Goal: Transaction & Acquisition: Purchase product/service

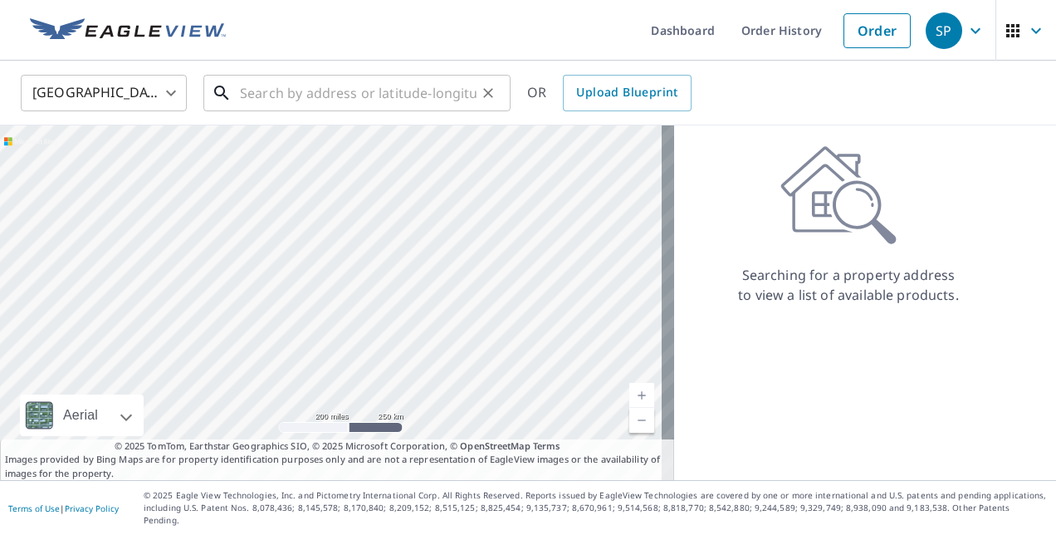
click at [284, 96] on input "text" at bounding box center [358, 93] width 237 height 46
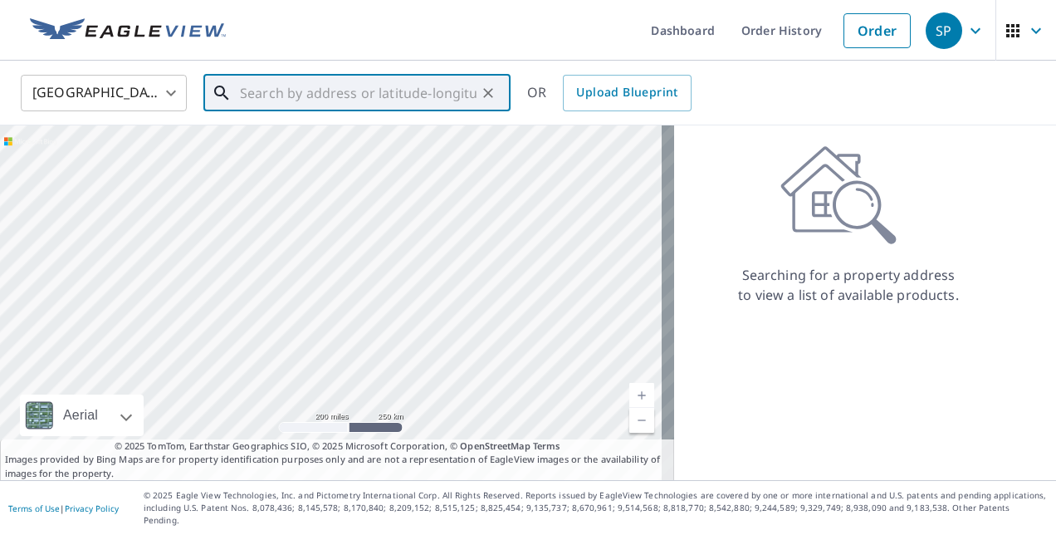
paste input "[STREET_ADDRESS]"
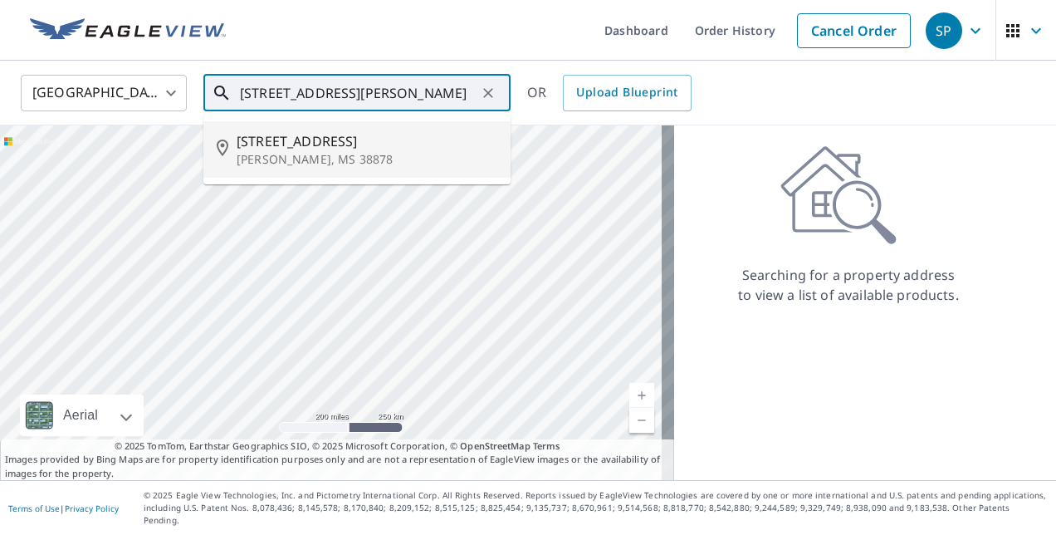
click at [474, 95] on input "[STREET_ADDRESS][PERSON_NAME]" at bounding box center [358, 93] width 237 height 46
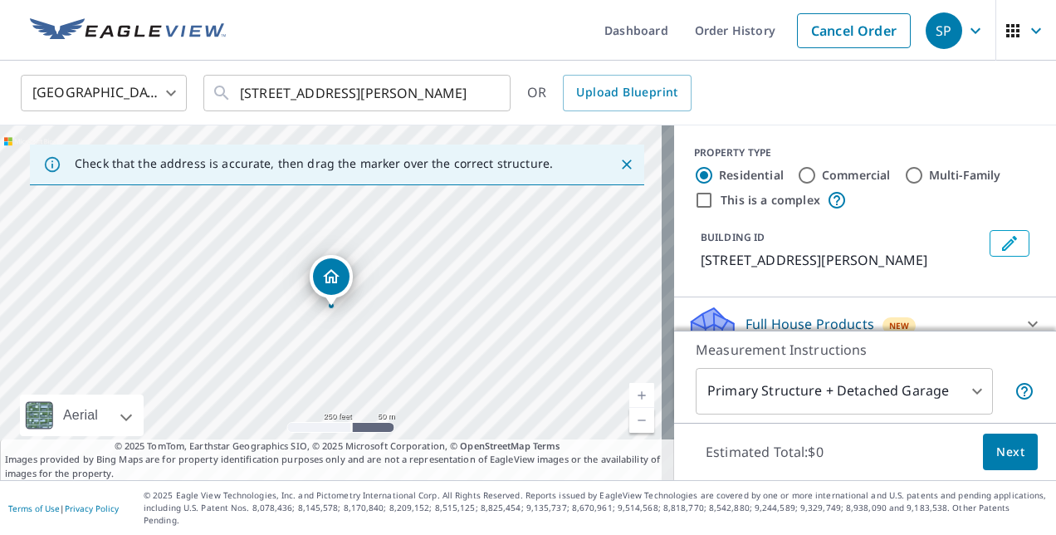
click at [618, 164] on icon "Close" at bounding box center [626, 164] width 17 height 17
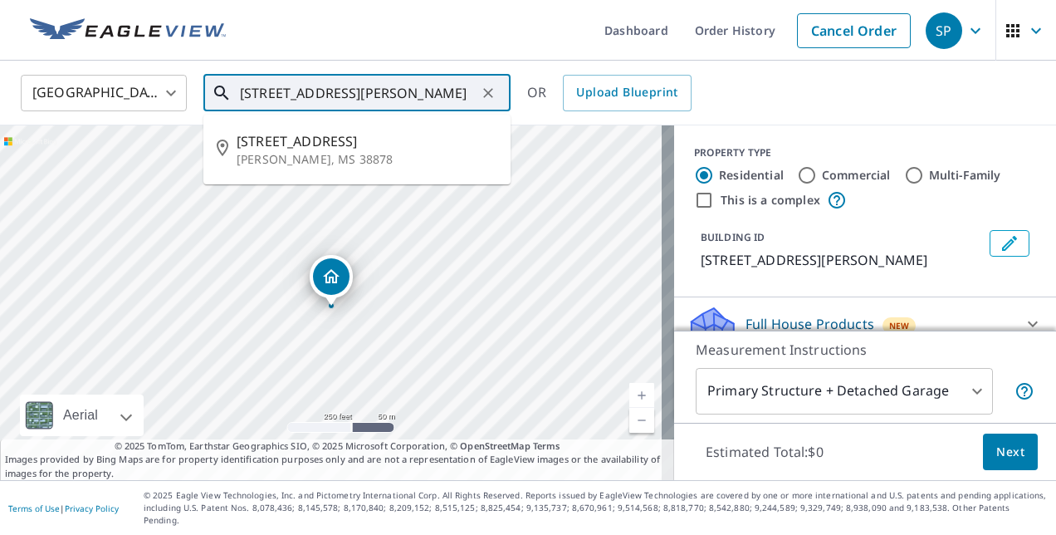
click at [261, 98] on input "[STREET_ADDRESS][PERSON_NAME]" at bounding box center [358, 93] width 237 height 46
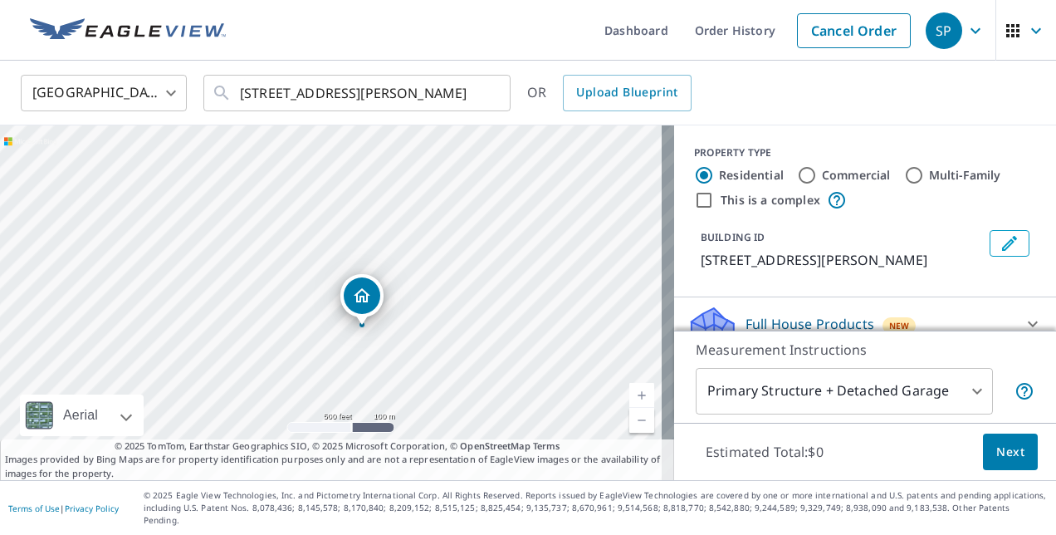
click at [629, 429] on link "Current Level 16, Zoom Out" at bounding box center [641, 420] width 25 height 25
click at [629, 429] on link "Current Level 15, Zoom Out" at bounding box center [641, 420] width 25 height 25
drag, startPoint x: 444, startPoint y: 217, endPoint x: 460, endPoint y: 334, distance: 117.3
click at [460, 334] on div "[STREET_ADDRESS][PERSON_NAME]" at bounding box center [337, 302] width 674 height 354
click at [339, 96] on input "[STREET_ADDRESS][PERSON_NAME]" at bounding box center [358, 93] width 237 height 46
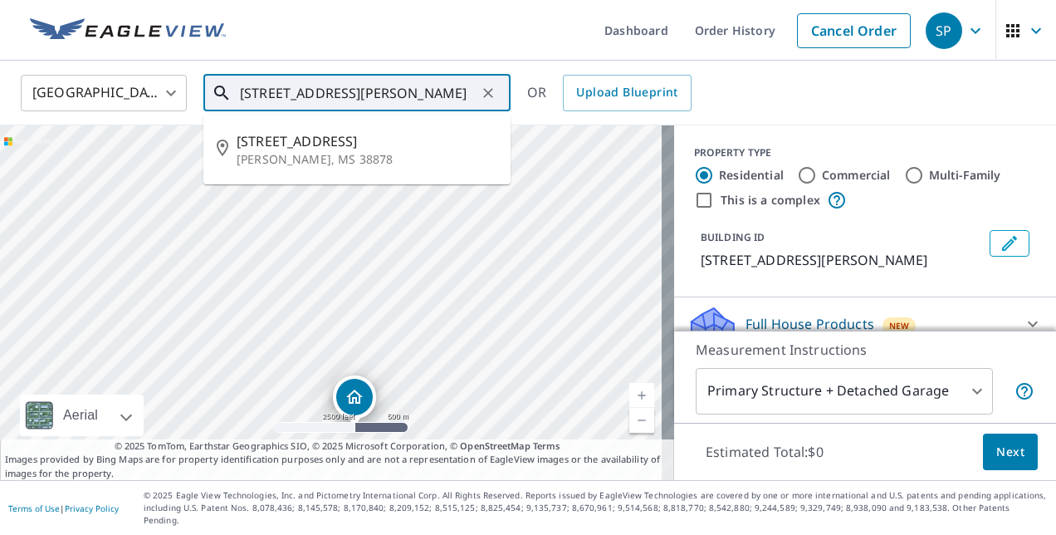
click at [349, 93] on input "[STREET_ADDRESS][PERSON_NAME]" at bounding box center [358, 93] width 237 height 46
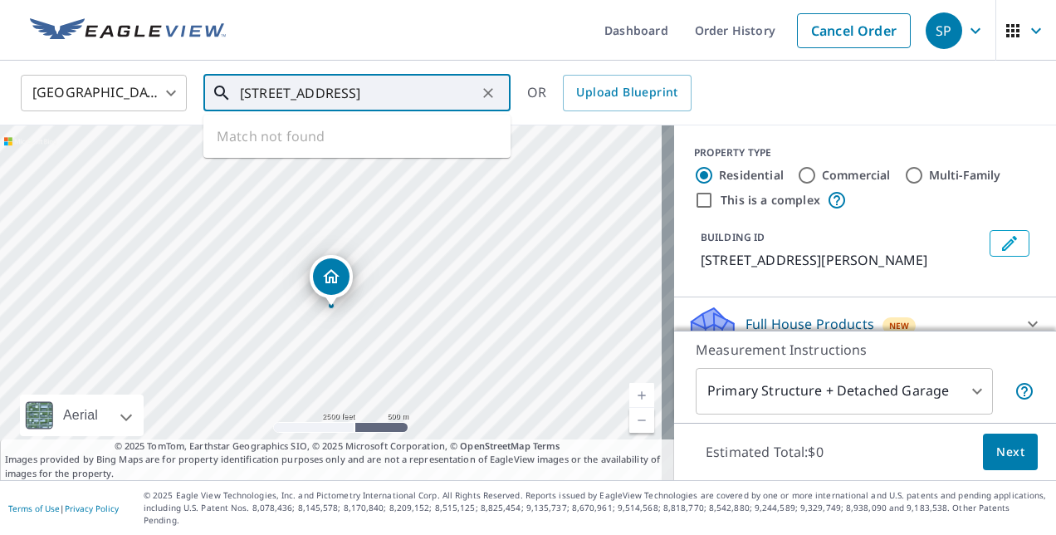
click at [309, 93] on input "[STREET_ADDRESS]" at bounding box center [358, 93] width 237 height 46
click at [437, 56] on ul "Dashboard Order History Cancel Order" at bounding box center [577, 30] width 683 height 61
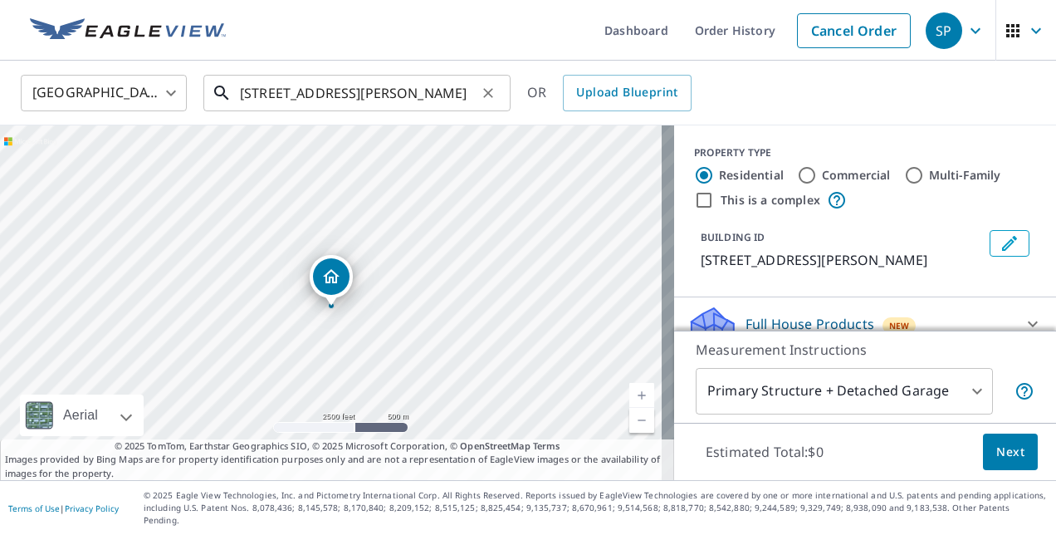
click at [468, 97] on input "[STREET_ADDRESS][PERSON_NAME]" at bounding box center [358, 93] width 237 height 46
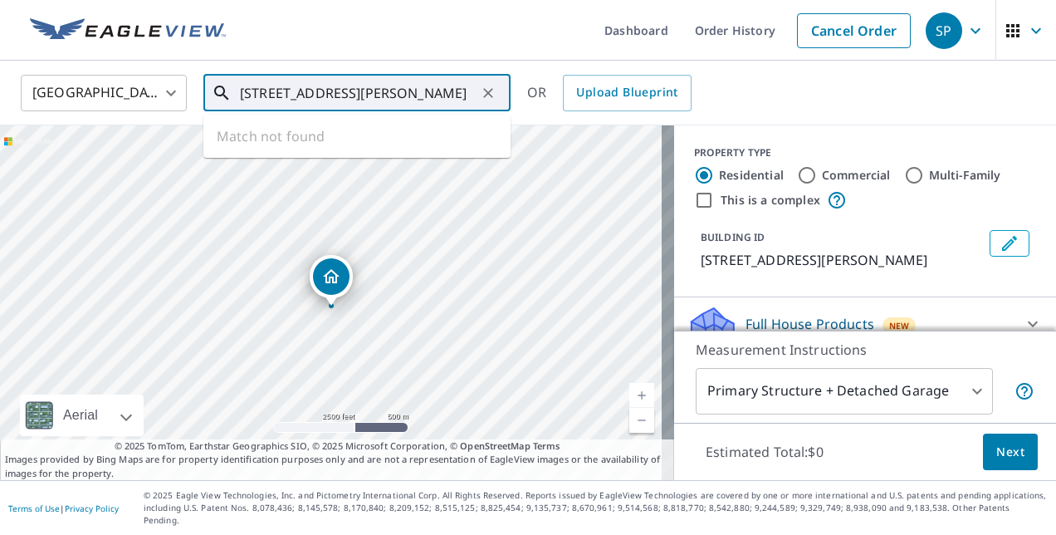
drag, startPoint x: 468, startPoint y: 97, endPoint x: 217, endPoint y: 83, distance: 251.1
click at [217, 83] on div "[STREET_ADDRESS][PERSON_NAME] ​" at bounding box center [356, 93] width 307 height 37
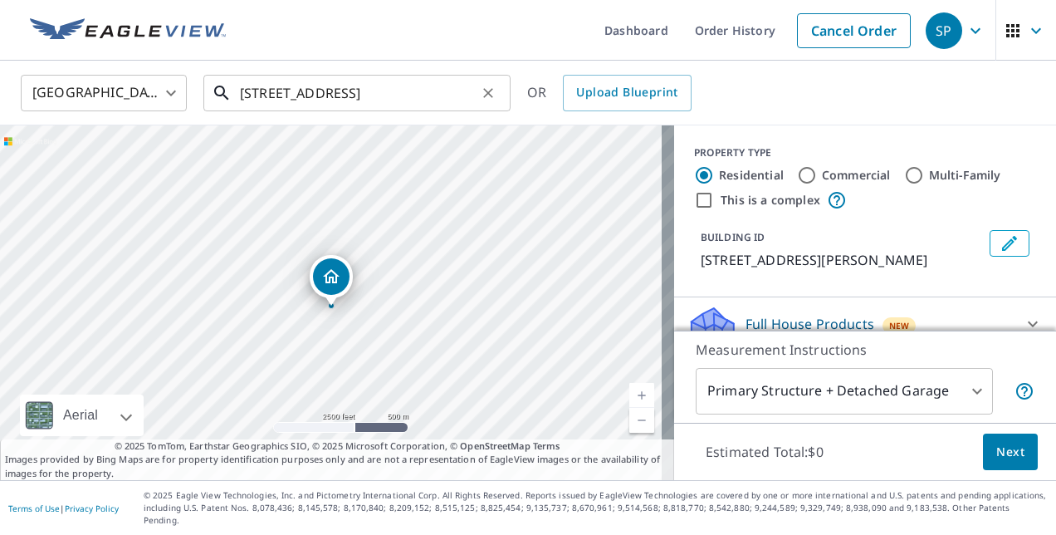
click at [414, 95] on input "[STREET_ADDRESS]" at bounding box center [358, 93] width 237 height 46
click at [634, 432] on link "Current Level 14, Zoom Out" at bounding box center [641, 420] width 25 height 25
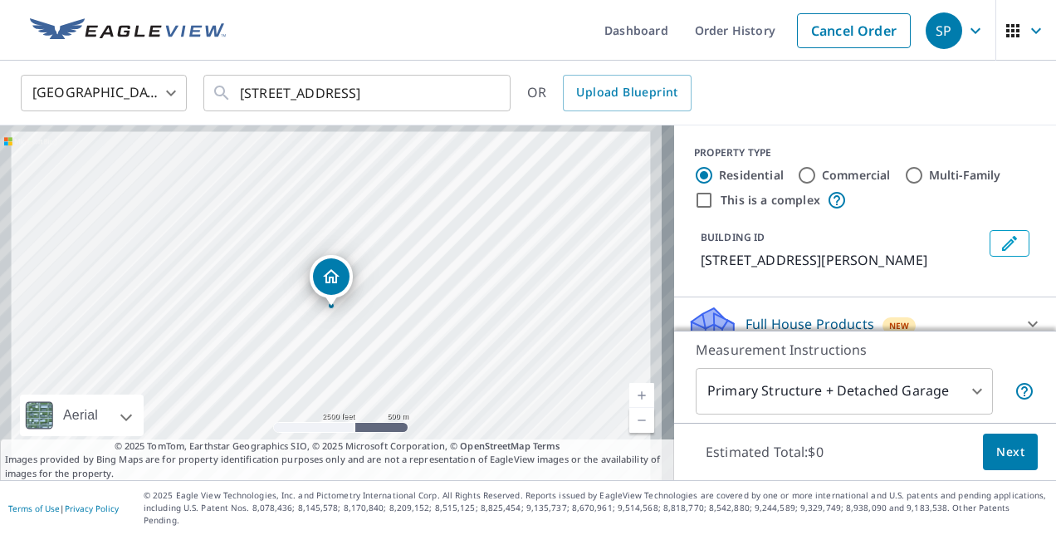
click at [634, 432] on link "Current Level 14, Zoom Out" at bounding box center [641, 420] width 25 height 25
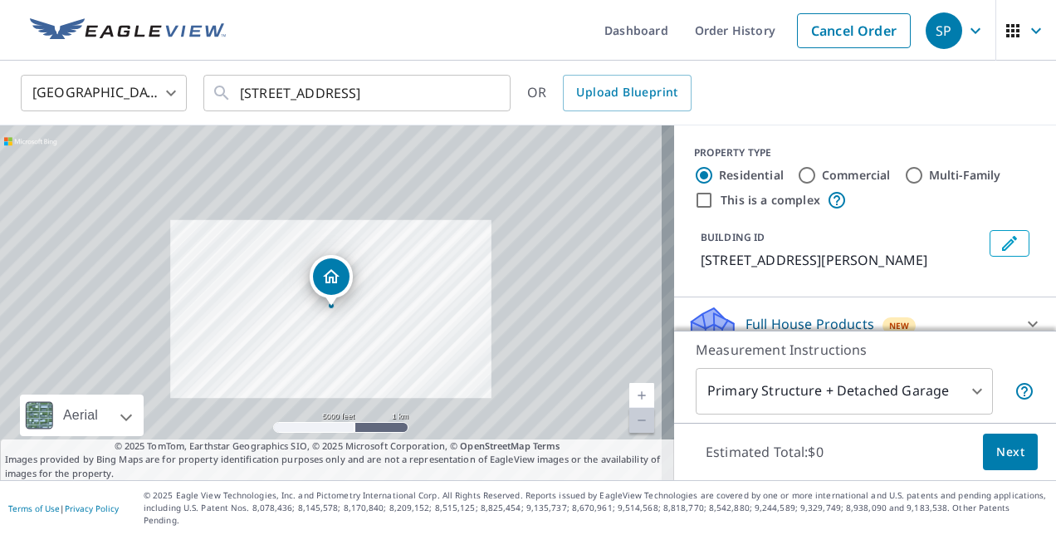
click at [634, 432] on link "Current Level 13, Zoom Out Disabled" at bounding box center [641, 420] width 25 height 25
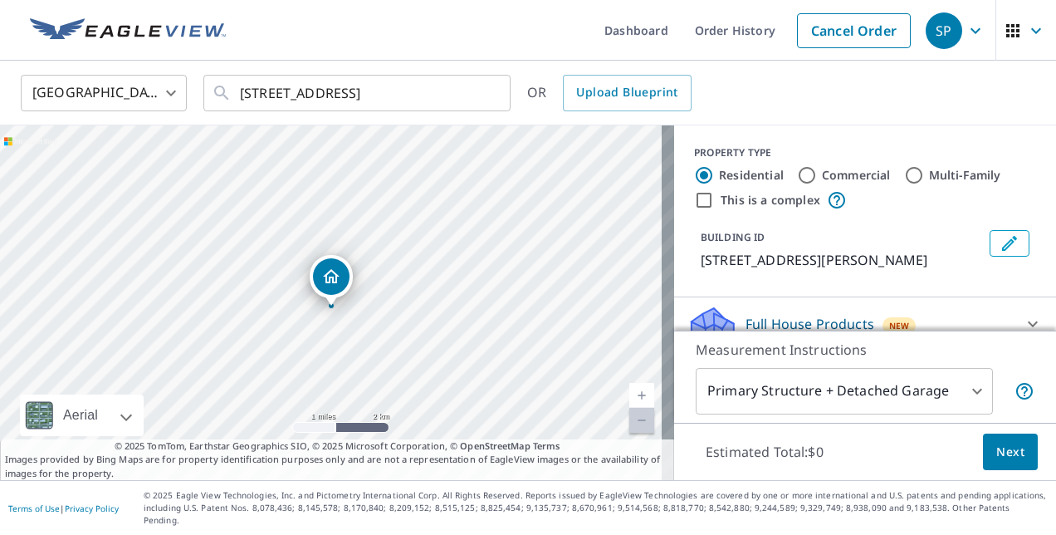
click at [634, 432] on link "Current Level 12, Zoom Out Disabled" at bounding box center [641, 420] width 25 height 25
drag, startPoint x: 516, startPoint y: 387, endPoint x: 491, endPoint y: 262, distance: 127.1
click at [491, 262] on div "[STREET_ADDRESS][PERSON_NAME]" at bounding box center [337, 302] width 674 height 354
drag, startPoint x: 458, startPoint y: 286, endPoint x: 374, endPoint y: 99, distance: 205.1
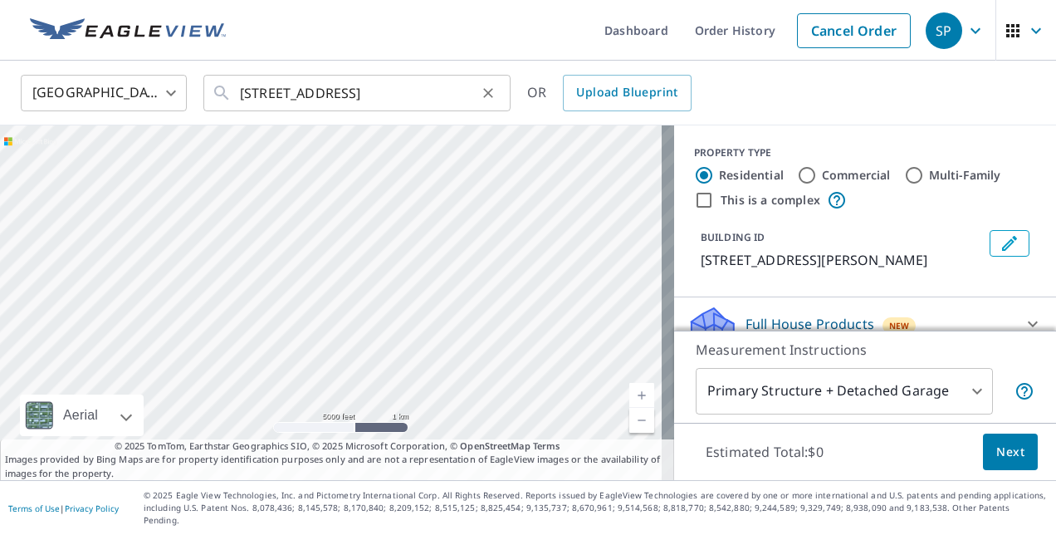
click at [374, 99] on div "United States US ​ [STREET_ADDRESS] v ​ OR Upload Blueprint [STREET_ADDRESS][PE…" at bounding box center [528, 270] width 1056 height 419
click at [507, 339] on div "[STREET_ADDRESS][PERSON_NAME]" at bounding box center [337, 302] width 674 height 354
drag, startPoint x: 405, startPoint y: 242, endPoint x: 442, endPoint y: 302, distance: 70.5
click at [442, 302] on div "[STREET_ADDRESS][PERSON_NAME]" at bounding box center [337, 302] width 674 height 354
click at [629, 432] on link "Current Level 13, Zoom Out" at bounding box center [641, 420] width 25 height 25
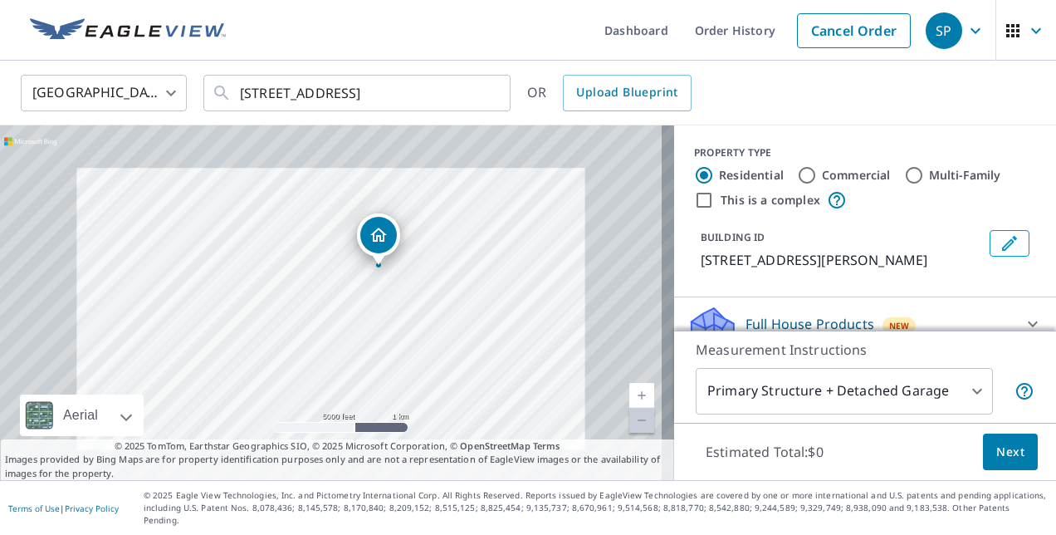
click at [629, 432] on link "Current Level 13, Zoom Out Disabled" at bounding box center [641, 420] width 25 height 25
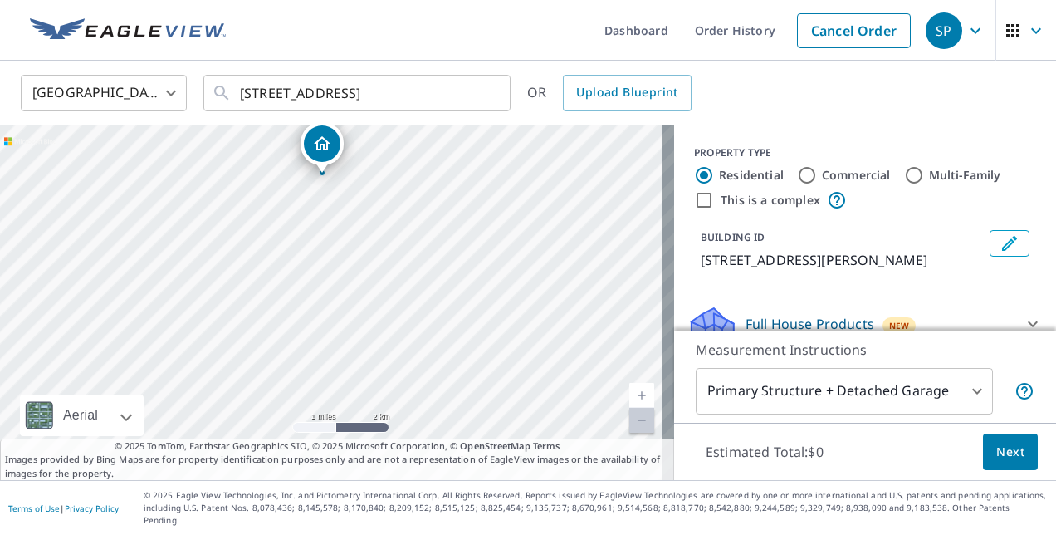
drag, startPoint x: 481, startPoint y: 369, endPoint x: 442, endPoint y: 262, distance: 113.5
click at [442, 262] on div "[STREET_ADDRESS][PERSON_NAME]" at bounding box center [337, 302] width 674 height 354
drag, startPoint x: 412, startPoint y: 251, endPoint x: 442, endPoint y: 332, distance: 86.9
click at [442, 332] on div "[STREET_ADDRESS][PERSON_NAME]" at bounding box center [337, 302] width 674 height 354
click at [631, 405] on link "Current Level 12, Zoom In" at bounding box center [641, 395] width 25 height 25
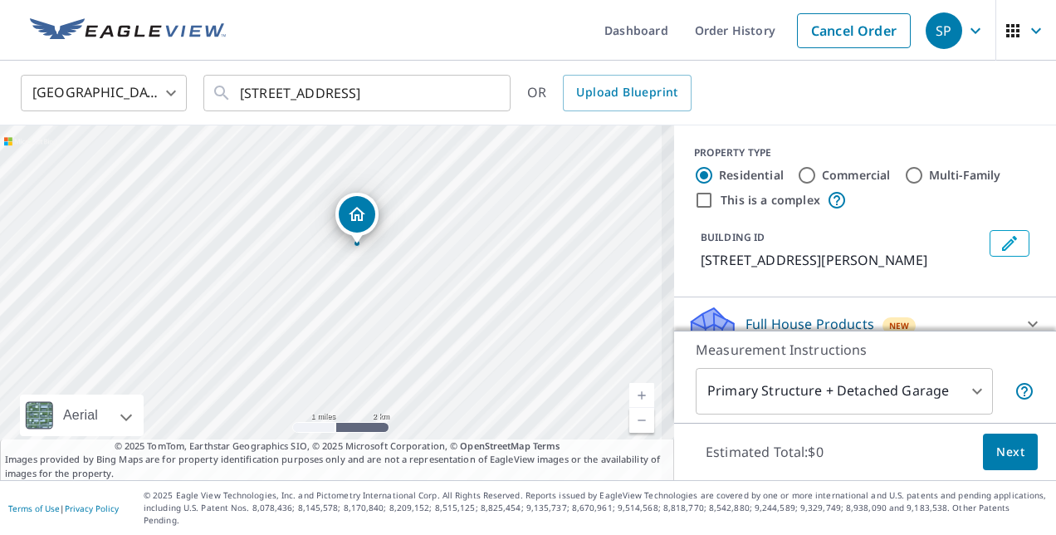
click at [631, 405] on link "Current Level 12, Zoom In" at bounding box center [641, 395] width 25 height 25
click at [631, 405] on link "Current Level 12.87580888738779, Zoom In" at bounding box center [641, 395] width 25 height 25
click at [631, 405] on link "Current Level 13.408436552233606, Zoom In" at bounding box center [641, 395] width 25 height 25
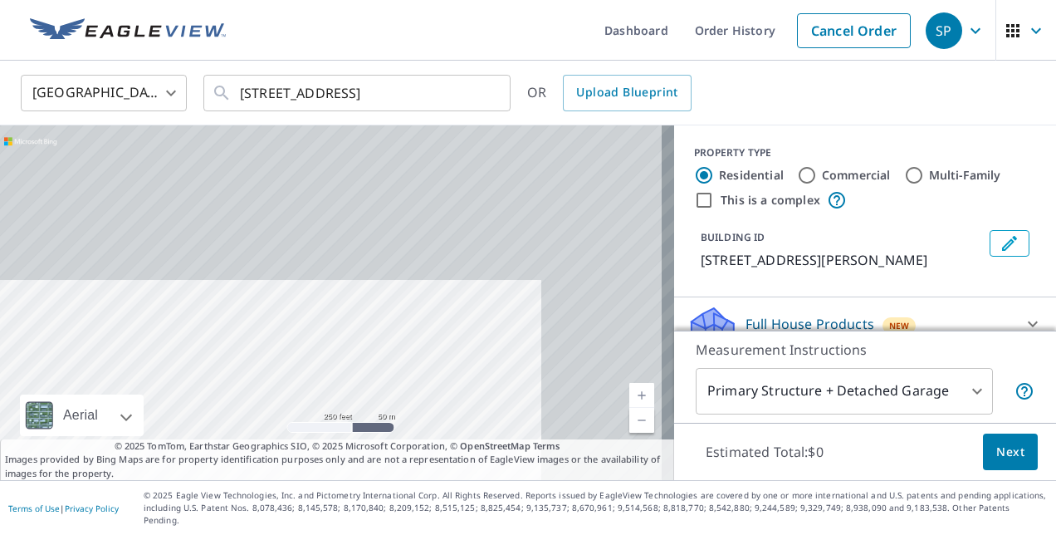
drag, startPoint x: 518, startPoint y: 221, endPoint x: 342, endPoint y: 339, distance: 212.3
click at [319, 457] on div "[STREET_ADDRESS][PERSON_NAME] Aerial Road A standard road map Aerial A detailed…" at bounding box center [337, 302] width 674 height 354
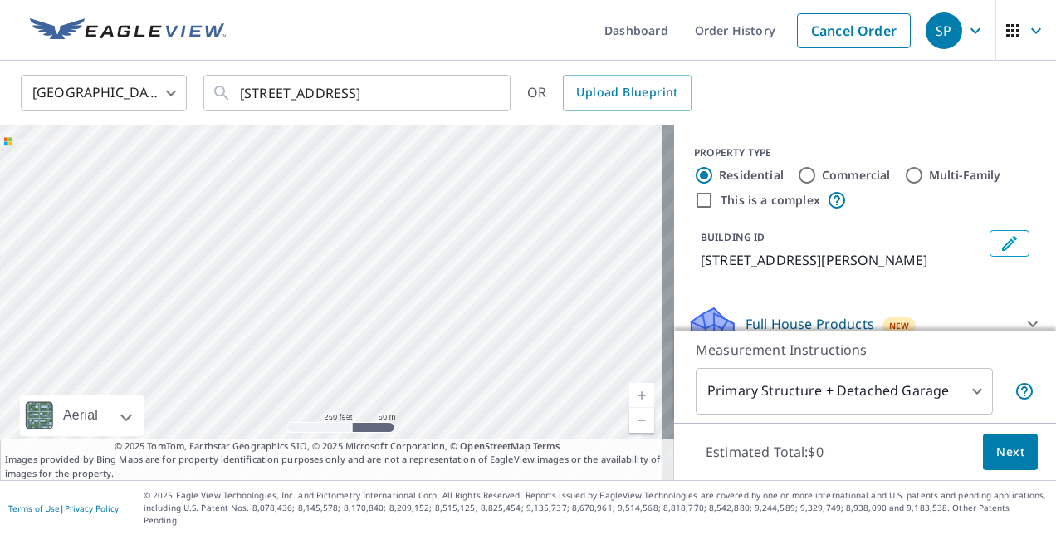
drag, startPoint x: 360, startPoint y: 231, endPoint x: 295, endPoint y: 393, distance: 175.1
click at [295, 390] on div "[STREET_ADDRESS][PERSON_NAME]" at bounding box center [337, 302] width 674 height 354
click at [636, 432] on link "Current Level 17, Zoom Out" at bounding box center [641, 420] width 25 height 25
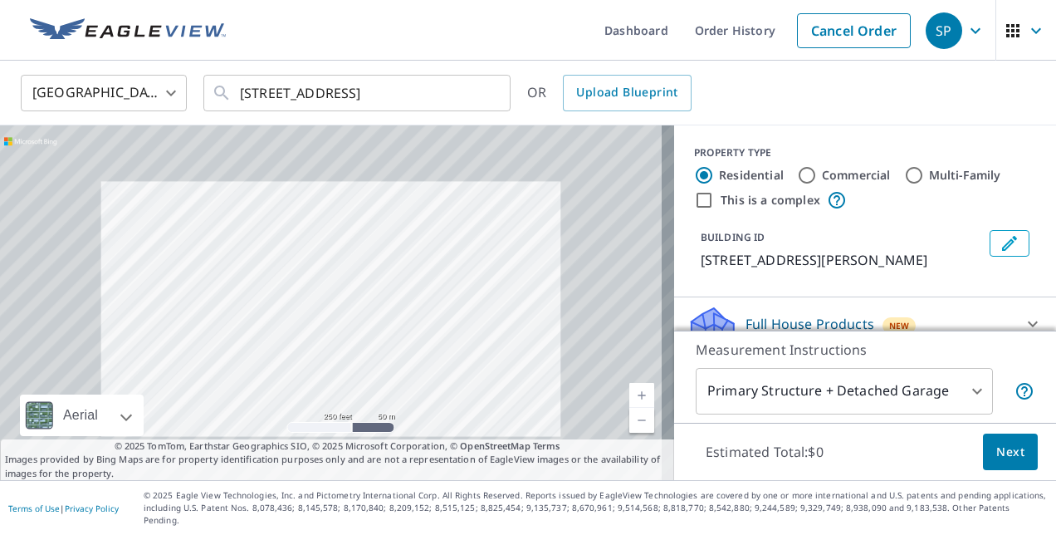
click at [636, 432] on link "Current Level 17, Zoom Out" at bounding box center [641, 420] width 25 height 25
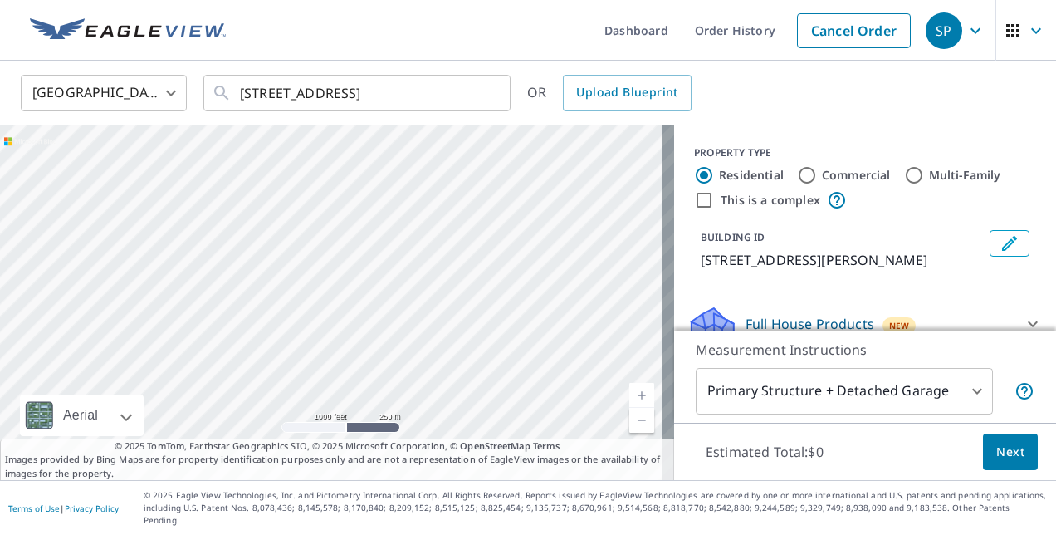
drag, startPoint x: 491, startPoint y: 276, endPoint x: 432, endPoint y: 447, distance: 180.9
click at [432, 450] on div "[STREET_ADDRESS][PERSON_NAME]" at bounding box center [337, 302] width 674 height 354
drag, startPoint x: 418, startPoint y: 269, endPoint x: 411, endPoint y: 523, distance: 254.1
click at [411, 523] on div "Dashboard Order History Cancel Order SP [GEOGRAPHIC_DATA] [GEOGRAPHIC_DATA] ​ […" at bounding box center [528, 267] width 1056 height 535
drag, startPoint x: 475, startPoint y: 368, endPoint x: 455, endPoint y: 464, distance: 98.3
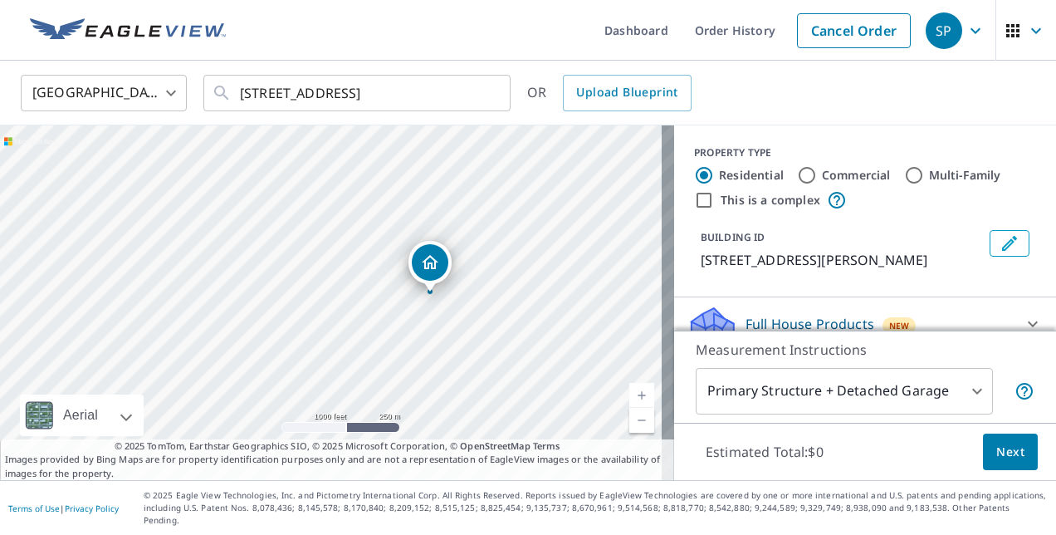
click at [455, 464] on div "[STREET_ADDRESS][PERSON_NAME] Aerial Road A standard road map Aerial A detailed…" at bounding box center [337, 302] width 674 height 354
click at [381, 413] on div "[STREET_ADDRESS][PERSON_NAME]" at bounding box center [337, 302] width 674 height 354
drag, startPoint x: 466, startPoint y: 297, endPoint x: 518, endPoint y: 337, distance: 65.7
click at [518, 337] on div "[STREET_ADDRESS][PERSON_NAME]" at bounding box center [337, 302] width 674 height 354
click at [629, 398] on link "Current Level 15, Zoom In" at bounding box center [641, 395] width 25 height 25
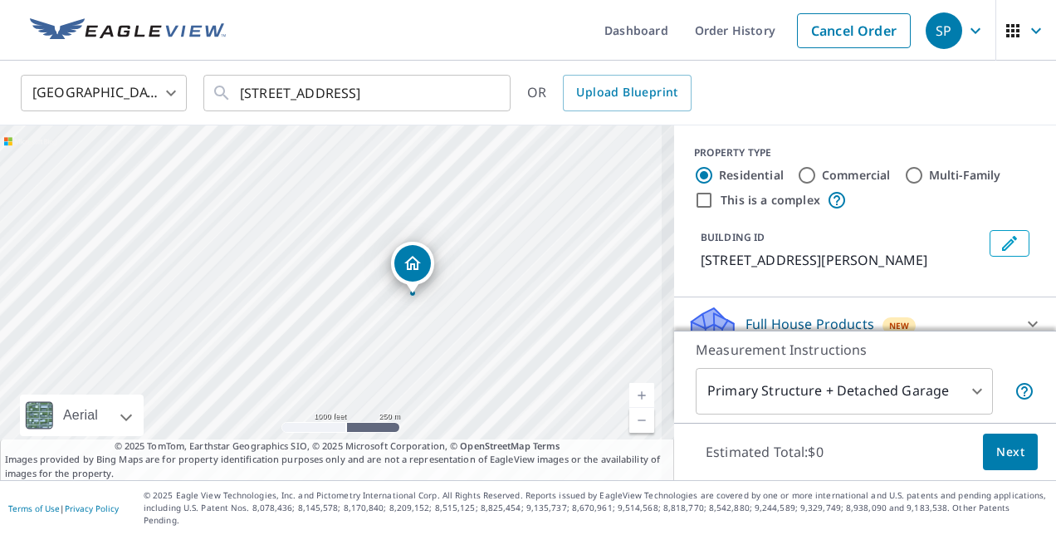
click at [629, 398] on link "Current Level 15, Zoom In" at bounding box center [641, 395] width 25 height 25
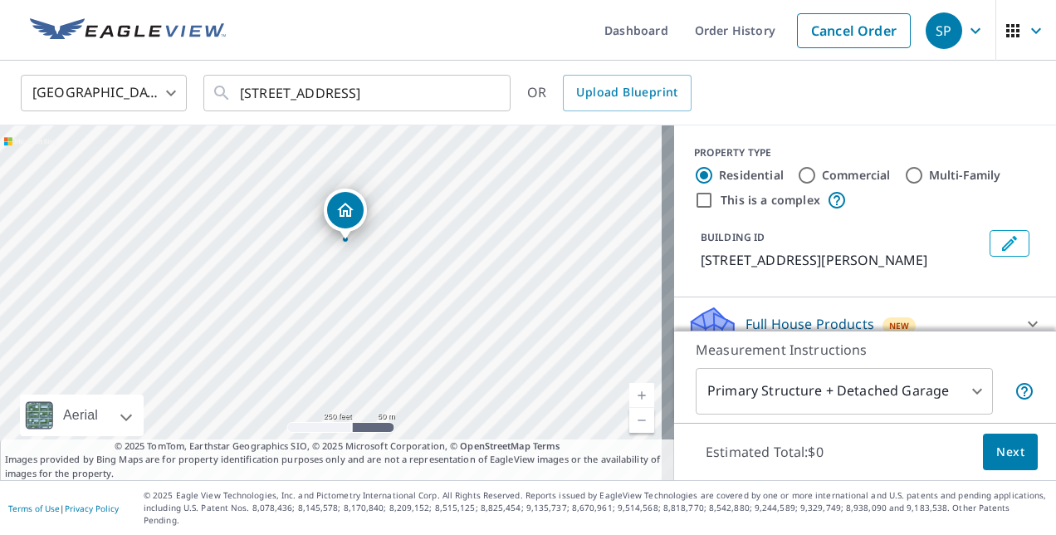
drag, startPoint x: 506, startPoint y: 325, endPoint x: 224, endPoint y: 305, distance: 283.0
click at [224, 305] on div "[STREET_ADDRESS][PERSON_NAME]" at bounding box center [337, 302] width 674 height 354
click at [632, 405] on link "Current Level 17, Zoom In" at bounding box center [641, 395] width 25 height 25
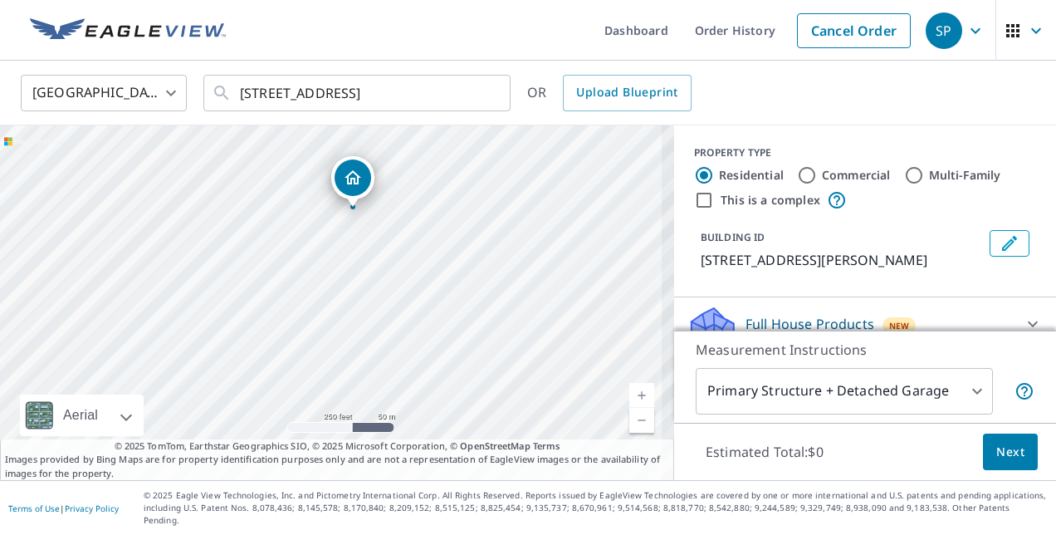
click at [632, 405] on link "Current Level 17, Zoom In" at bounding box center [641, 395] width 25 height 25
click at [632, 405] on link "Current Level 17.658963082164934, Zoom In" at bounding box center [641, 395] width 25 height 25
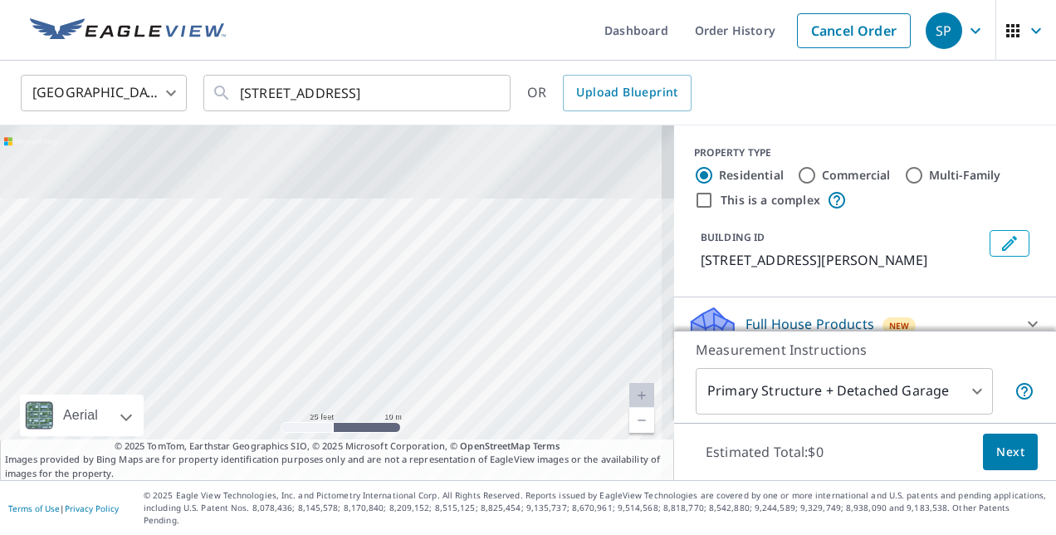
drag, startPoint x: 485, startPoint y: 194, endPoint x: 428, endPoint y: 494, distance: 304.9
click at [427, 517] on div "Dashboard Order History Cancel Order SP [GEOGRAPHIC_DATA] [GEOGRAPHIC_DATA] ​ […" at bounding box center [528, 267] width 1056 height 535
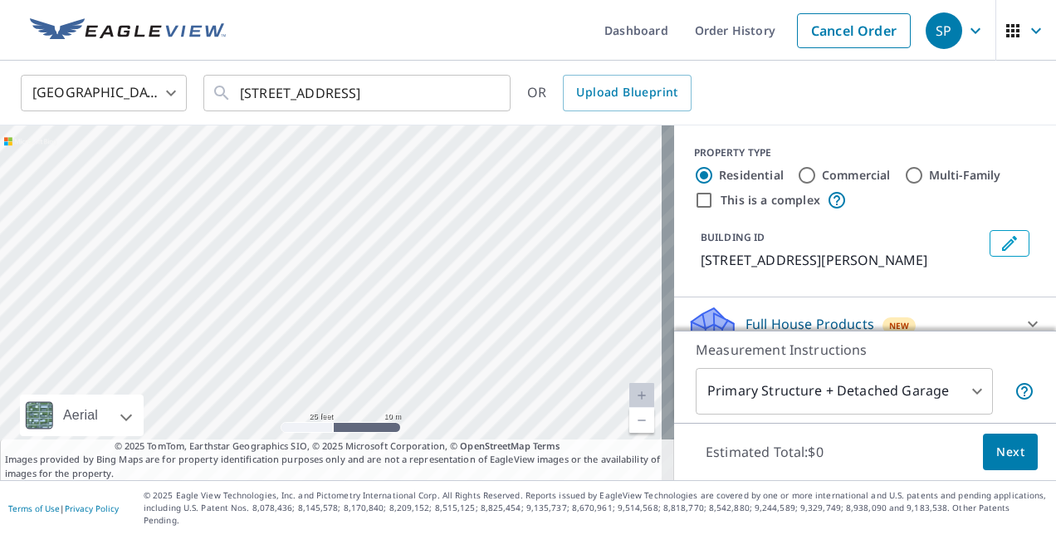
drag, startPoint x: 455, startPoint y: 257, endPoint x: 435, endPoint y: 508, distance: 251.5
click at [435, 508] on div "Dashboard Order History Cancel Order SP [GEOGRAPHIC_DATA] [GEOGRAPHIC_DATA] ​ […" at bounding box center [528, 267] width 1056 height 535
click at [459, 349] on div "[STREET_ADDRESS][PERSON_NAME]" at bounding box center [337, 302] width 674 height 354
drag, startPoint x: 477, startPoint y: 237, endPoint x: 466, endPoint y: 418, distance: 182.1
click at [466, 418] on div "[STREET_ADDRESS][PERSON_NAME]" at bounding box center [337, 302] width 674 height 354
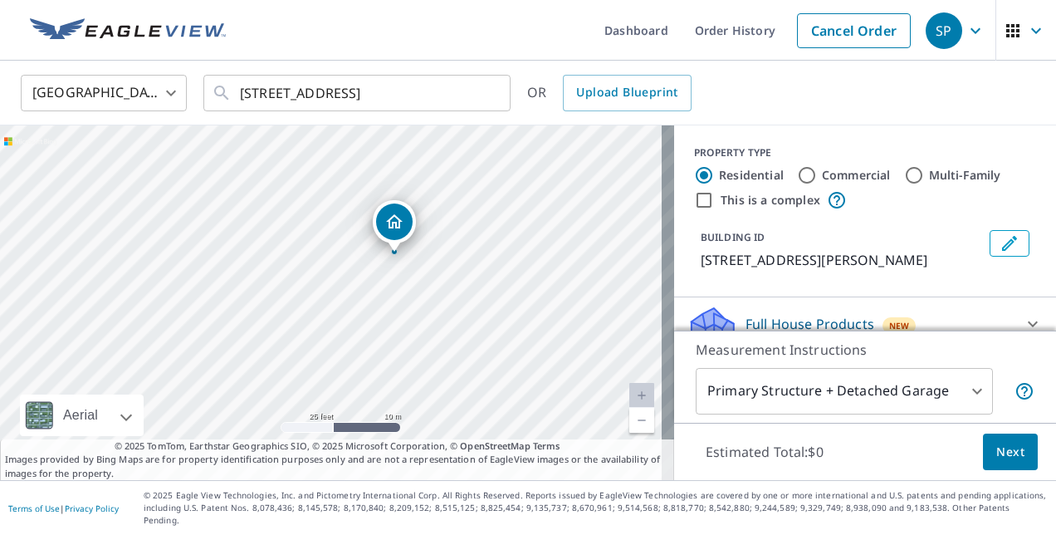
drag, startPoint x: 481, startPoint y: 242, endPoint x: 465, endPoint y: 380, distance: 138.8
click at [465, 380] on div "[STREET_ADDRESS][PERSON_NAME]" at bounding box center [337, 302] width 674 height 354
click at [415, 255] on div "[STREET_ADDRESS][PERSON_NAME]" at bounding box center [337, 302] width 674 height 354
drag, startPoint x: 443, startPoint y: 315, endPoint x: 466, endPoint y: 296, distance: 29.6
click at [466, 296] on div "[STREET_ADDRESS][PERSON_NAME]" at bounding box center [337, 302] width 674 height 354
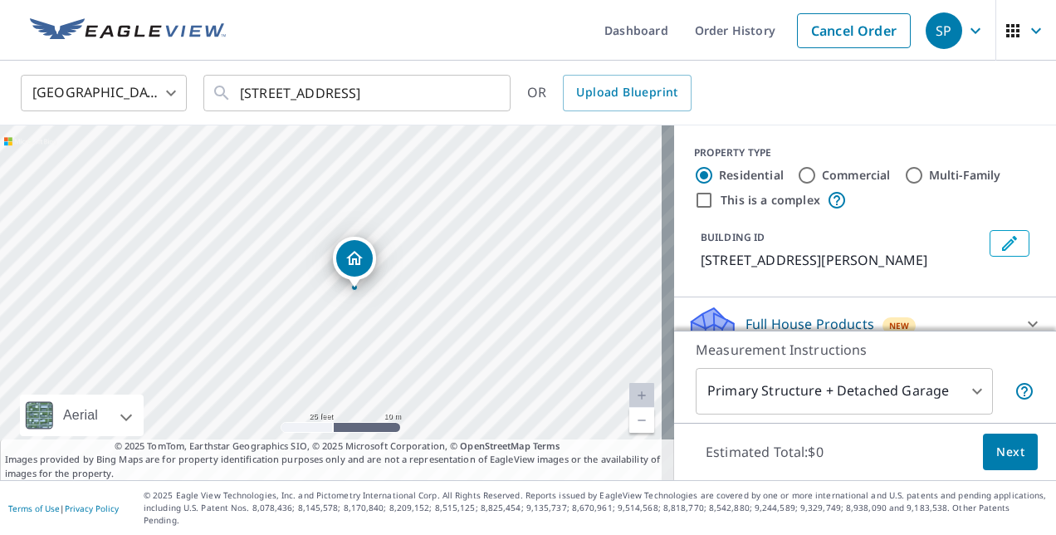
click at [629, 427] on link "Current Level 20, Zoom Out" at bounding box center [641, 420] width 25 height 25
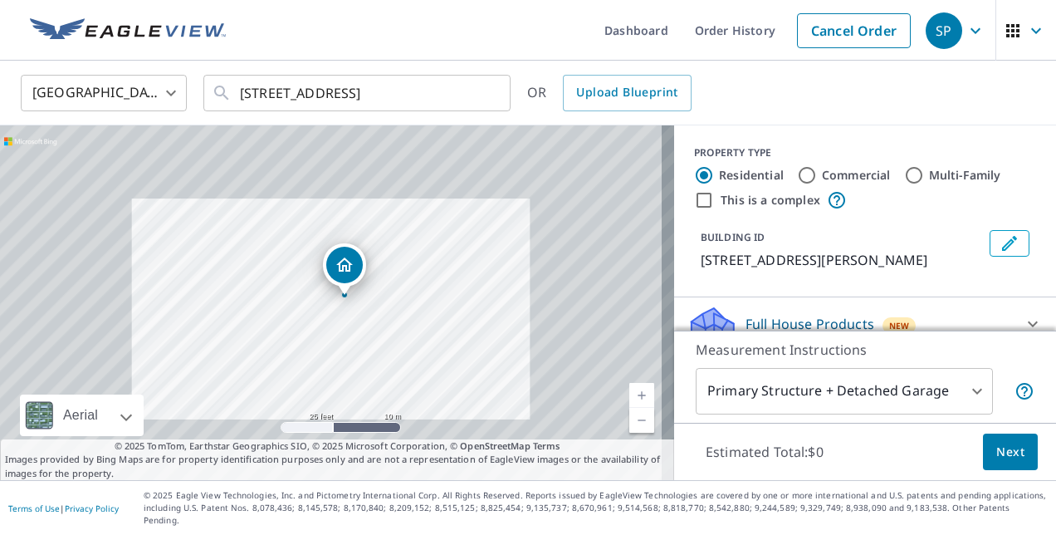
click at [629, 427] on link "Current Level 20, Zoom Out" at bounding box center [641, 420] width 25 height 25
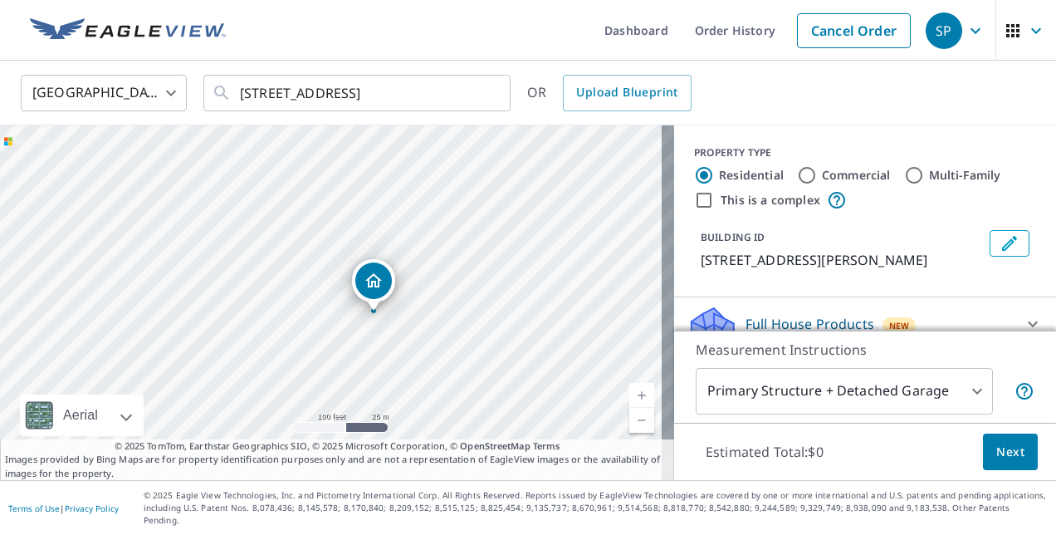
drag, startPoint x: 463, startPoint y: 375, endPoint x: 500, endPoint y: 384, distance: 37.6
click at [500, 384] on div "[STREET_ADDRESS][PERSON_NAME]" at bounding box center [337, 302] width 674 height 354
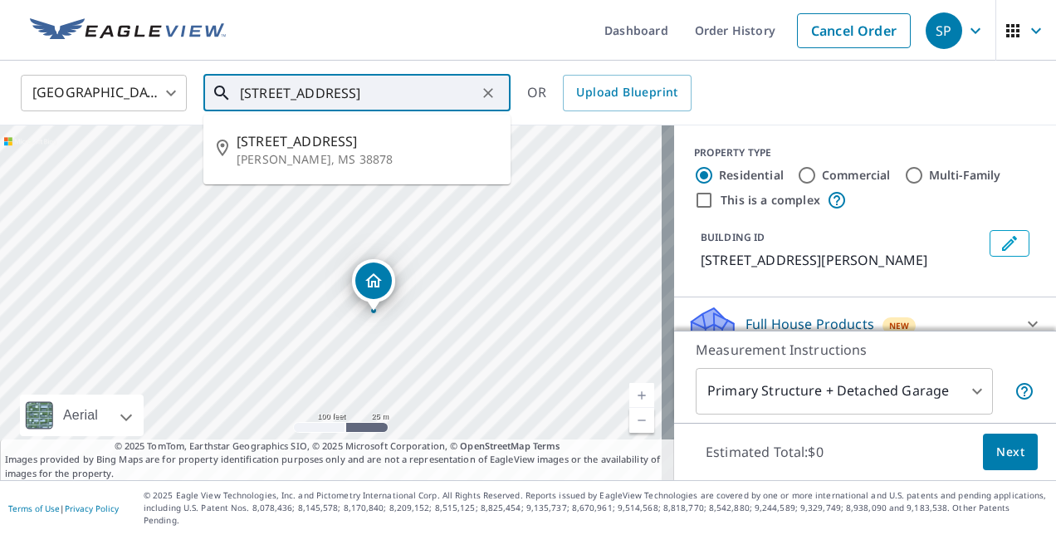
click at [407, 97] on input "[STREET_ADDRESS]" at bounding box center [358, 93] width 237 height 46
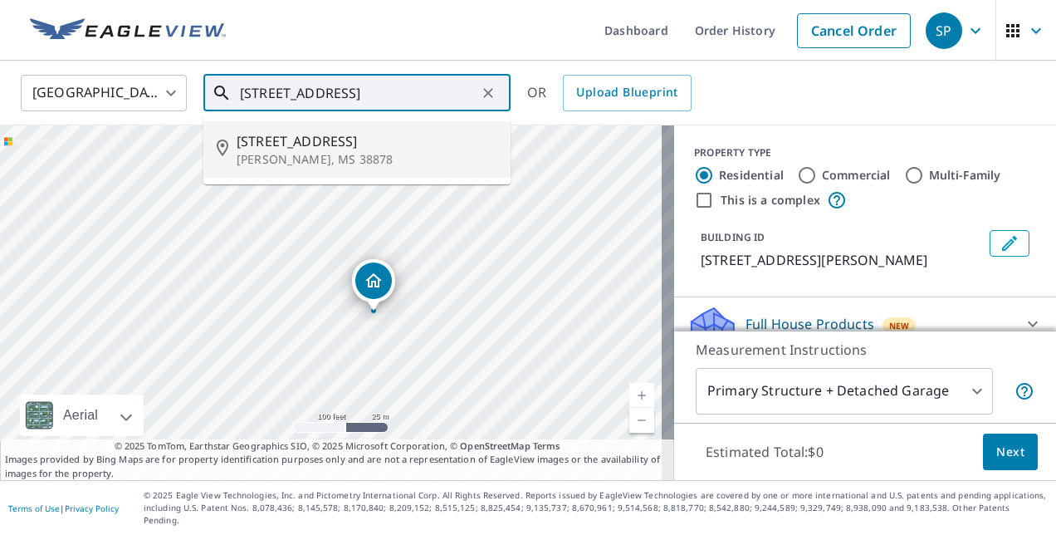
click at [353, 135] on span "[STREET_ADDRESS]" at bounding box center [367, 141] width 261 height 20
type input "[STREET_ADDRESS][PERSON_NAME]"
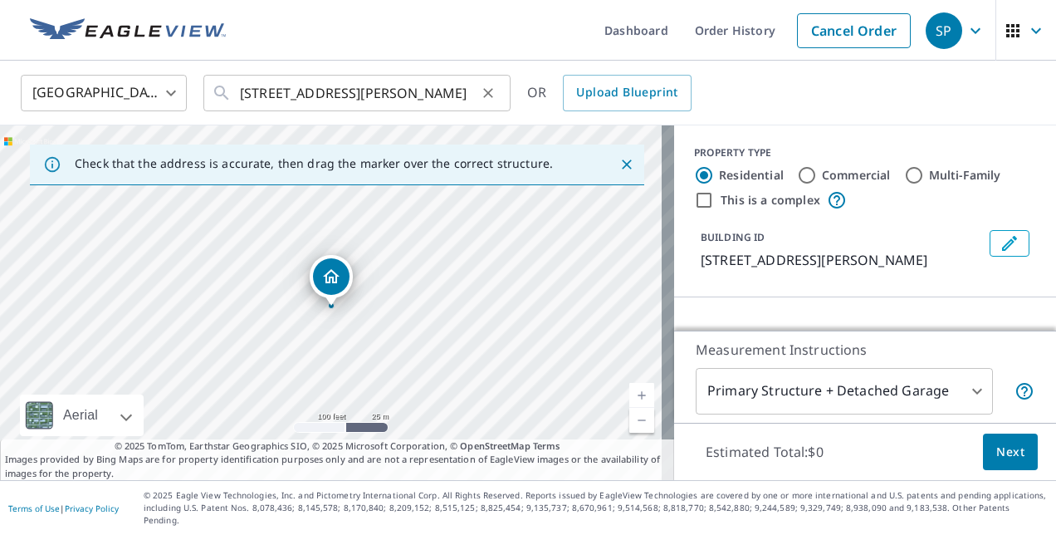
click at [491, 88] on icon "Clear" at bounding box center [488, 93] width 10 height 10
click at [635, 432] on link "Current Level 18, Zoom Out" at bounding box center [641, 420] width 25 height 25
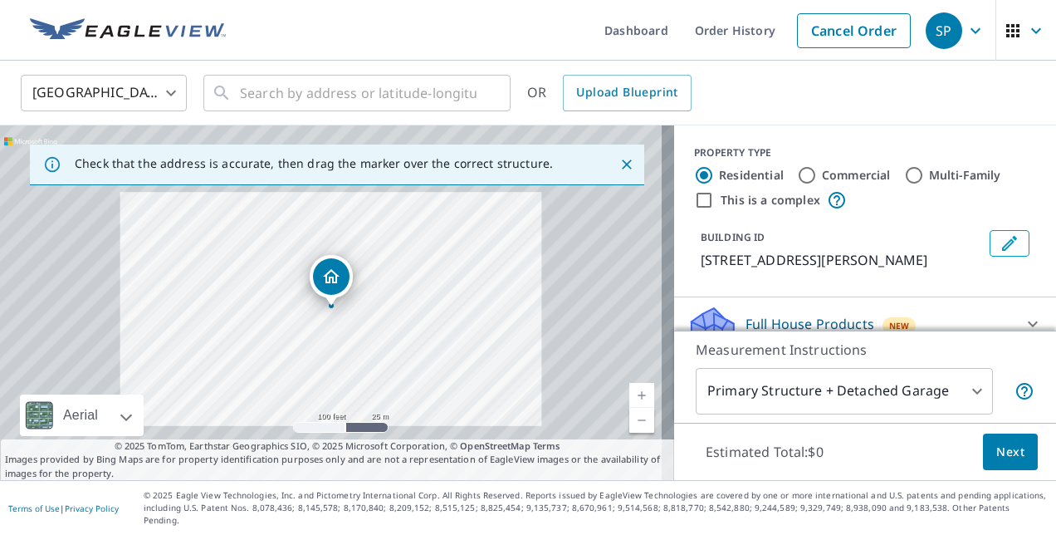
click at [635, 432] on link "Current Level 17.61410884638067, Zoom Out" at bounding box center [641, 420] width 25 height 25
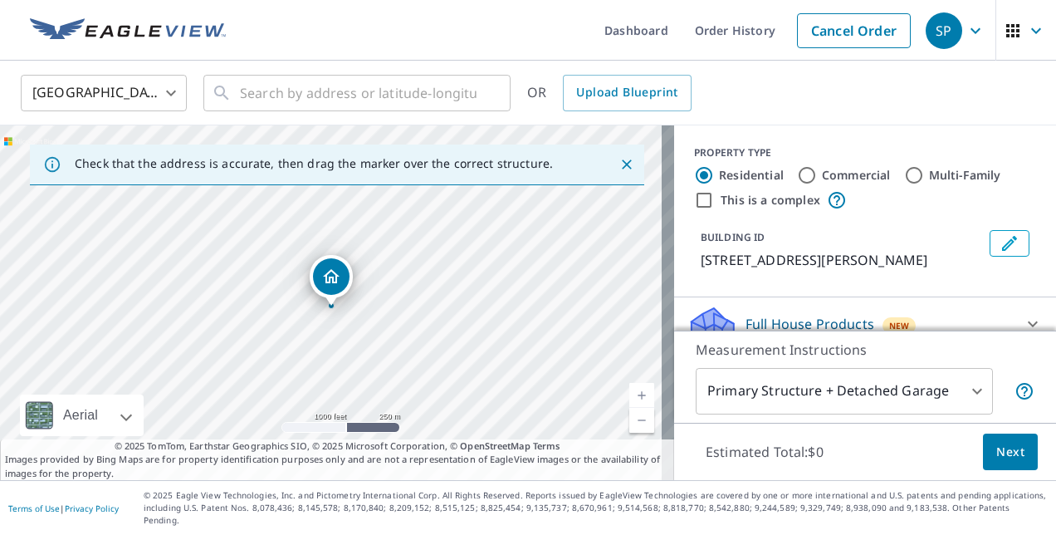
click at [635, 432] on link "Current Level 15, Zoom Out" at bounding box center [641, 420] width 25 height 25
click at [635, 432] on link "Current Level 14, Zoom Out" at bounding box center [641, 420] width 25 height 25
drag, startPoint x: 490, startPoint y: 382, endPoint x: 498, endPoint y: 227, distance: 154.6
click at [498, 227] on div "[STREET_ADDRESS][PERSON_NAME]" at bounding box center [337, 302] width 674 height 354
click at [629, 403] on link "Current Level 13, Zoom In" at bounding box center [641, 395] width 25 height 25
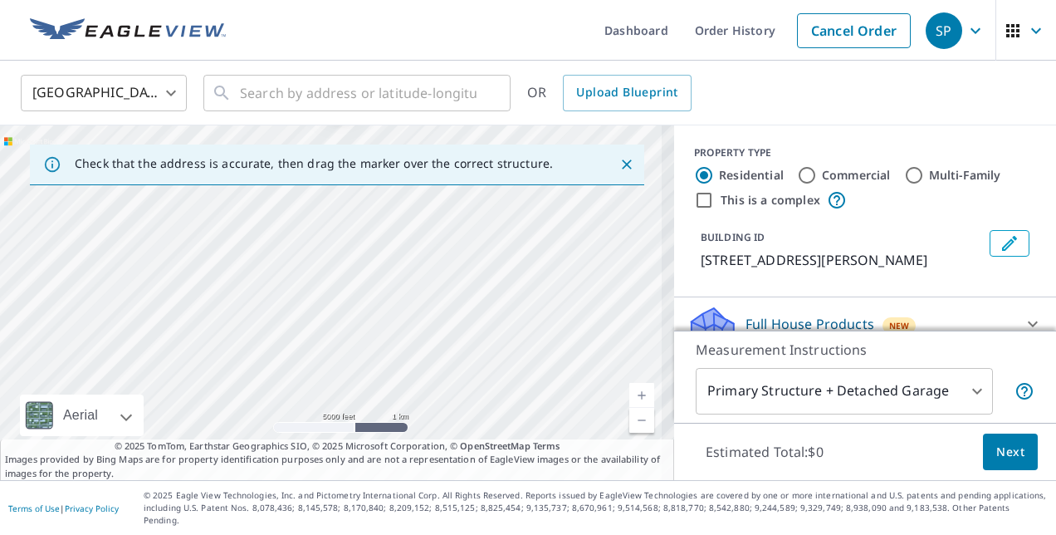
click at [629, 403] on link "Current Level 13, Zoom In" at bounding box center [641, 395] width 25 height 25
click at [629, 403] on link "Current Level 13.425763905871904, Zoom In" at bounding box center [641, 395] width 25 height 25
click at [629, 403] on link "Current Level 14.816306771089819, Zoom In" at bounding box center [641, 395] width 25 height 25
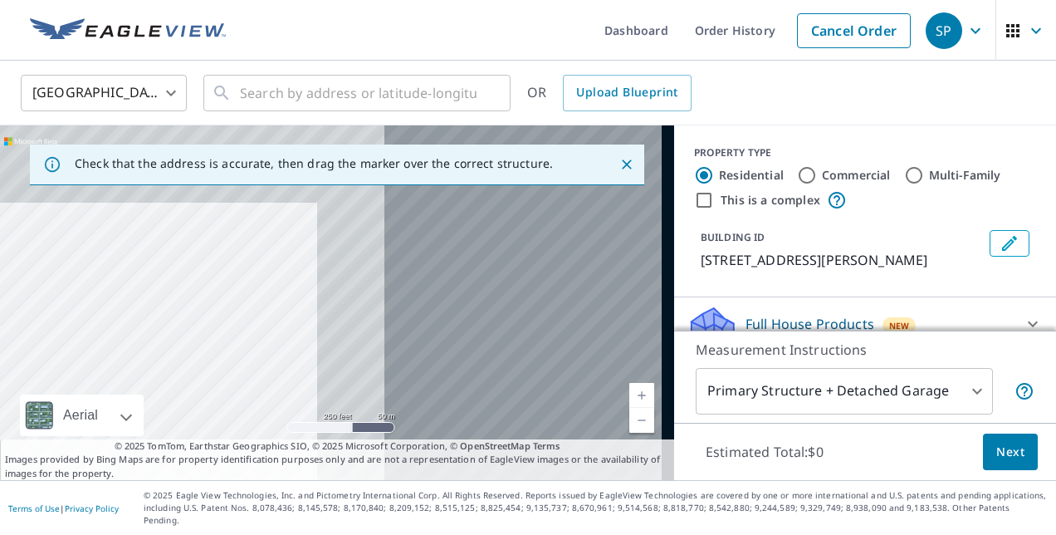
drag, startPoint x: 420, startPoint y: 289, endPoint x: 14, endPoint y: 383, distance: 416.8
click at [14, 385] on div "[STREET_ADDRESS][PERSON_NAME]" at bounding box center [337, 302] width 674 height 354
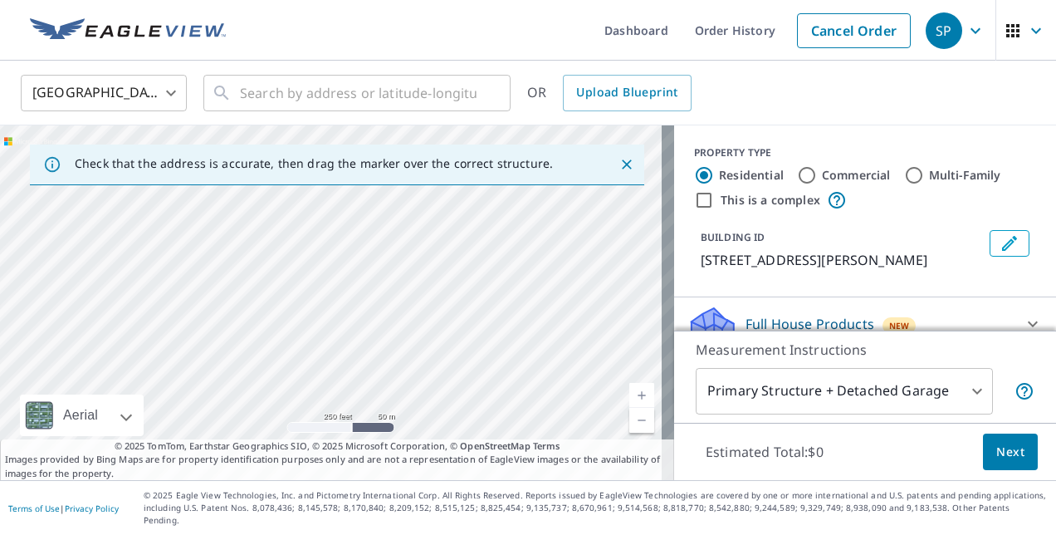
drag, startPoint x: 164, startPoint y: 310, endPoint x: 225, endPoint y: 458, distance: 159.7
click at [225, 458] on div "Check that the address is accurate, then drag the marker over the correct struc…" at bounding box center [337, 302] width 674 height 354
click at [338, 340] on div "[STREET_ADDRESS][PERSON_NAME]" at bounding box center [337, 302] width 674 height 354
drag, startPoint x: 330, startPoint y: 309, endPoint x: 274, endPoint y: 486, distance: 186.1
click at [274, 480] on div "Check that the address is accurate, then drag the marker over the correct struc…" at bounding box center [337, 302] width 674 height 354
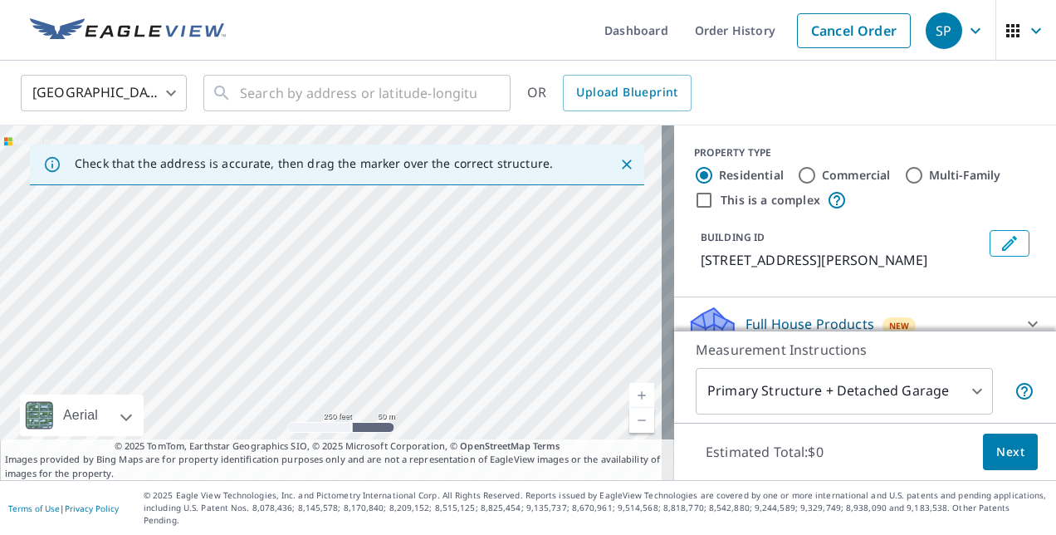
click at [212, 408] on div "[STREET_ADDRESS][PERSON_NAME]" at bounding box center [337, 302] width 674 height 354
drag, startPoint x: 519, startPoint y: 280, endPoint x: 545, endPoint y: 376, distance: 99.9
click at [545, 376] on div "[STREET_ADDRESS][PERSON_NAME]" at bounding box center [337, 302] width 674 height 354
drag, startPoint x: 462, startPoint y: 251, endPoint x: 489, endPoint y: 307, distance: 61.6
click at [489, 307] on div "[STREET_ADDRESS][PERSON_NAME]" at bounding box center [337, 302] width 674 height 354
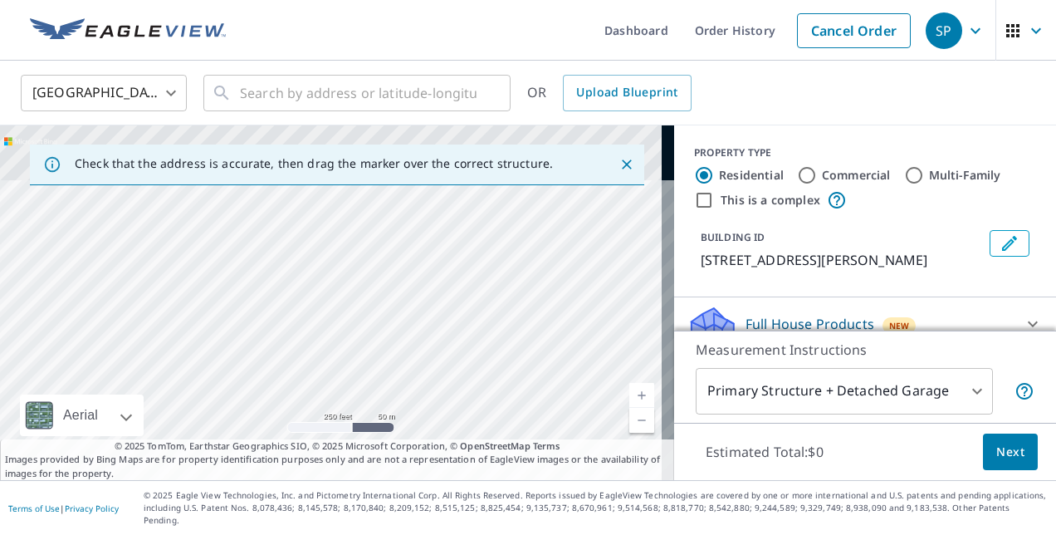
drag, startPoint x: 352, startPoint y: 242, endPoint x: 405, endPoint y: 398, distance: 164.8
click at [405, 398] on div "[STREET_ADDRESS][PERSON_NAME]" at bounding box center [337, 302] width 674 height 354
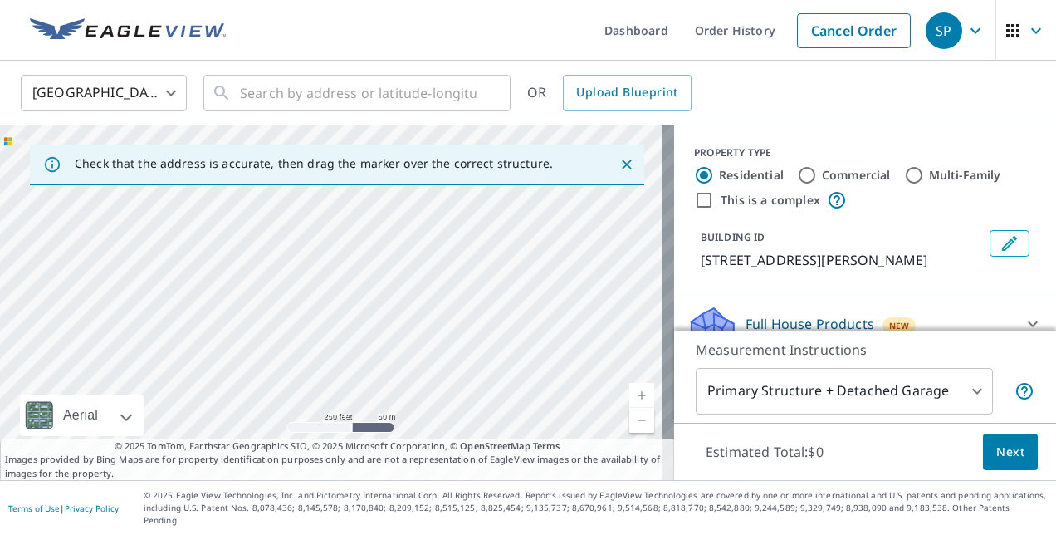
drag, startPoint x: 344, startPoint y: 349, endPoint x: 294, endPoint y: 251, distance: 109.9
click at [359, 384] on div "[STREET_ADDRESS][PERSON_NAME]" at bounding box center [337, 302] width 674 height 354
drag, startPoint x: 296, startPoint y: 276, endPoint x: 339, endPoint y: 386, distance: 118.2
click at [339, 386] on div "[STREET_ADDRESS][PERSON_NAME]" at bounding box center [337, 302] width 674 height 354
drag, startPoint x: 289, startPoint y: 277, endPoint x: 315, endPoint y: 363, distance: 89.5
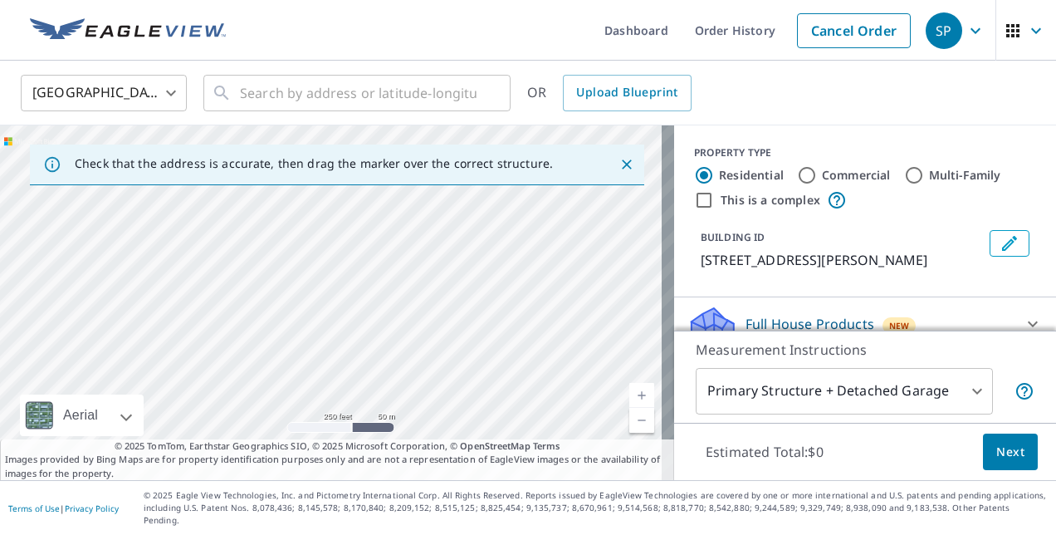
click at [315, 363] on div "[STREET_ADDRESS][PERSON_NAME]" at bounding box center [337, 302] width 674 height 354
drag, startPoint x: 369, startPoint y: 234, endPoint x: 404, endPoint y: 372, distance: 142.3
click at [404, 372] on div "[STREET_ADDRESS][PERSON_NAME]" at bounding box center [337, 302] width 674 height 354
drag, startPoint x: 337, startPoint y: 226, endPoint x: 330, endPoint y: 369, distance: 142.9
click at [330, 369] on div "[STREET_ADDRESS][PERSON_NAME]" at bounding box center [337, 302] width 674 height 354
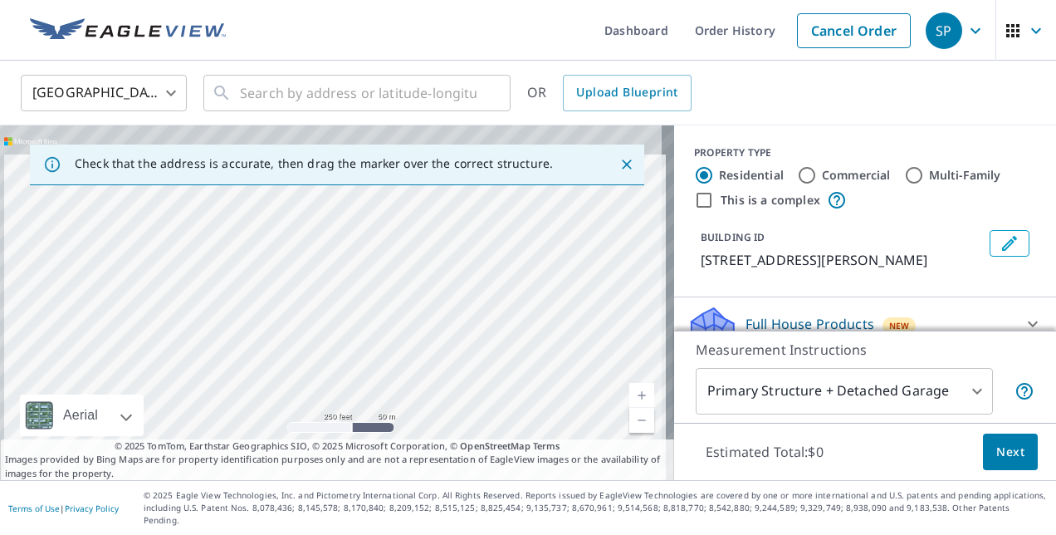
drag, startPoint x: 339, startPoint y: 282, endPoint x: 352, endPoint y: 378, distance: 97.1
click at [352, 378] on div "[STREET_ADDRESS][PERSON_NAME]" at bounding box center [337, 302] width 674 height 354
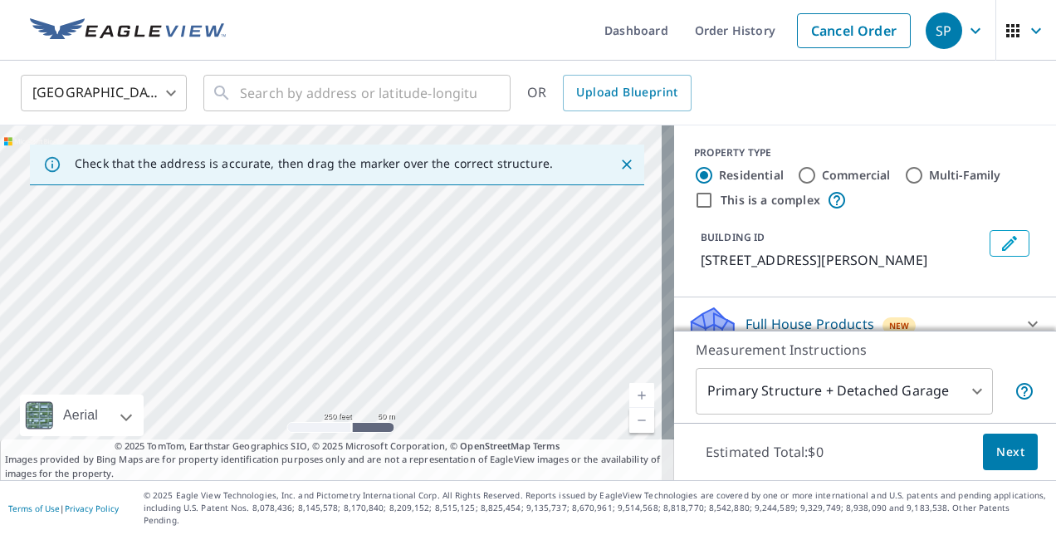
drag, startPoint x: 360, startPoint y: 378, endPoint x: 359, endPoint y: 388, distance: 10.8
click at [359, 388] on div "[STREET_ADDRESS][PERSON_NAME]" at bounding box center [337, 302] width 674 height 354
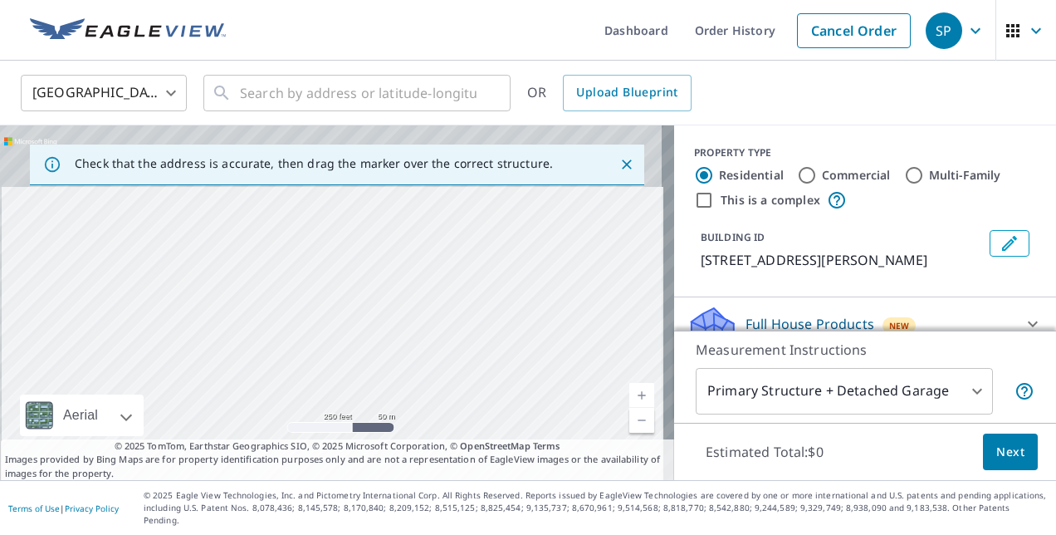
drag, startPoint x: 347, startPoint y: 253, endPoint x: 332, endPoint y: 267, distance: 20.6
click at [349, 387] on div "[STREET_ADDRESS][PERSON_NAME]" at bounding box center [337, 302] width 674 height 354
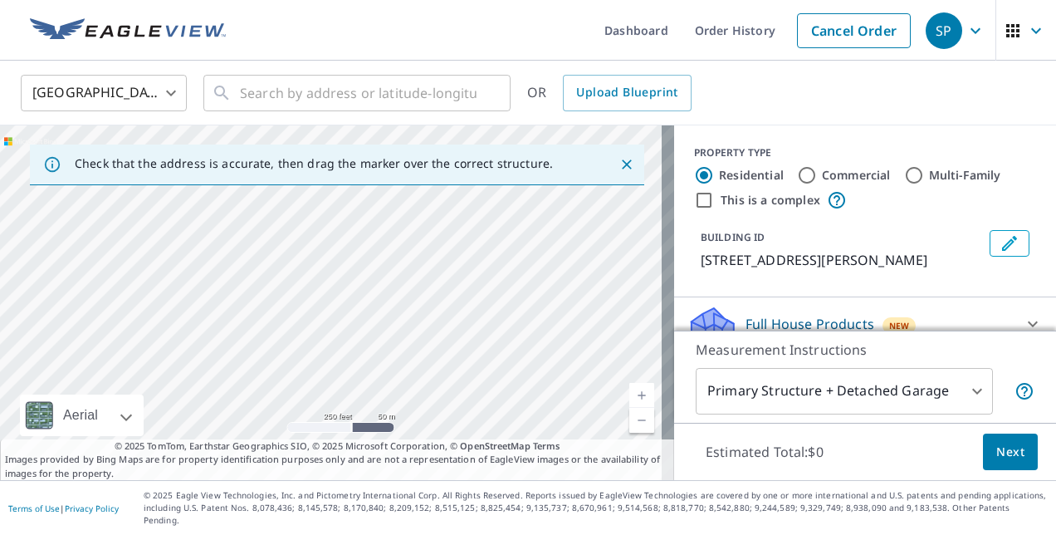
drag, startPoint x: 337, startPoint y: 295, endPoint x: 342, endPoint y: 381, distance: 86.5
click at [342, 381] on div "[STREET_ADDRESS][PERSON_NAME]" at bounding box center [337, 302] width 674 height 354
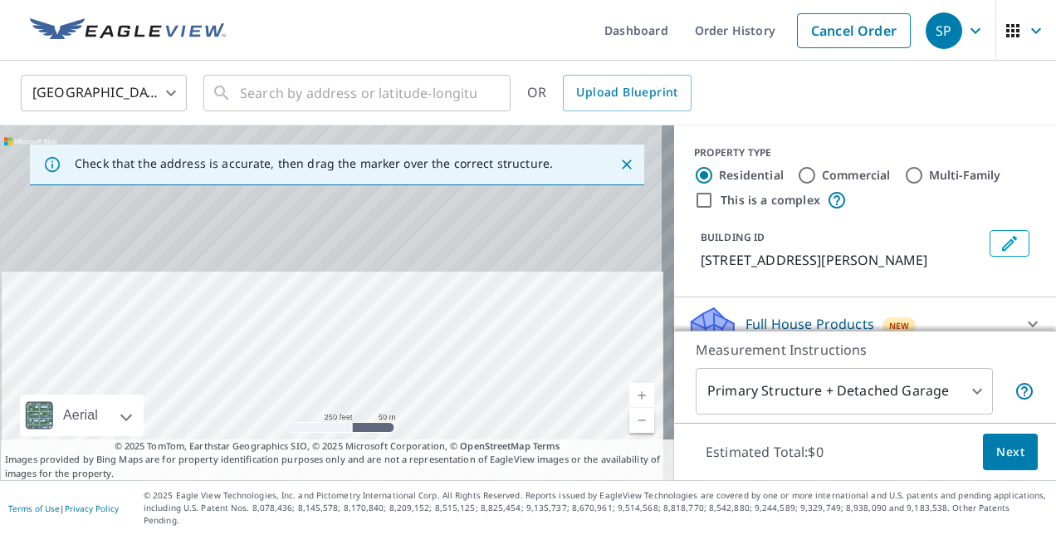
drag, startPoint x: 343, startPoint y: 364, endPoint x: 344, endPoint y: 393, distance: 29.1
click at [344, 393] on div "[STREET_ADDRESS][PERSON_NAME]" at bounding box center [337, 302] width 674 height 354
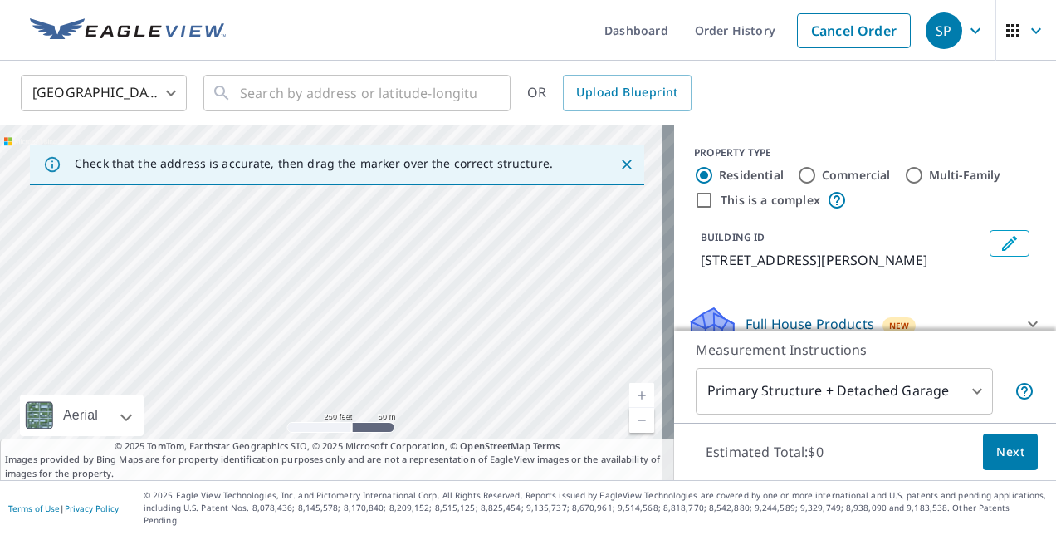
drag, startPoint x: 347, startPoint y: 286, endPoint x: 359, endPoint y: 418, distance: 133.3
click at [359, 418] on div "[STREET_ADDRESS][PERSON_NAME]" at bounding box center [337, 302] width 674 height 354
drag, startPoint x: 393, startPoint y: 226, endPoint x: 380, endPoint y: 402, distance: 176.5
click at [380, 402] on div "[STREET_ADDRESS][PERSON_NAME]" at bounding box center [337, 302] width 674 height 354
click at [369, 398] on div "[STREET_ADDRESS][PERSON_NAME]" at bounding box center [337, 302] width 674 height 354
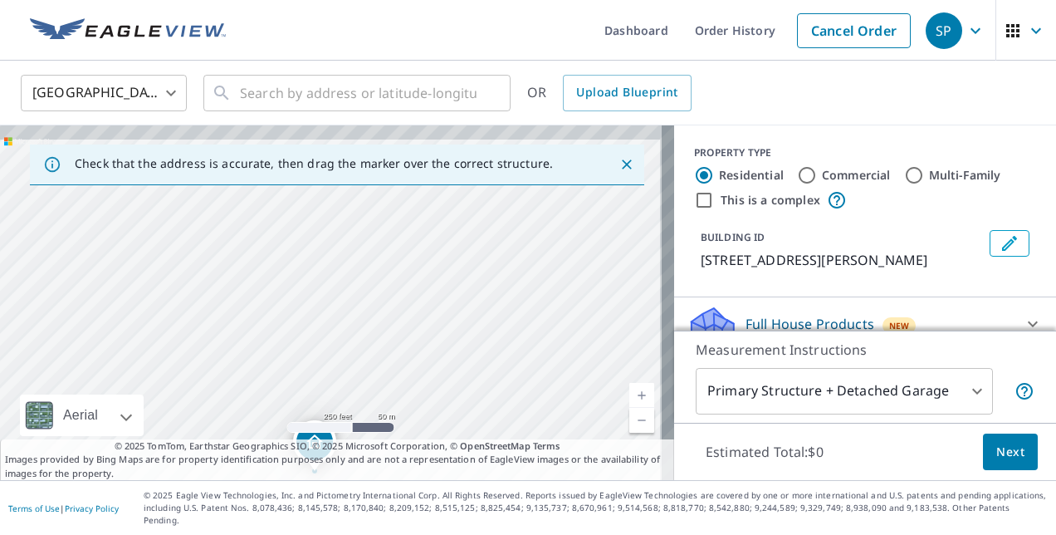
drag, startPoint x: 395, startPoint y: 208, endPoint x: 375, endPoint y: 413, distance: 205.2
click at [375, 413] on div "[STREET_ADDRESS][PERSON_NAME]" at bounding box center [337, 302] width 674 height 354
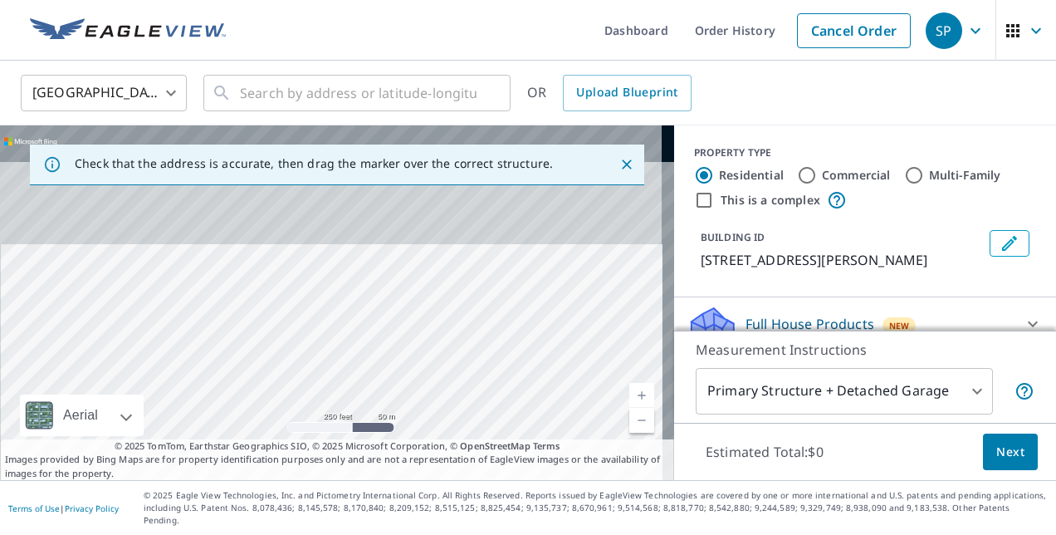
drag, startPoint x: 440, startPoint y: 327, endPoint x: 442, endPoint y: 445, distance: 117.9
click at [442, 452] on div "Check that the address is accurate, then drag the marker over the correct struc…" at bounding box center [337, 302] width 674 height 354
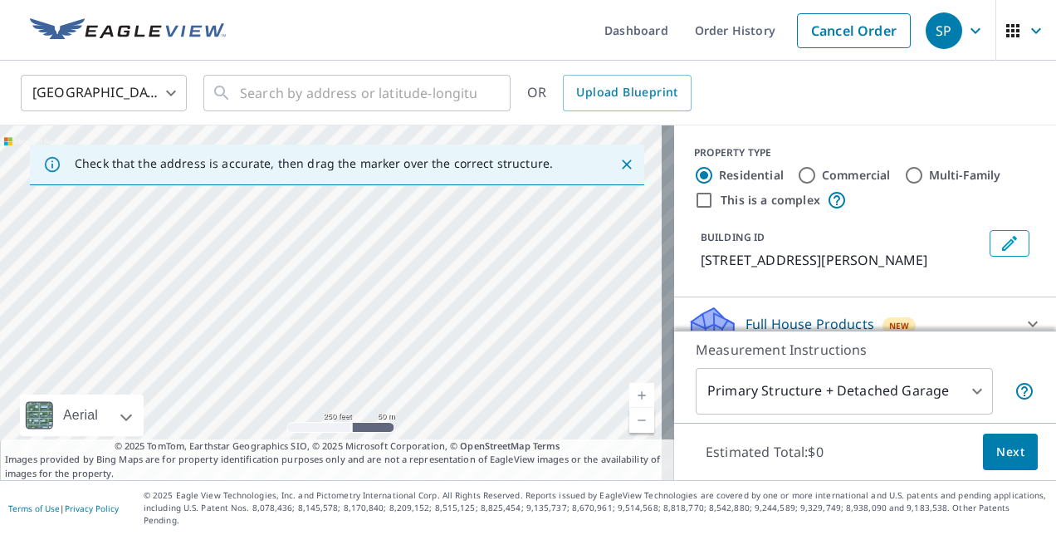
click at [470, 432] on div "[STREET_ADDRESS][PERSON_NAME]" at bounding box center [337, 302] width 674 height 354
drag, startPoint x: 444, startPoint y: 329, endPoint x: 455, endPoint y: 419, distance: 91.1
click at [455, 419] on div "[STREET_ADDRESS][PERSON_NAME]" at bounding box center [337, 302] width 674 height 354
drag, startPoint x: 464, startPoint y: 325, endPoint x: 470, endPoint y: 381, distance: 55.9
click at [470, 381] on div "[STREET_ADDRESS][PERSON_NAME]" at bounding box center [337, 302] width 674 height 354
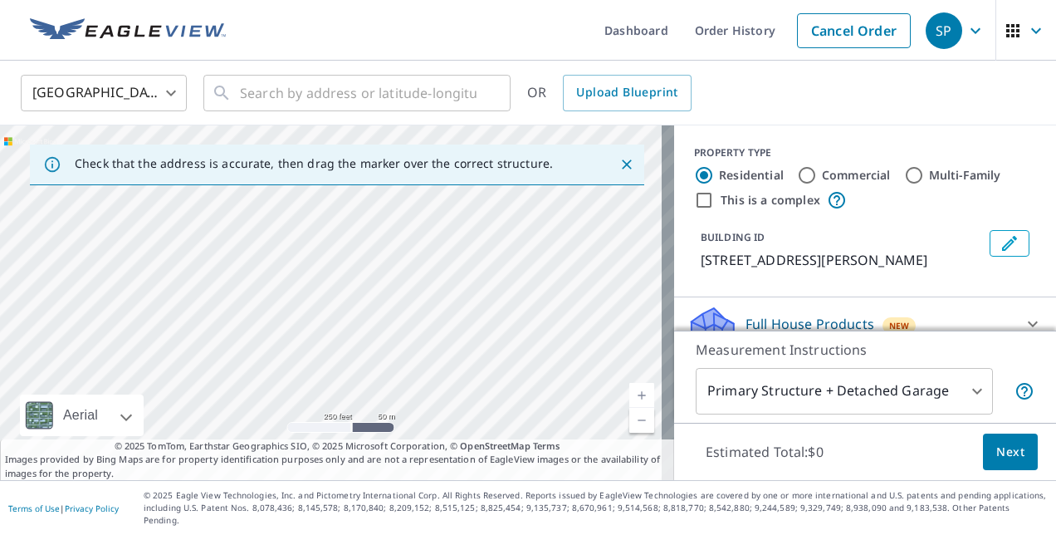
click at [447, 319] on div "[STREET_ADDRESS][PERSON_NAME]" at bounding box center [337, 302] width 674 height 354
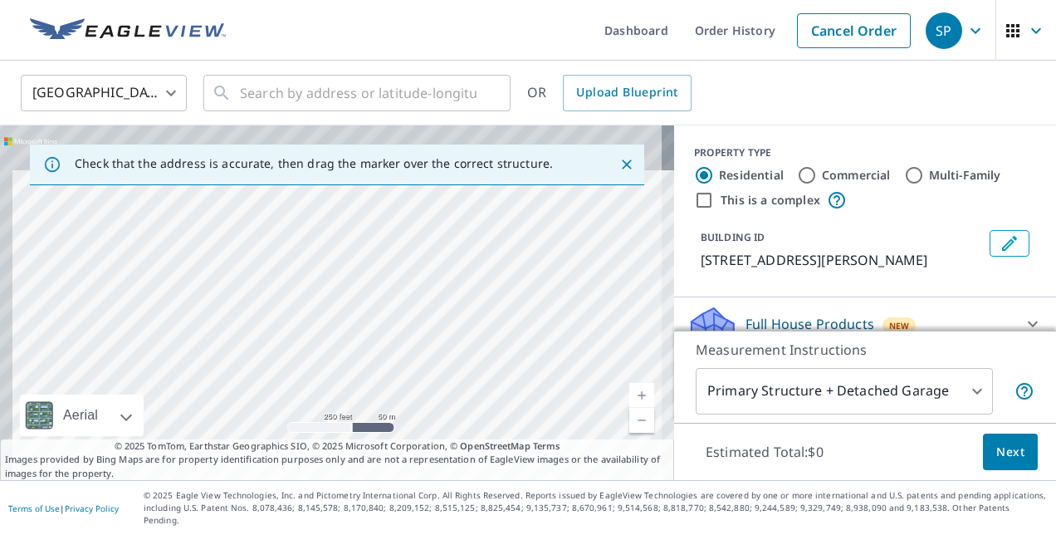
drag, startPoint x: 382, startPoint y: 350, endPoint x: 404, endPoint y: 432, distance: 84.4
click at [404, 432] on div "[STREET_ADDRESS][PERSON_NAME]" at bounding box center [337, 302] width 674 height 354
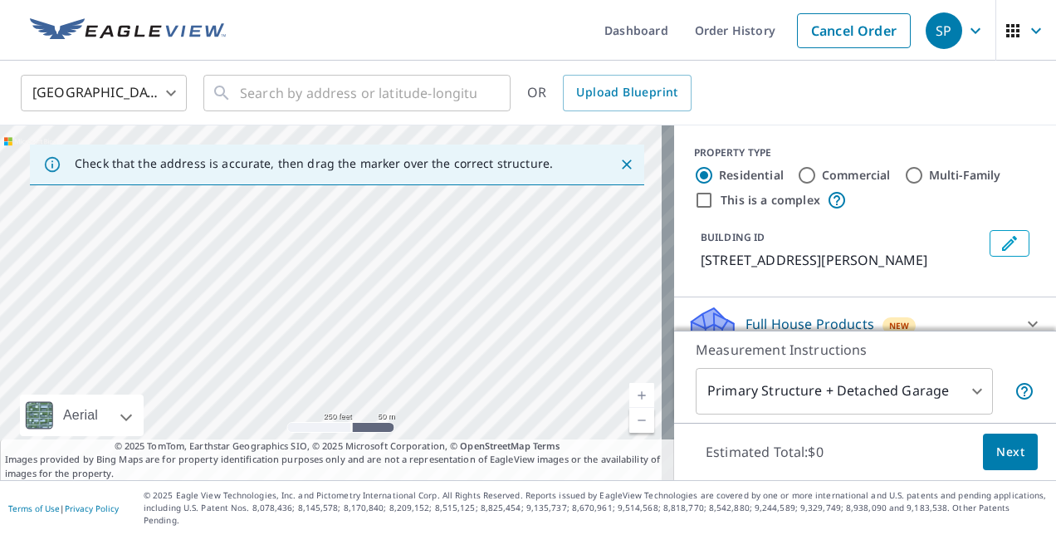
drag, startPoint x: 417, startPoint y: 288, endPoint x: 488, endPoint y: 393, distance: 126.6
click at [488, 393] on div "[STREET_ADDRESS][PERSON_NAME]" at bounding box center [337, 302] width 674 height 354
drag, startPoint x: 319, startPoint y: 203, endPoint x: 382, endPoint y: 408, distance: 214.5
click at [382, 413] on div "[STREET_ADDRESS][PERSON_NAME]" at bounding box center [337, 302] width 674 height 354
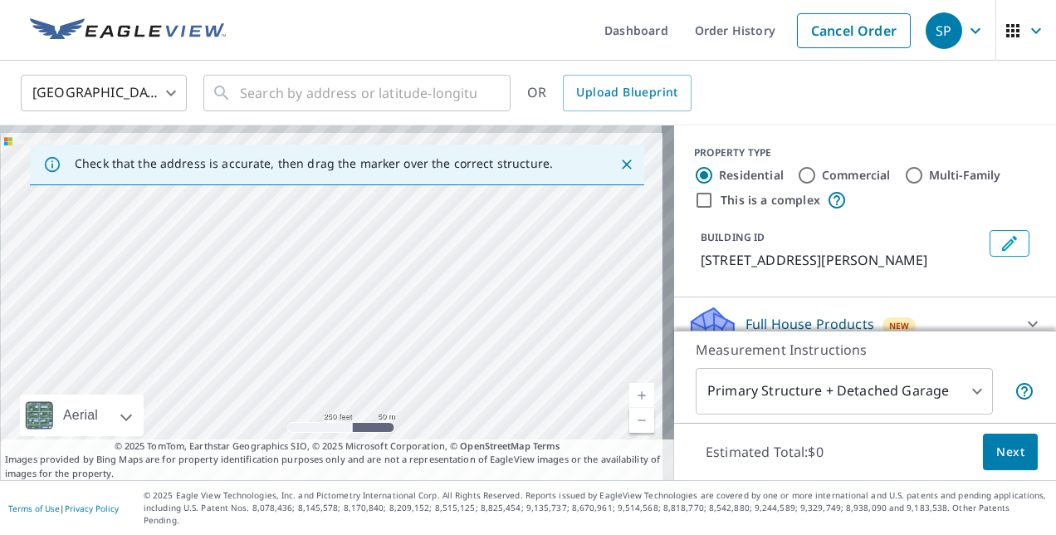
drag, startPoint x: 320, startPoint y: 297, endPoint x: 331, endPoint y: 361, distance: 65.0
click at [331, 361] on div "[STREET_ADDRESS][PERSON_NAME]" at bounding box center [337, 302] width 674 height 354
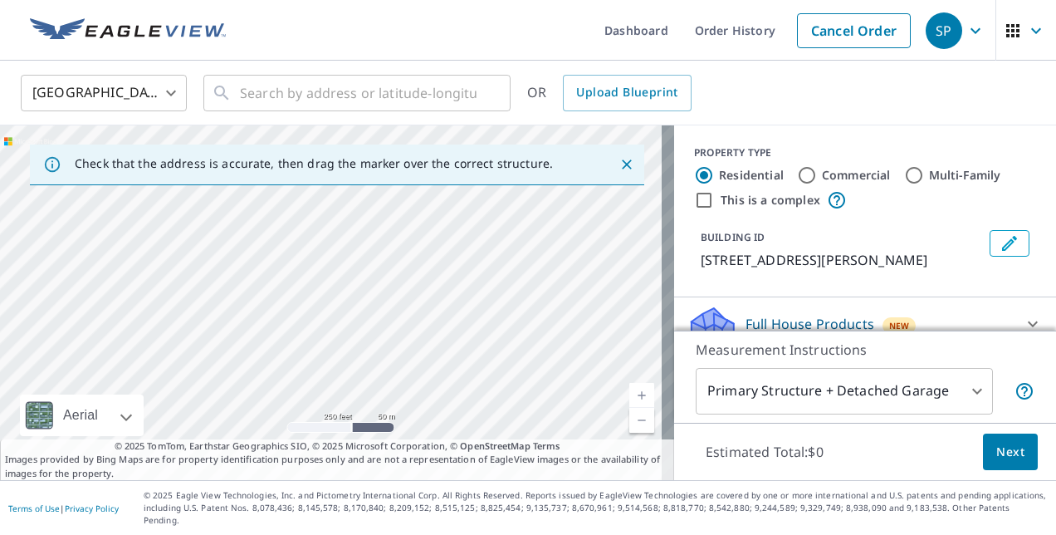
click at [335, 277] on div "[STREET_ADDRESS][PERSON_NAME]" at bounding box center [337, 302] width 674 height 354
drag, startPoint x: 437, startPoint y: 229, endPoint x: 465, endPoint y: 276, distance: 54.0
click at [465, 379] on div "[STREET_ADDRESS][PERSON_NAME]" at bounding box center [337, 302] width 674 height 354
drag, startPoint x: 450, startPoint y: 326, endPoint x: 447, endPoint y: 317, distance: 9.7
click at [447, 392] on div "[STREET_ADDRESS][PERSON_NAME]" at bounding box center [337, 302] width 674 height 354
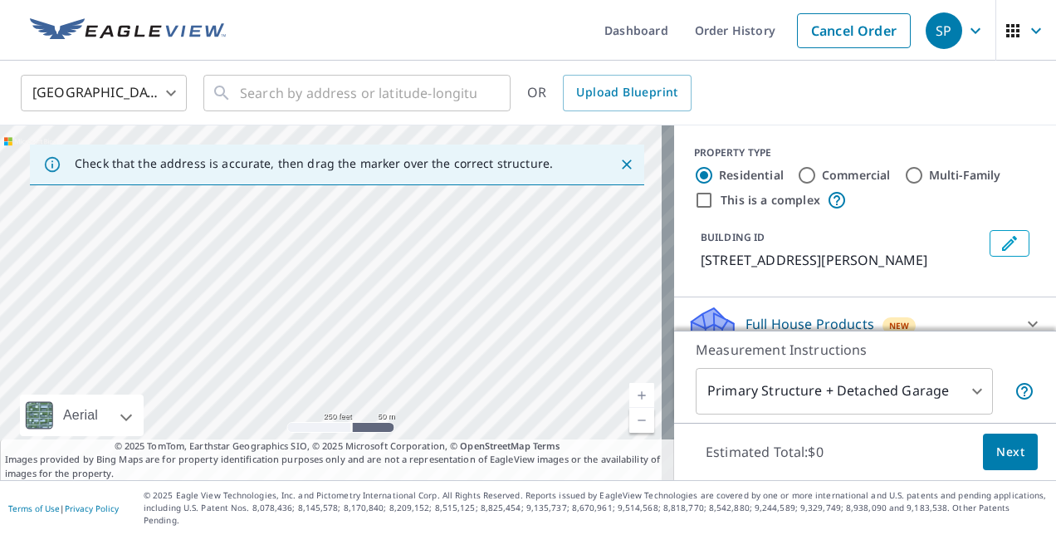
drag, startPoint x: 431, startPoint y: 300, endPoint x: 426, endPoint y: 425, distance: 124.6
click at [426, 425] on div "[STREET_ADDRESS][PERSON_NAME]" at bounding box center [337, 302] width 674 height 354
drag, startPoint x: 410, startPoint y: 345, endPoint x: 425, endPoint y: 427, distance: 82.7
click at [425, 427] on div "[STREET_ADDRESS][PERSON_NAME]" at bounding box center [337, 302] width 674 height 354
click at [397, 395] on div "[STREET_ADDRESS][PERSON_NAME]" at bounding box center [337, 302] width 674 height 354
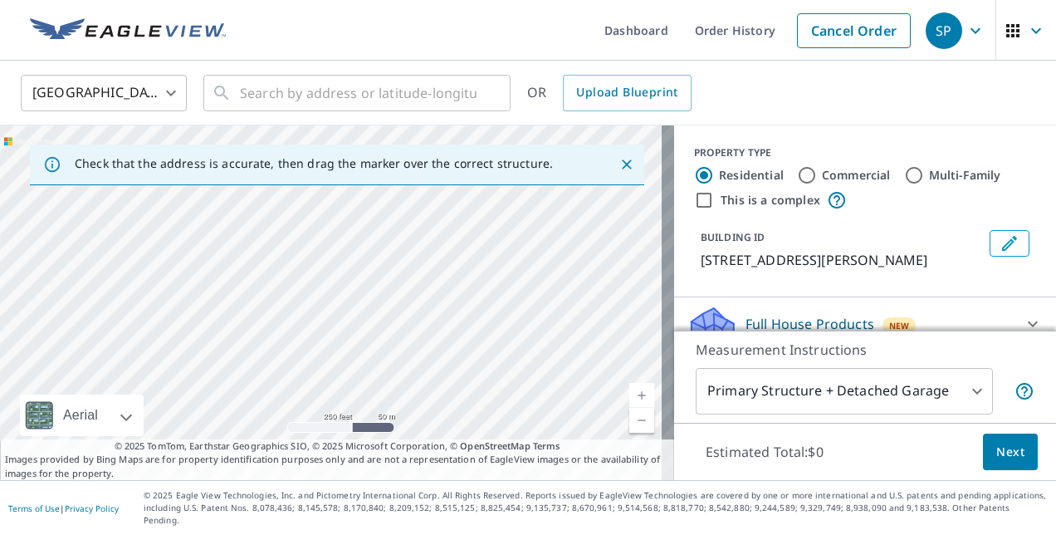
click at [451, 398] on div "[STREET_ADDRESS][PERSON_NAME]" at bounding box center [337, 302] width 674 height 354
drag, startPoint x: 354, startPoint y: 317, endPoint x: 374, endPoint y: 408, distance: 93.6
click at [374, 418] on div "[STREET_ADDRESS][PERSON_NAME]" at bounding box center [337, 302] width 674 height 354
drag, startPoint x: 352, startPoint y: 223, endPoint x: 388, endPoint y: 332, distance: 114.4
click at [388, 332] on div "[STREET_ADDRESS][PERSON_NAME]" at bounding box center [337, 302] width 674 height 354
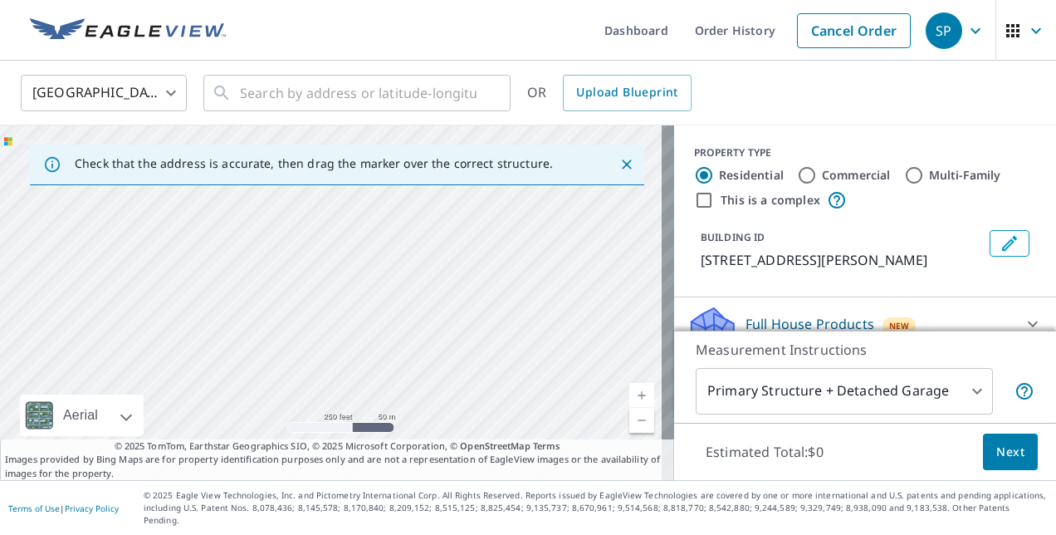
drag, startPoint x: 342, startPoint y: 244, endPoint x: 422, endPoint y: 435, distance: 206.9
click at [422, 435] on div "[STREET_ADDRESS][PERSON_NAME]" at bounding box center [337, 302] width 674 height 354
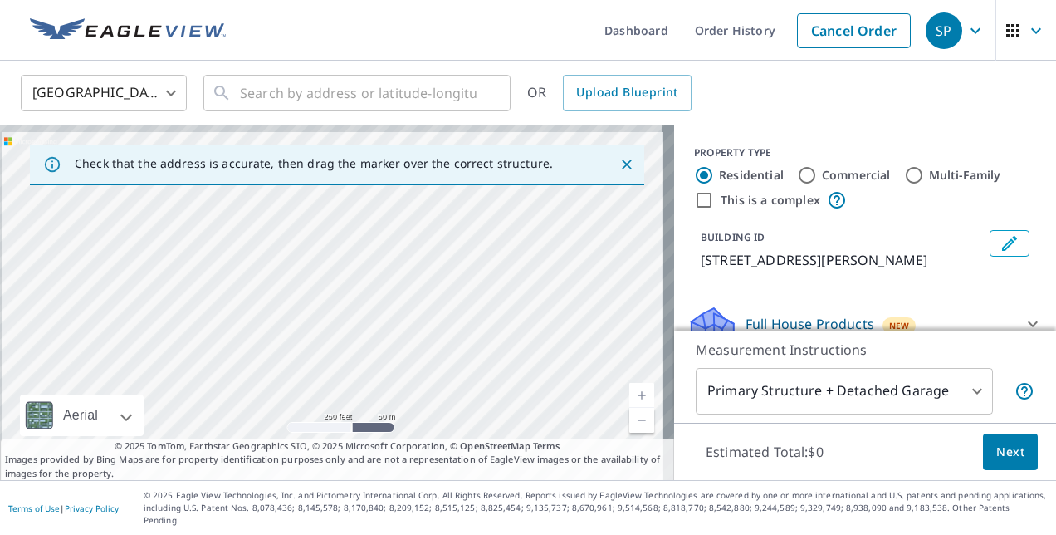
drag, startPoint x: 413, startPoint y: 350, endPoint x: 430, endPoint y: 411, distance: 62.8
click at [430, 411] on div "[STREET_ADDRESS][PERSON_NAME]" at bounding box center [337, 302] width 674 height 354
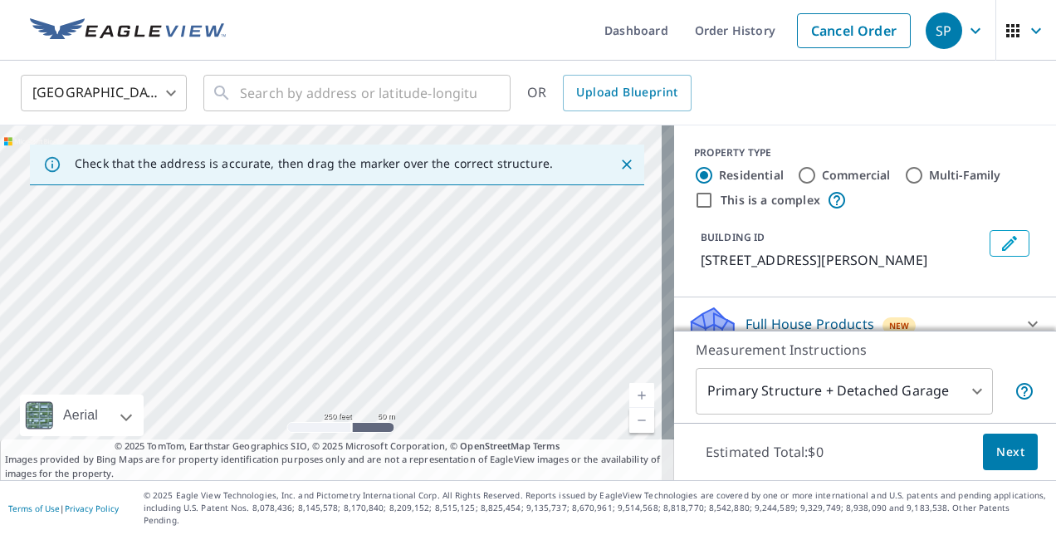
drag, startPoint x: 402, startPoint y: 257, endPoint x: 437, endPoint y: 390, distance: 137.3
click at [437, 390] on div "[STREET_ADDRESS][PERSON_NAME]" at bounding box center [337, 302] width 674 height 354
drag, startPoint x: 390, startPoint y: 280, endPoint x: 445, endPoint y: 380, distance: 114.4
click at [445, 383] on div "[STREET_ADDRESS][PERSON_NAME]" at bounding box center [337, 302] width 674 height 354
drag, startPoint x: 370, startPoint y: 231, endPoint x: 405, endPoint y: 272, distance: 54.2
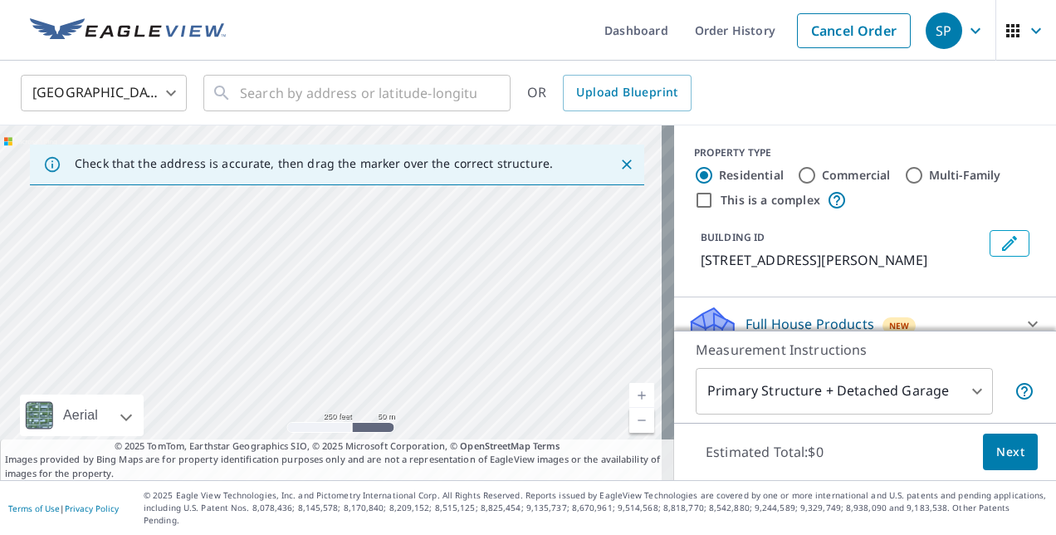
click at [405, 272] on div "[STREET_ADDRESS][PERSON_NAME]" at bounding box center [337, 302] width 674 height 354
drag, startPoint x: 354, startPoint y: 242, endPoint x: 422, endPoint y: 377, distance: 150.7
click at [422, 377] on div "[STREET_ADDRESS][PERSON_NAME]" at bounding box center [337, 302] width 674 height 354
drag, startPoint x: 417, startPoint y: 244, endPoint x: 435, endPoint y: 351, distance: 108.6
click at [435, 351] on div "[STREET_ADDRESS][PERSON_NAME]" at bounding box center [337, 302] width 674 height 354
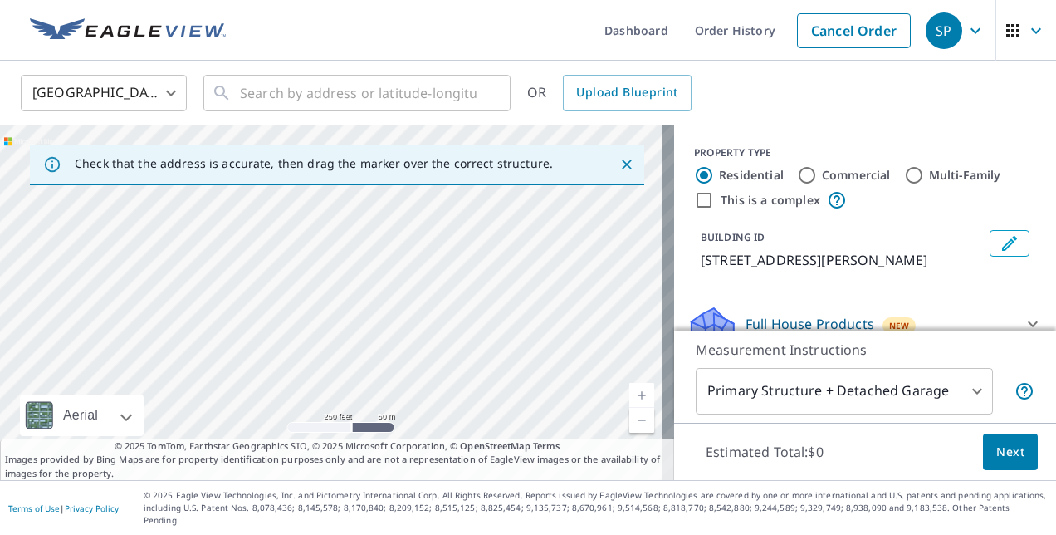
drag, startPoint x: 466, startPoint y: 231, endPoint x: 468, endPoint y: 283, distance: 52.4
click at [468, 283] on div "[STREET_ADDRESS][PERSON_NAME]" at bounding box center [337, 302] width 674 height 354
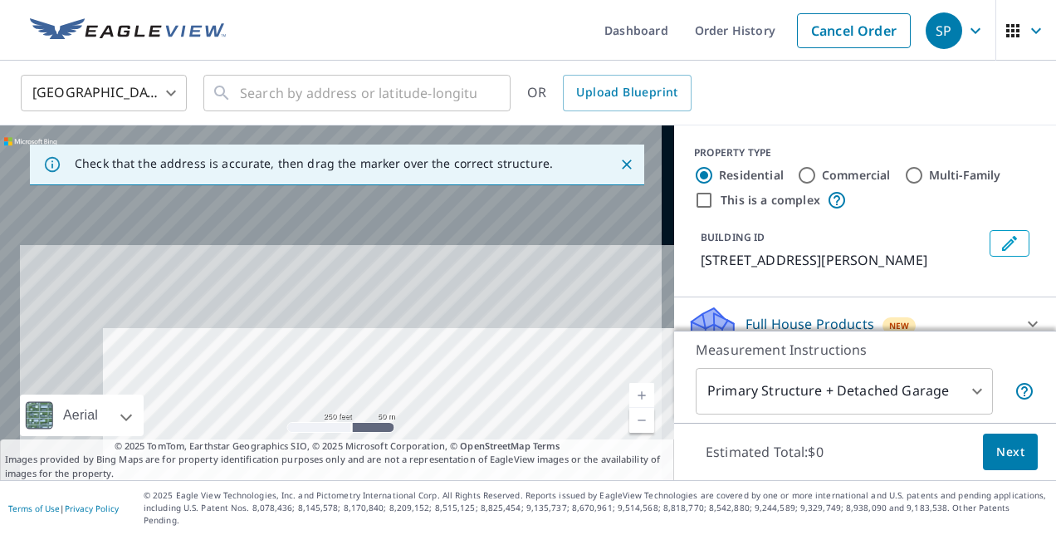
drag, startPoint x: 391, startPoint y: 228, endPoint x: 494, endPoint y: 431, distance: 227.2
click at [494, 431] on div "[STREET_ADDRESS][PERSON_NAME]" at bounding box center [337, 302] width 674 height 354
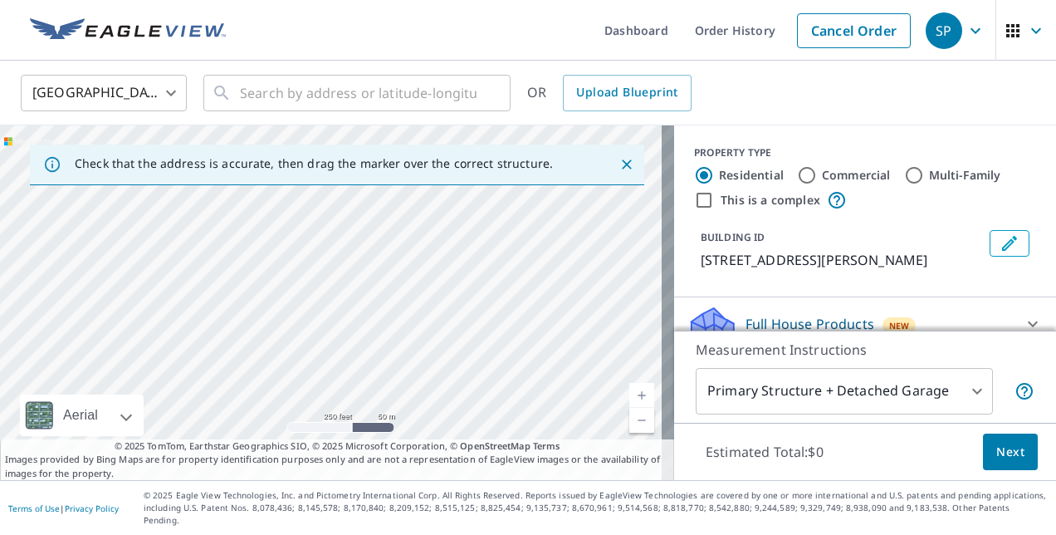
drag, startPoint x: 393, startPoint y: 252, endPoint x: 522, endPoint y: 432, distance: 221.3
click at [522, 432] on div "[STREET_ADDRESS][PERSON_NAME]" at bounding box center [337, 302] width 674 height 354
drag, startPoint x: 349, startPoint y: 229, endPoint x: 403, endPoint y: 476, distance: 253.2
click at [400, 480] on div "Check that the address is accurate, then drag the marker over the correct struc…" at bounding box center [337, 302] width 674 height 354
click at [425, 428] on div "[STREET_ADDRESS][PERSON_NAME]" at bounding box center [337, 302] width 674 height 354
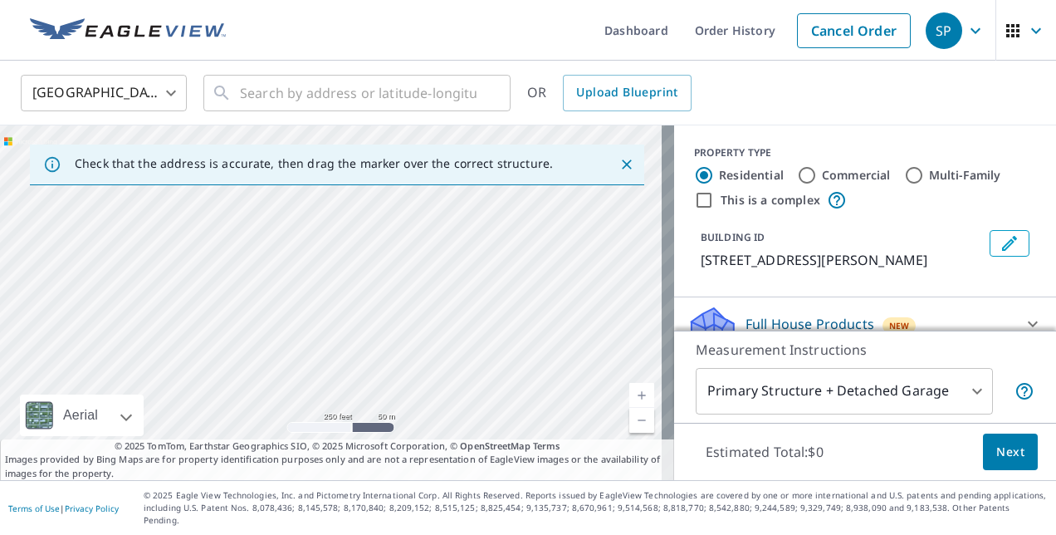
drag, startPoint x: 432, startPoint y: 243, endPoint x: 388, endPoint y: 375, distance: 138.9
click at [389, 388] on div "[STREET_ADDRESS][PERSON_NAME]" at bounding box center [337, 302] width 674 height 354
drag, startPoint x: 408, startPoint y: 225, endPoint x: 426, endPoint y: 369, distance: 145.5
click at [426, 375] on div "[STREET_ADDRESS][PERSON_NAME]" at bounding box center [337, 302] width 674 height 354
drag, startPoint x: 406, startPoint y: 317, endPoint x: 434, endPoint y: 374, distance: 63.8
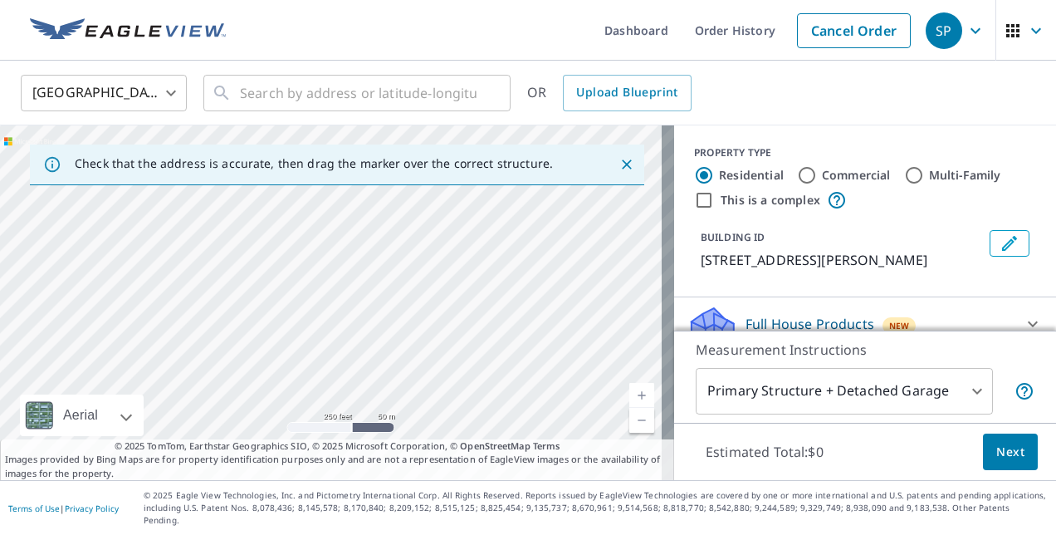
click at [434, 374] on div "[STREET_ADDRESS][PERSON_NAME]" at bounding box center [337, 302] width 674 height 354
drag, startPoint x: 430, startPoint y: 254, endPoint x: 447, endPoint y: 388, distance: 134.7
click at [447, 388] on div "[STREET_ADDRESS][PERSON_NAME]" at bounding box center [337, 302] width 674 height 354
drag, startPoint x: 452, startPoint y: 333, endPoint x: 448, endPoint y: 398, distance: 65.7
click at [448, 398] on div "[STREET_ADDRESS][PERSON_NAME]" at bounding box center [337, 302] width 674 height 354
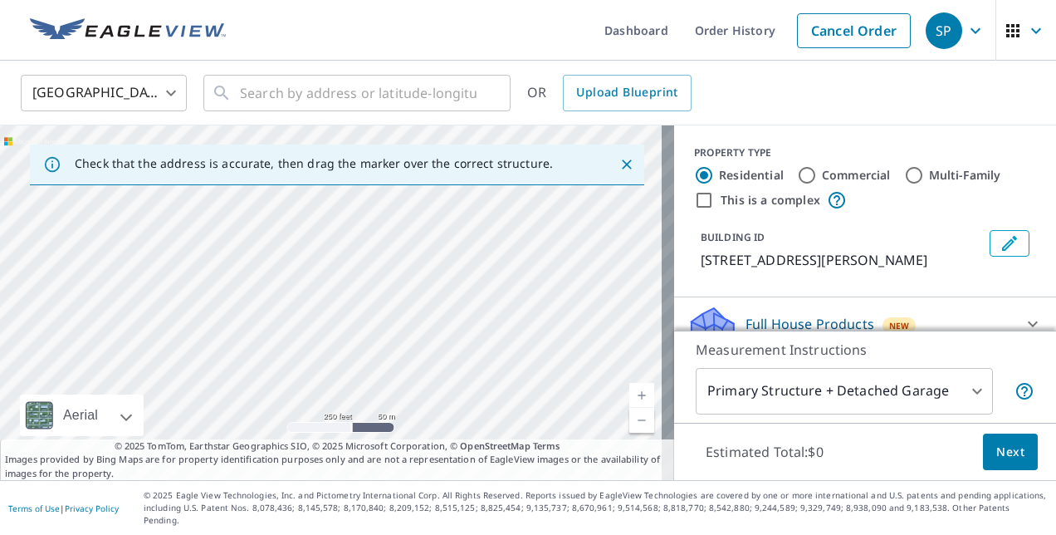
drag, startPoint x: 439, startPoint y: 377, endPoint x: 442, endPoint y: 407, distance: 30.1
click at [442, 407] on div "[STREET_ADDRESS][PERSON_NAME]" at bounding box center [337, 302] width 674 height 354
drag, startPoint x: 415, startPoint y: 236, endPoint x: 422, endPoint y: 279, distance: 43.8
click at [422, 279] on div "[STREET_ADDRESS][PERSON_NAME]" at bounding box center [337, 302] width 674 height 354
click at [629, 406] on link "Current Level 17, Zoom In" at bounding box center [641, 395] width 25 height 25
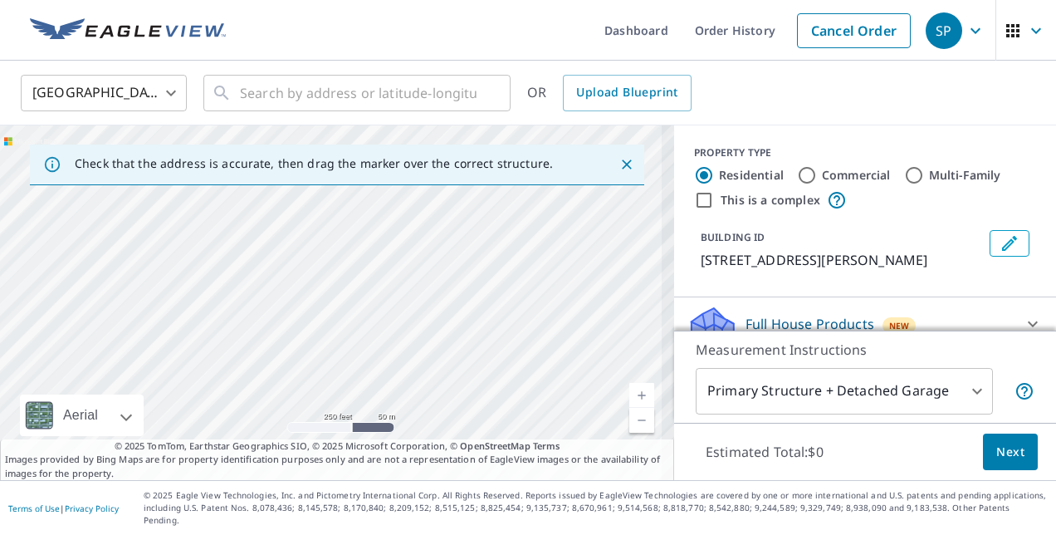
click at [629, 406] on link "Current Level 17, Zoom In" at bounding box center [641, 395] width 25 height 25
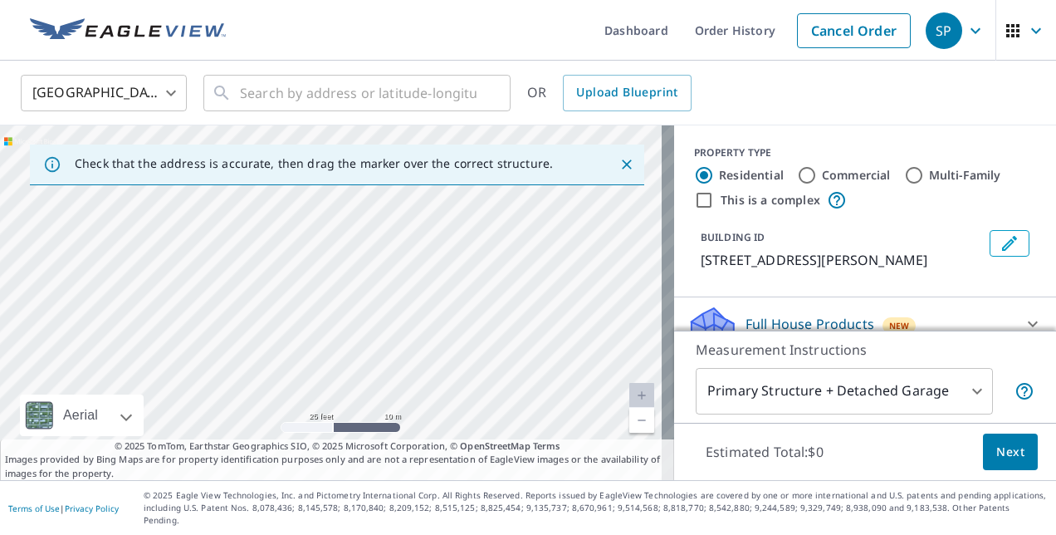
click at [631, 432] on link "Current Level 20, Zoom Out" at bounding box center [641, 420] width 25 height 25
drag, startPoint x: 525, startPoint y: 241, endPoint x: 437, endPoint y: 378, distance: 163.5
click at [437, 378] on div "[STREET_ADDRESS][PERSON_NAME]" at bounding box center [337, 302] width 674 height 354
click at [629, 432] on link "Current Level 19, Zoom Out" at bounding box center [641, 420] width 25 height 25
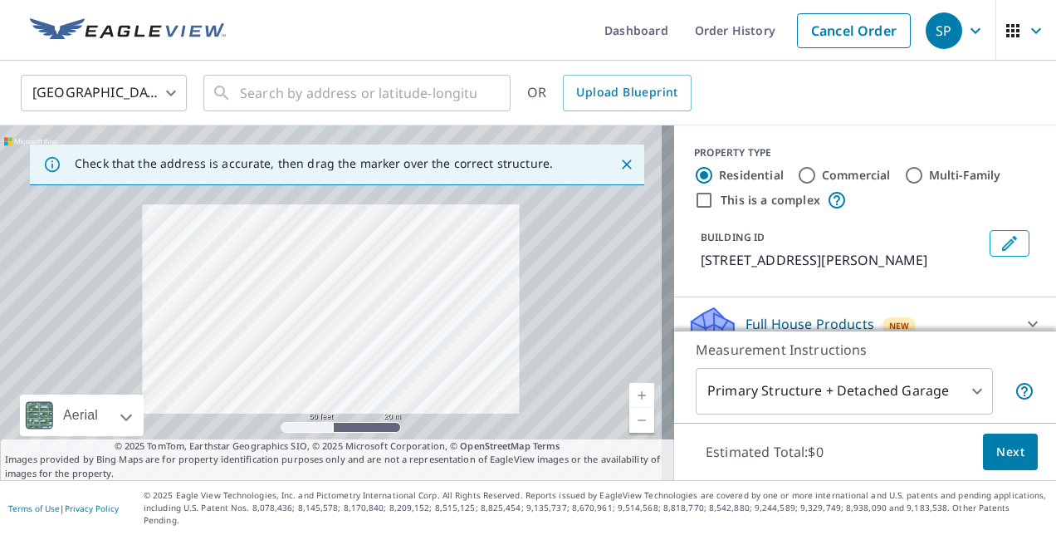
click at [629, 432] on link "Current Level 19, Zoom Out" at bounding box center [641, 420] width 25 height 25
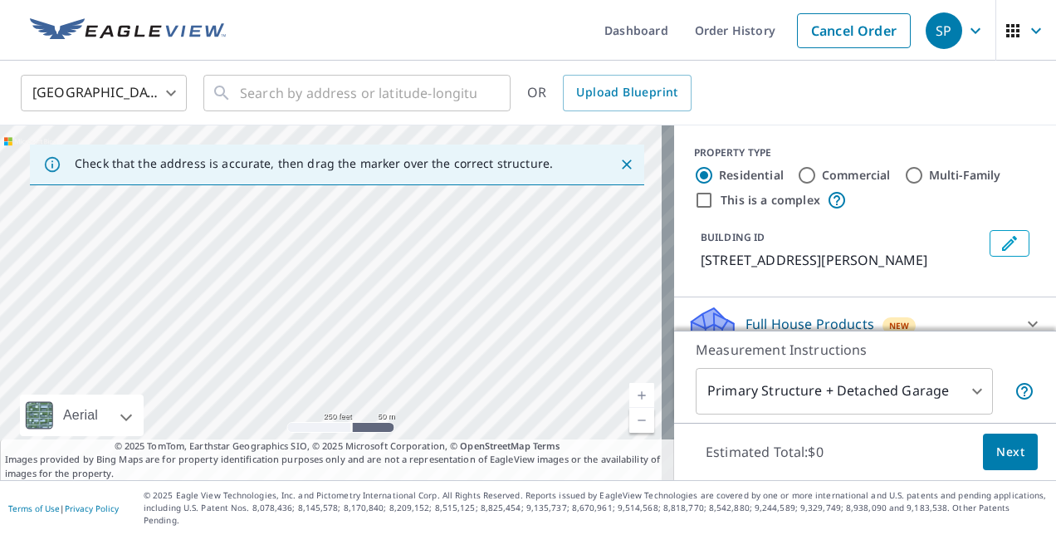
click at [629, 432] on link "Current Level 17, Zoom Out" at bounding box center [641, 420] width 25 height 25
click at [629, 432] on link "Current Level 16, Zoom Out" at bounding box center [641, 420] width 25 height 25
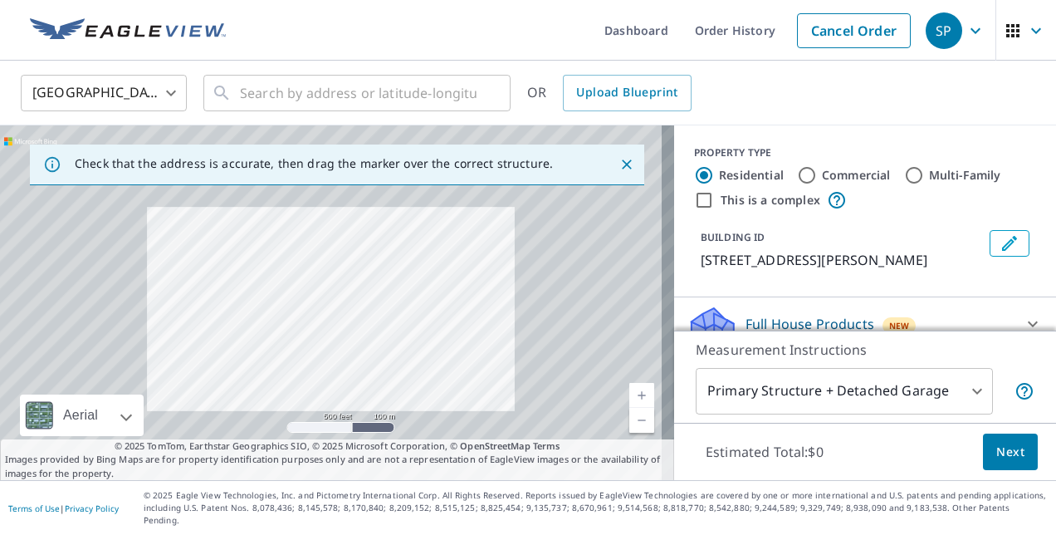
click at [629, 432] on link "Current Level 16, Zoom Out" at bounding box center [641, 420] width 25 height 25
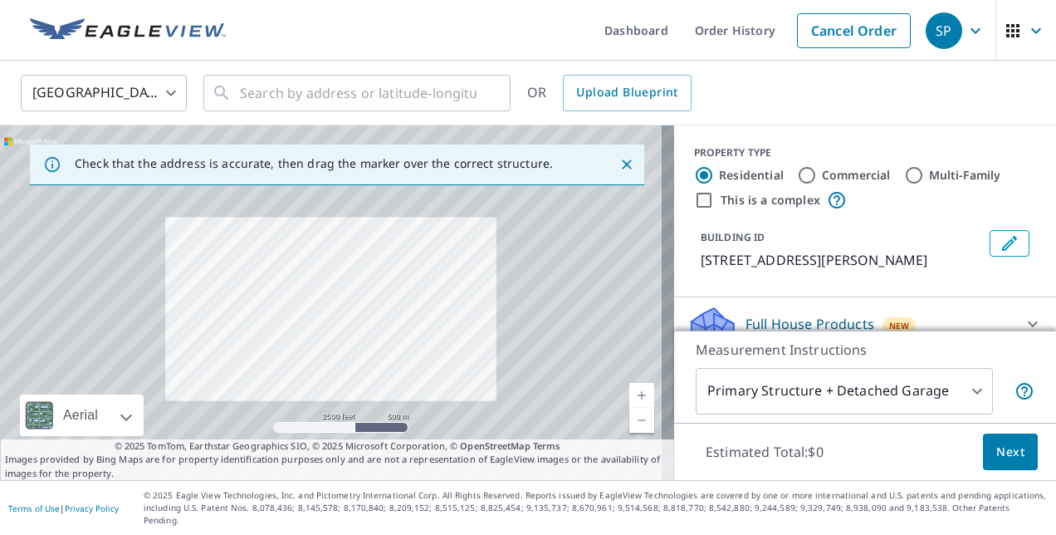
click at [629, 432] on link "Current Level 14, Zoom Out" at bounding box center [641, 420] width 25 height 25
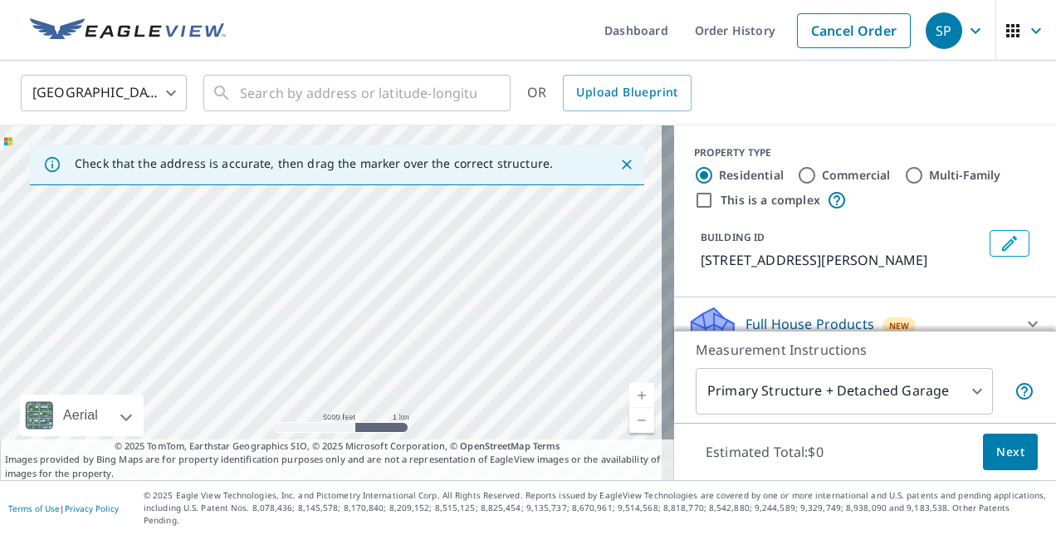
click at [629, 432] on link "Current Level 13, Zoom Out" at bounding box center [641, 420] width 25 height 25
drag, startPoint x: 361, startPoint y: 420, endPoint x: 347, endPoint y: 307, distance: 113.8
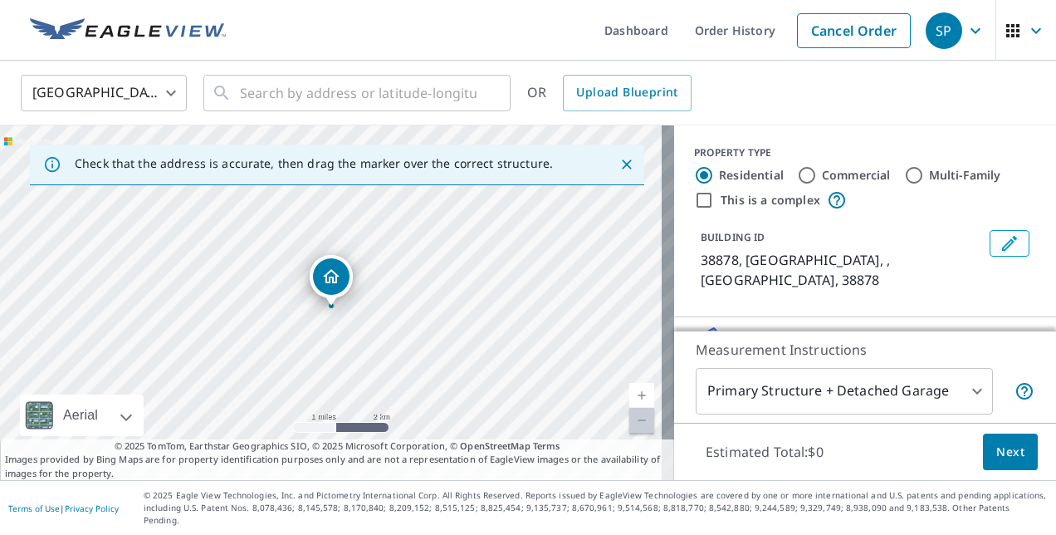
click at [629, 408] on link "Current Level 12, Zoom In" at bounding box center [641, 395] width 25 height 25
click at [629, 408] on link "Current Level 13, Zoom In" at bounding box center [641, 395] width 25 height 25
click at [629, 408] on link "Current Level 14, Zoom In" at bounding box center [641, 395] width 25 height 25
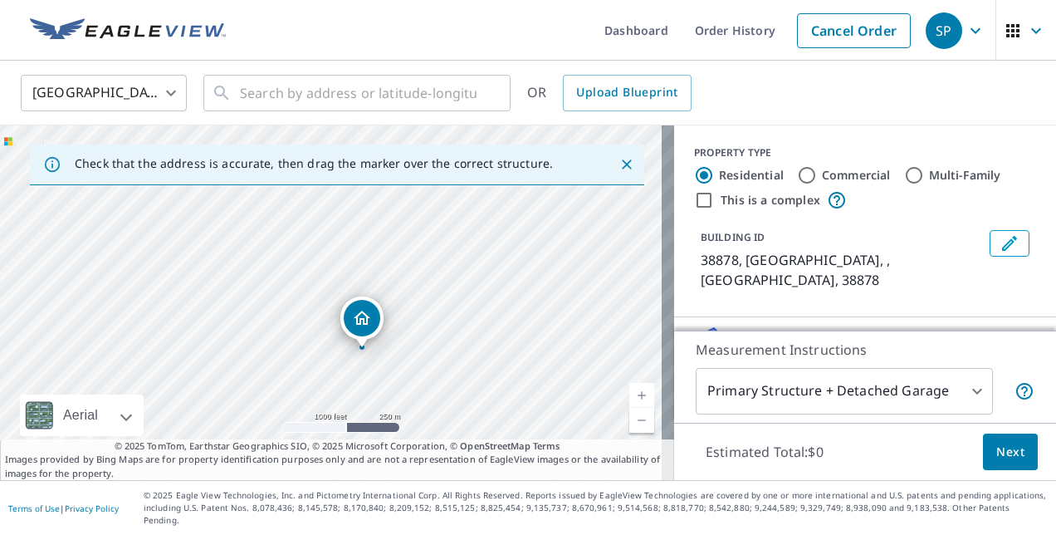
drag, startPoint x: 413, startPoint y: 362, endPoint x: 466, endPoint y: 427, distance: 83.9
click at [466, 429] on div "38878, [GEOGRAPHIC_DATA] , MS 38878" at bounding box center [337, 302] width 674 height 354
drag, startPoint x: 389, startPoint y: 371, endPoint x: 253, endPoint y: 221, distance: 202.7
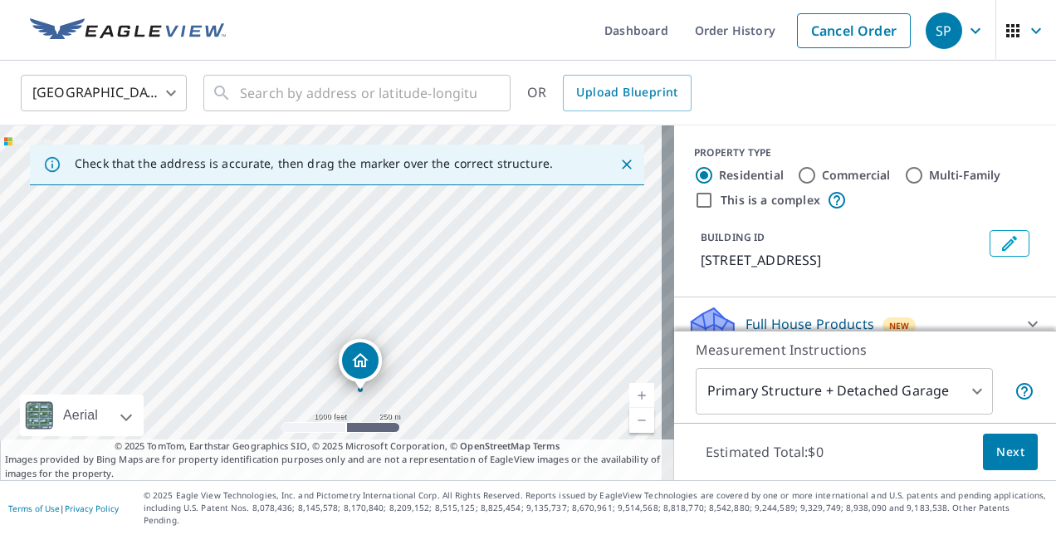
drag, startPoint x: 353, startPoint y: 261, endPoint x: 382, endPoint y: 344, distance: 88.7
click at [382, 344] on div "[STREET_ADDRESS]" at bounding box center [337, 302] width 674 height 354
click at [634, 407] on link "Current Level 15, Zoom In" at bounding box center [641, 395] width 25 height 25
drag, startPoint x: 459, startPoint y: 374, endPoint x: 369, endPoint y: 333, distance: 99.2
click at [369, 333] on div "[STREET_ADDRESS]" at bounding box center [337, 302] width 674 height 354
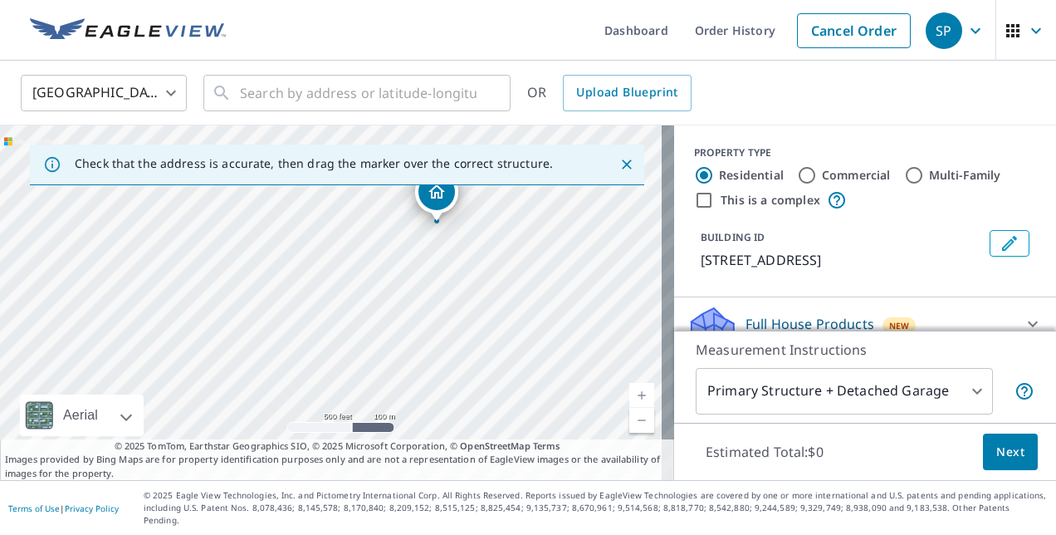
drag, startPoint x: 299, startPoint y: 408, endPoint x: 437, endPoint y: 196, distance: 253.0
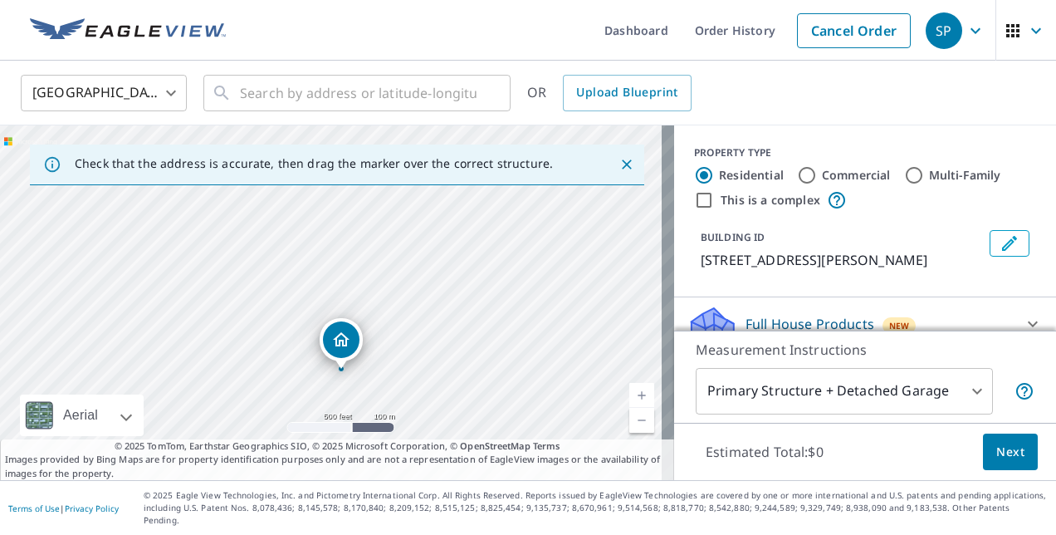
drag, startPoint x: 442, startPoint y: 266, endPoint x: 452, endPoint y: 351, distance: 86.2
click at [452, 351] on div "[STREET_ADDRESS][PERSON_NAME]" at bounding box center [337, 302] width 674 height 354
click at [629, 405] on link "Current Level 16, Zoom In" at bounding box center [641, 395] width 25 height 25
drag, startPoint x: 475, startPoint y: 363, endPoint x: 462, endPoint y: 267, distance: 96.3
click at [462, 267] on div "[STREET_ADDRESS][PERSON_NAME]" at bounding box center [337, 302] width 674 height 354
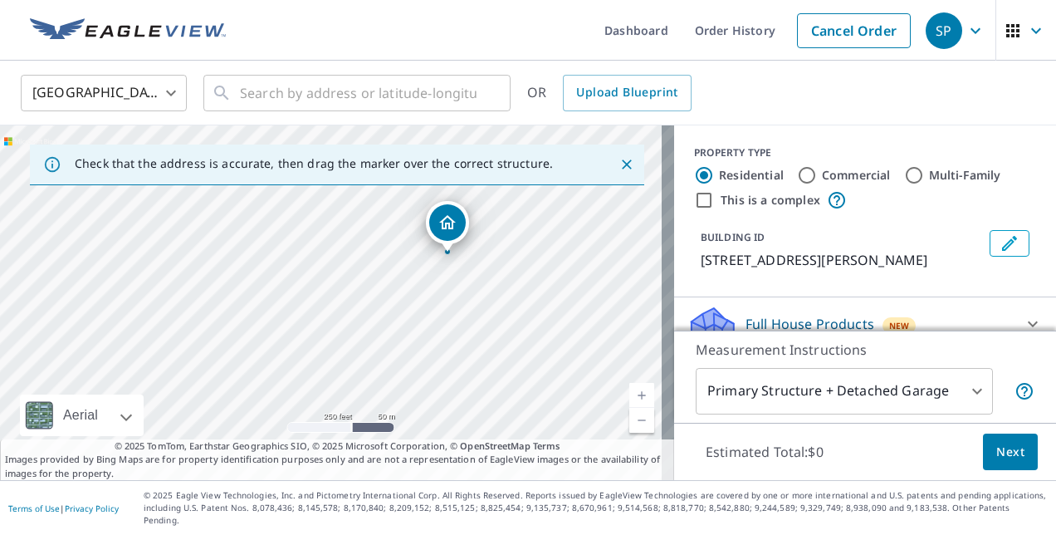
drag, startPoint x: 345, startPoint y: 355, endPoint x: 478, endPoint y: 224, distance: 186.6
drag, startPoint x: 549, startPoint y: 251, endPoint x: 509, endPoint y: 407, distance: 161.1
click at [568, 394] on div "[STREET_ADDRESS][PERSON_NAME]" at bounding box center [337, 302] width 674 height 354
drag, startPoint x: 349, startPoint y: 408, endPoint x: 362, endPoint y: 216, distance: 192.1
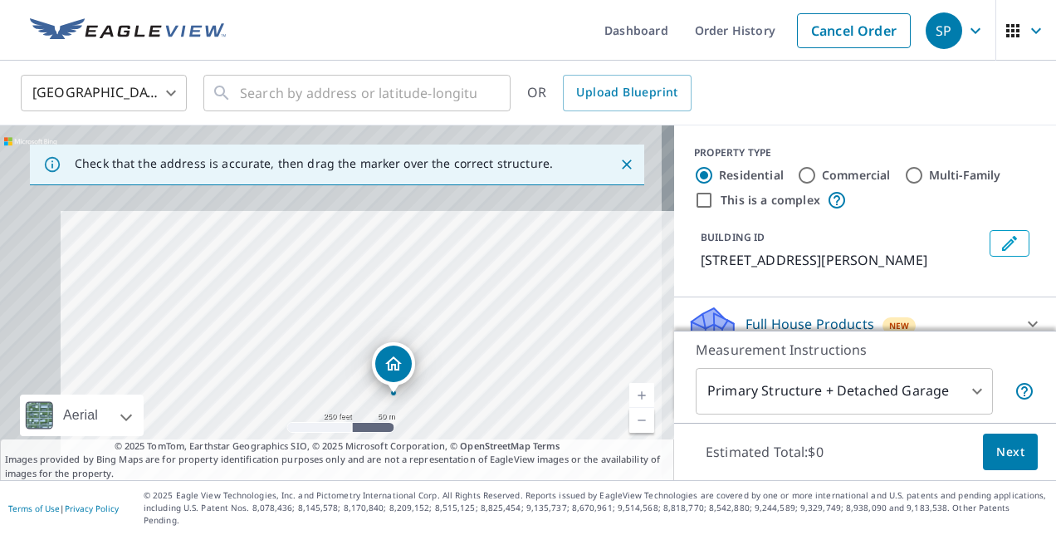
drag, startPoint x: 476, startPoint y: 291, endPoint x: 535, endPoint y: 374, distance: 101.1
click at [535, 374] on div "[STREET_ADDRESS][PERSON_NAME]" at bounding box center [337, 302] width 674 height 354
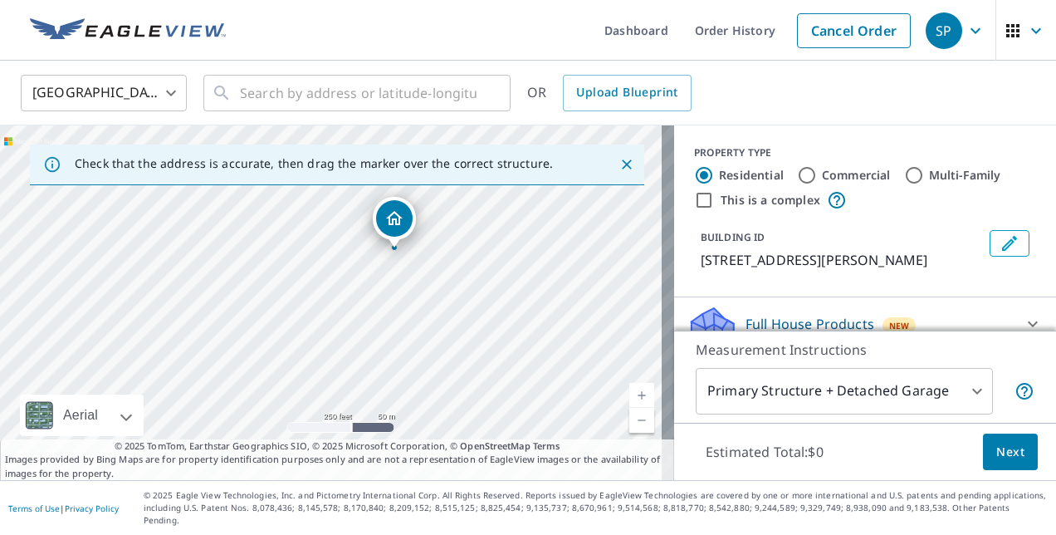
drag, startPoint x: 437, startPoint y: 418, endPoint x: 394, endPoint y: 211, distance: 211.0
drag, startPoint x: 471, startPoint y: 237, endPoint x: 501, endPoint y: 222, distance: 33.4
click at [501, 222] on div "[STREET_ADDRESS][PERSON_NAME]" at bounding box center [337, 302] width 674 height 354
drag, startPoint x: 347, startPoint y: 263, endPoint x: 393, endPoint y: 385, distance: 130.6
drag, startPoint x: 463, startPoint y: 374, endPoint x: 471, endPoint y: 236, distance: 138.0
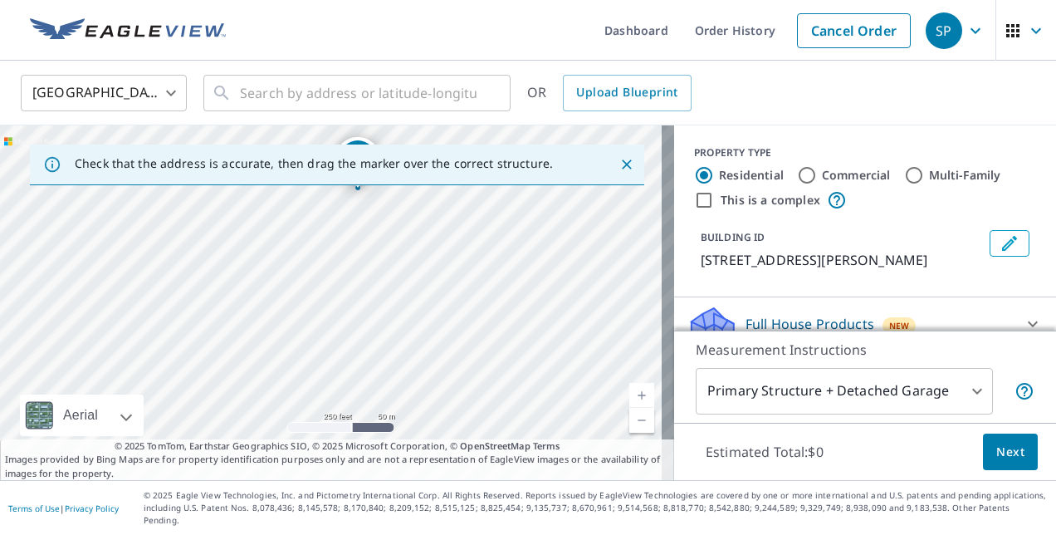
click at [495, 247] on div "[STREET_ADDRESS][PERSON_NAME]" at bounding box center [337, 302] width 674 height 354
click at [440, 292] on div "[STREET_ADDRESS][PERSON_NAME]" at bounding box center [337, 302] width 674 height 354
drag, startPoint x: 378, startPoint y: 199, endPoint x: 233, endPoint y: 394, distance: 242.7
drag, startPoint x: 443, startPoint y: 389, endPoint x: 424, endPoint y: 330, distance: 61.9
click at [424, 330] on div "[STREET_ADDRESS][PERSON_NAME]" at bounding box center [337, 302] width 674 height 354
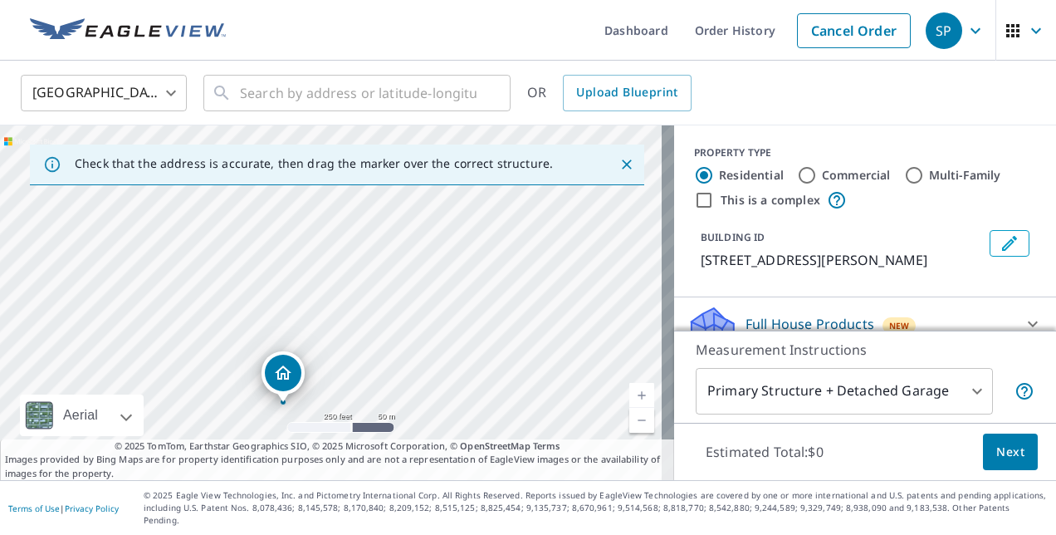
drag, startPoint x: 302, startPoint y: 204, endPoint x: 273, endPoint y: 359, distance: 157.9
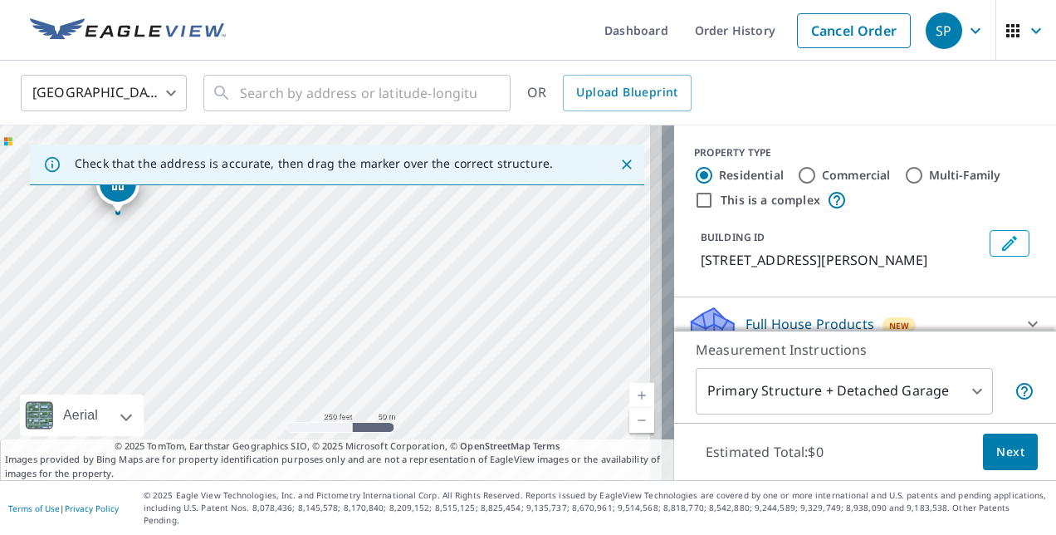
drag, startPoint x: 488, startPoint y: 364, endPoint x: 275, endPoint y: 271, distance: 232.7
click at [275, 271] on div "[STREET_ADDRESS][PERSON_NAME]" at bounding box center [337, 302] width 674 height 354
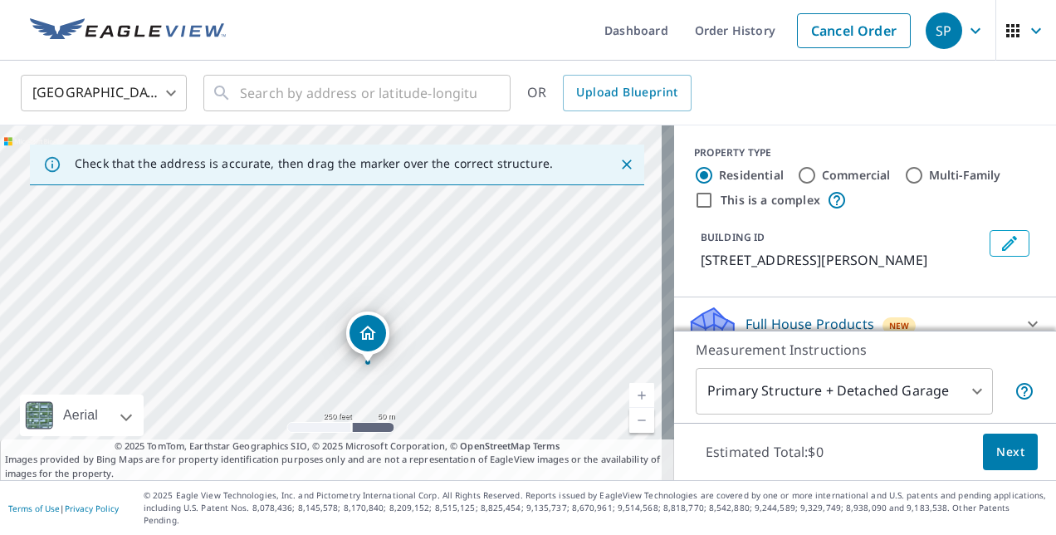
drag, startPoint x: 120, startPoint y: 194, endPoint x: 379, endPoint y: 341, distance: 297.7
drag, startPoint x: 264, startPoint y: 284, endPoint x: 337, endPoint y: 291, distance: 73.3
click at [337, 291] on div "[STREET_ADDRESS][PERSON_NAME]" at bounding box center [337, 302] width 674 height 354
drag, startPoint x: 393, startPoint y: 288, endPoint x: 81, endPoint y: 261, distance: 313.2
drag, startPoint x: 226, startPoint y: 323, endPoint x: 272, endPoint y: 232, distance: 101.7
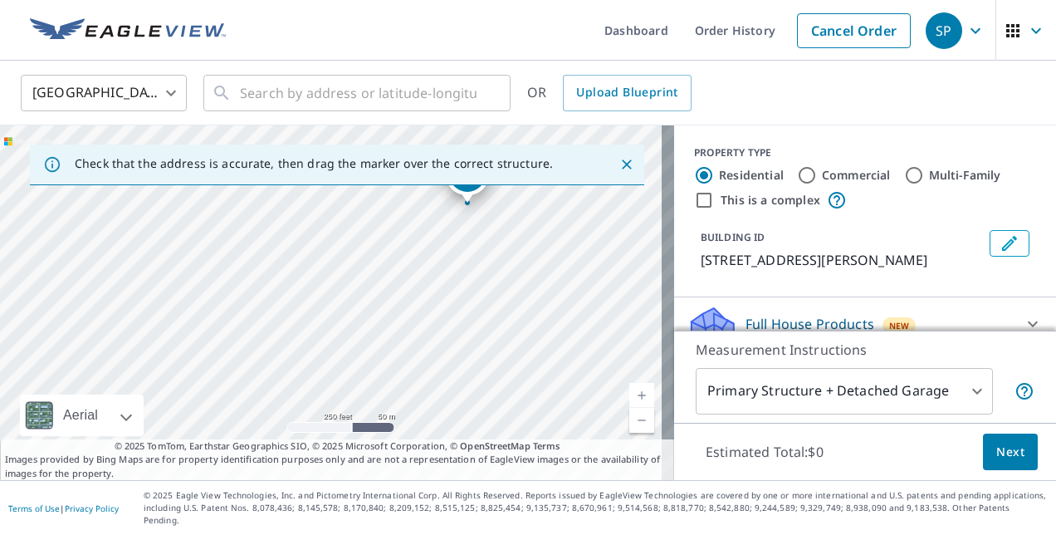
click at [272, 232] on div "[STREET_ADDRESS][PERSON_NAME]" at bounding box center [337, 302] width 674 height 354
drag, startPoint x: 470, startPoint y: 193, endPoint x: 374, endPoint y: 397, distance: 225.0
drag, startPoint x: 446, startPoint y: 304, endPoint x: 693, endPoint y: 325, distance: 248.2
click at [693, 325] on div "Check that the address is accurate, then drag the marker over the correct struc…" at bounding box center [528, 302] width 1056 height 354
click at [616, 310] on div "[STREET_ADDRESS][PERSON_NAME]" at bounding box center [337, 302] width 674 height 354
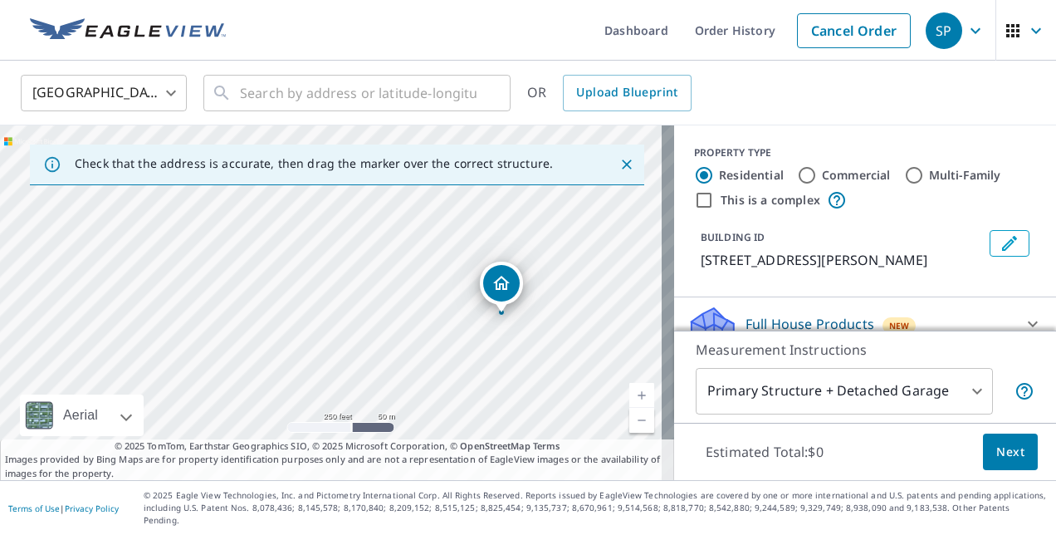
click at [629, 432] on link "Current Level 17, Zoom Out" at bounding box center [641, 420] width 25 height 25
drag, startPoint x: 371, startPoint y: 285, endPoint x: 340, endPoint y: 370, distance: 90.8
drag, startPoint x: 408, startPoint y: 385, endPoint x: 390, endPoint y: 291, distance: 95.6
click at [415, 315] on div "[STREET_ADDRESS][PERSON_NAME]" at bounding box center [337, 302] width 674 height 354
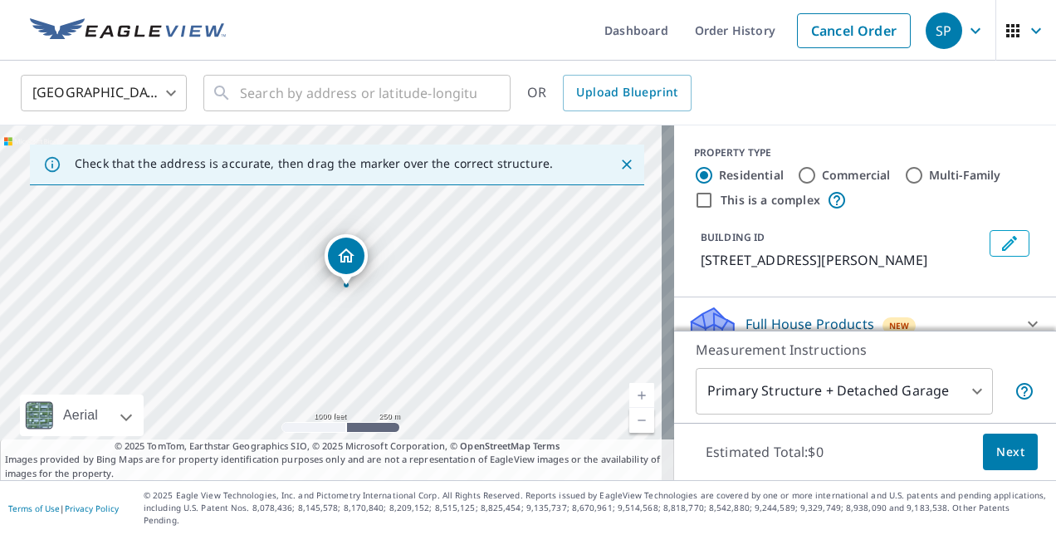
drag, startPoint x: 342, startPoint y: 212, endPoint x: 350, endPoint y: 261, distance: 49.7
click at [629, 401] on link "Current Level 15, Zoom In" at bounding box center [641, 395] width 25 height 25
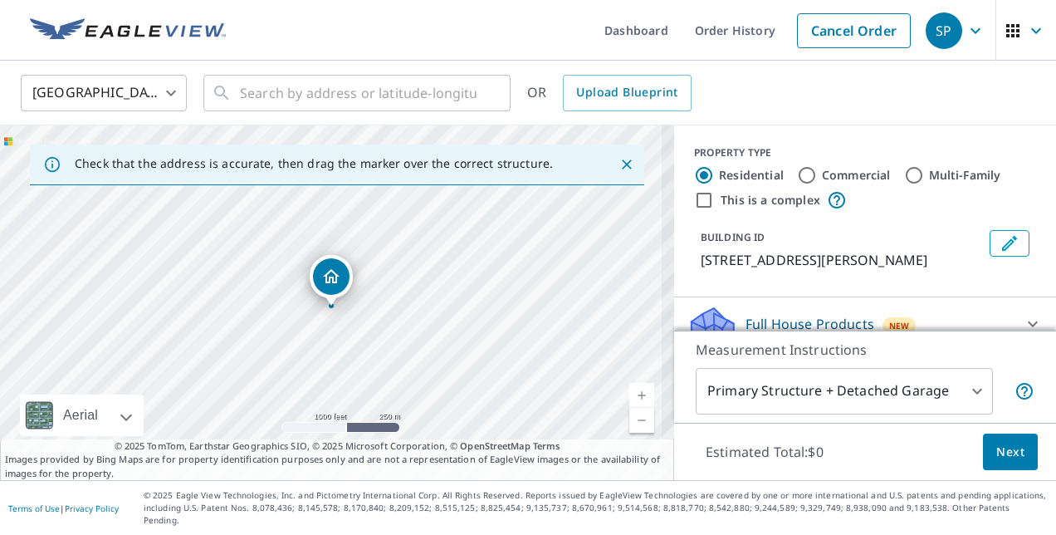
click at [629, 401] on link "Current Level 15.551686345846859, Zoom In" at bounding box center [641, 395] width 25 height 25
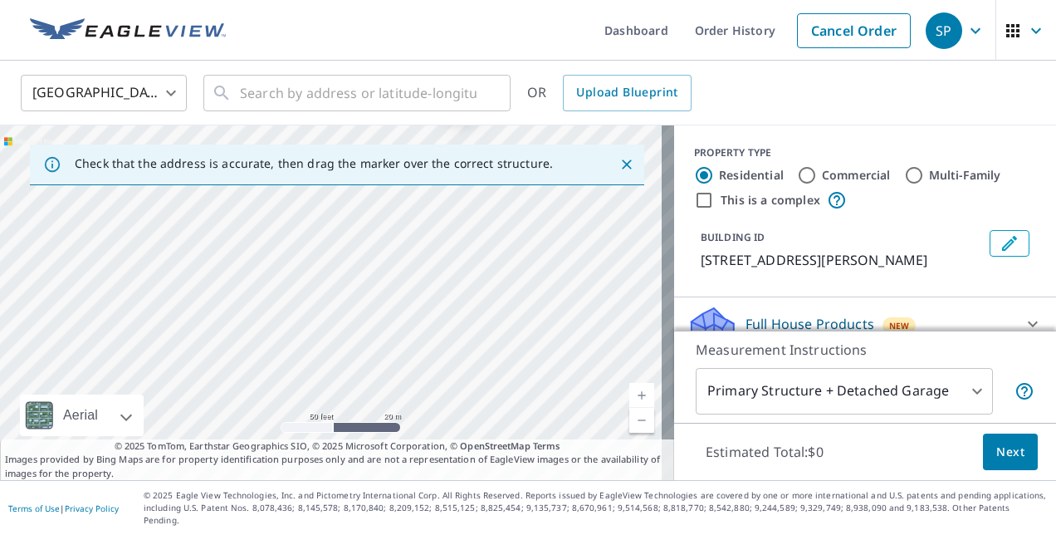
drag, startPoint x: 415, startPoint y: 271, endPoint x: 469, endPoint y: 144, distance: 138.7
click at [469, 144] on div "Check that the address is accurate, then drag the marker over the correct struc…" at bounding box center [337, 302] width 674 height 354
click at [374, 282] on div "[STREET_ADDRESS][PERSON_NAME]" at bounding box center [337, 302] width 674 height 354
drag
click at [351, 166] on div "Check that the address is accurate, then drag the marker over the correct struc…" at bounding box center [337, 302] width 674 height 354
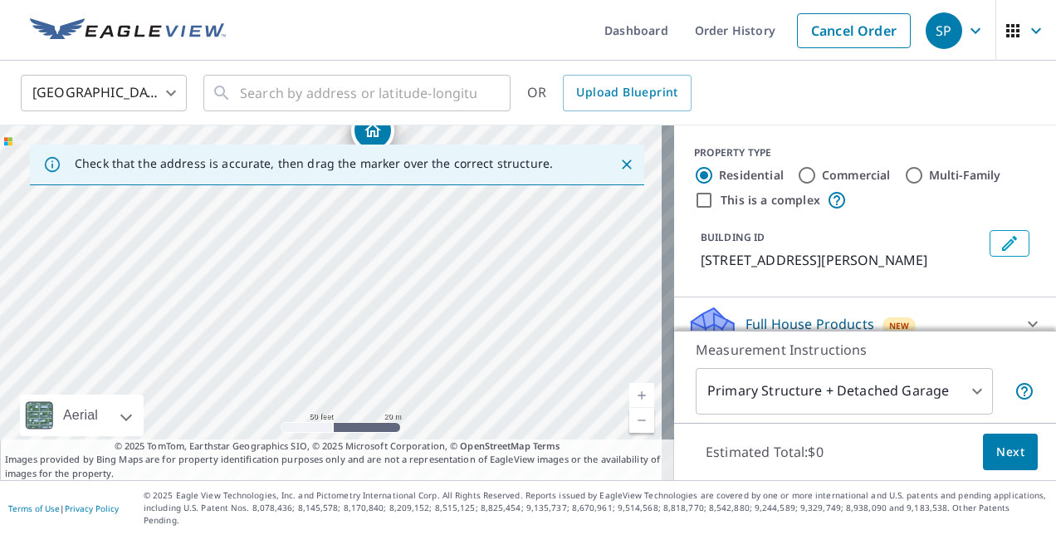
click at [386, 322] on div "[STREET_ADDRESS][PERSON_NAME]" at bounding box center [337, 302] width 674 height 354
click at [630, 429] on link "Current Level 19, Zoom Out" at bounding box center [641, 420] width 25 height 25
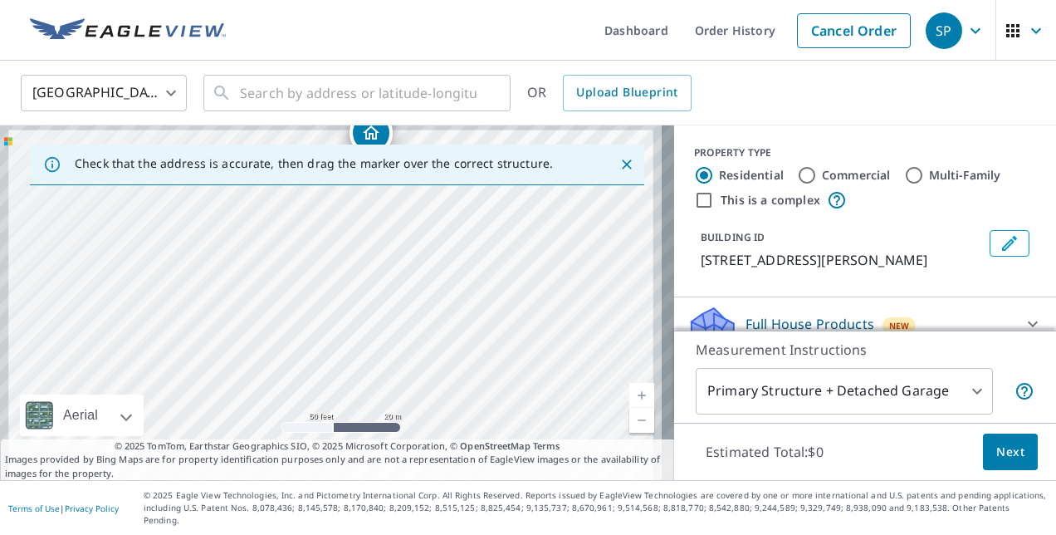
click at [630, 429] on link "Current Level 19, Zoom Out" at bounding box center [641, 420] width 25 height 25
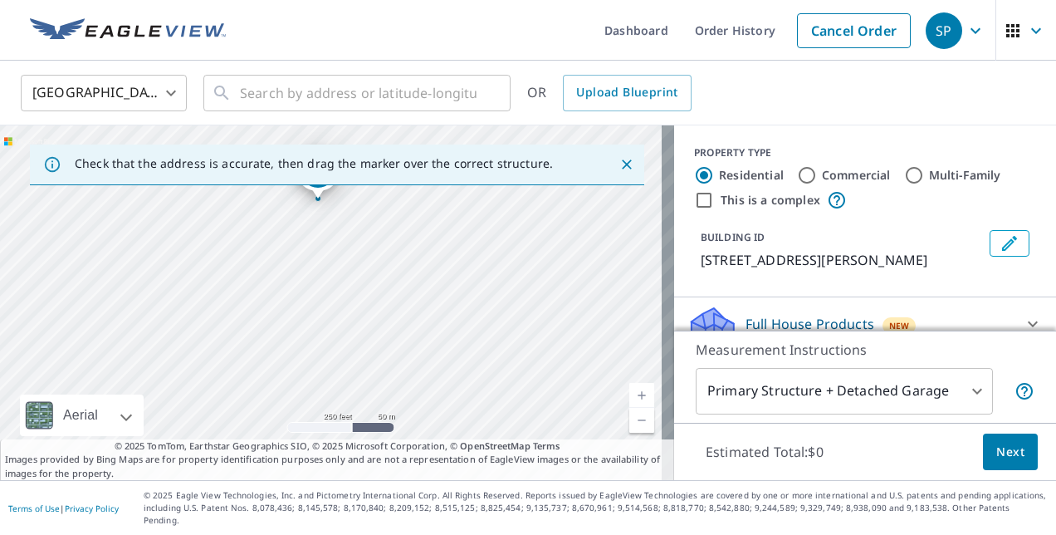
click at [403, 270] on div "[STREET_ADDRESS][PERSON_NAME]" at bounding box center [337, 302] width 674 height 354
click at [365, 281] on div "[STREET_ADDRESS][PERSON_NAME]" at bounding box center [337, 302] width 674 height 354
click at [432, 266] on div "[STREET_ADDRESS][PERSON_NAME]" at bounding box center [337, 302] width 674 height 354
click at [321, 239] on div "[STREET_ADDRESS][PERSON_NAME]" at bounding box center [337, 302] width 674 height 354
click at [466, 267] on div "[STREET_ADDRESS][PERSON_NAME]" at bounding box center [337, 302] width 674 height 354
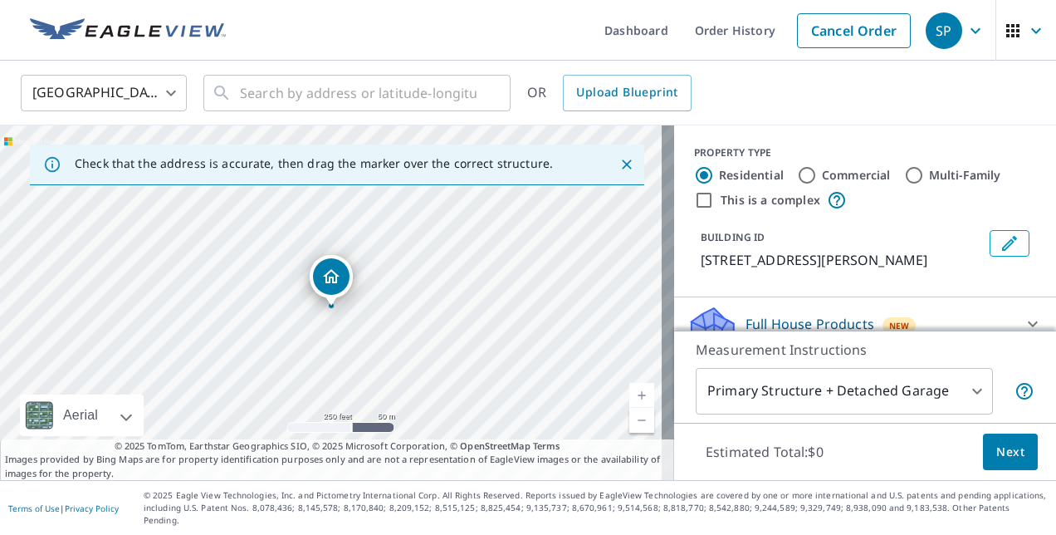
click at [396, 307] on div "[STREET_ADDRESS][PERSON_NAME]" at bounding box center [337, 302] width 674 height 354
click at [491, 348] on div "[STREET_ADDRESS][PERSON_NAME]" at bounding box center [337, 302] width 674 height 354
click at [461, 255] on div "[STREET_ADDRESS][PERSON_NAME]" at bounding box center [337, 302] width 674 height 354
click at [440, 301] on div "[STREET_ADDRESS][PERSON_NAME]" at bounding box center [337, 302] width 674 height 354
click at [388, 266] on div "[STREET_ADDRESS][PERSON_NAME]" at bounding box center [337, 302] width 674 height 354
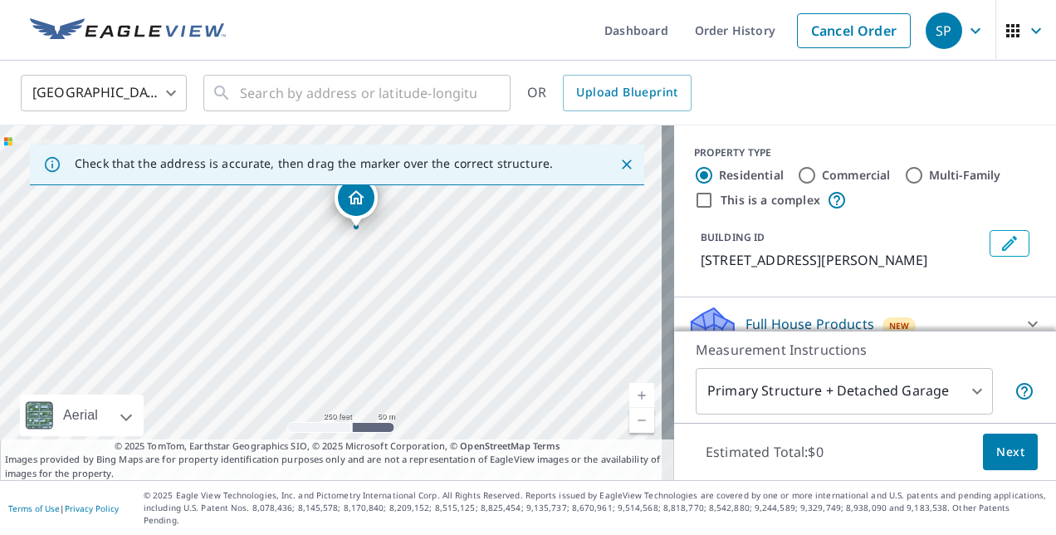
click at [438, 294] on div "[STREET_ADDRESS][PERSON_NAME]" at bounding box center [337, 302] width 674 height 354
click at [345, 144] on div "Check that the address is accurate, then drag the marker over the correct struc…" at bounding box center [337, 302] width 674 height 354
click at [320, 209] on div "[STREET_ADDRESS][PERSON_NAME]" at bounding box center [337, 302] width 674 height 354
click at [629, 427] on link "Current Level 17, Zoom Out" at bounding box center [641, 420] width 25 height 25
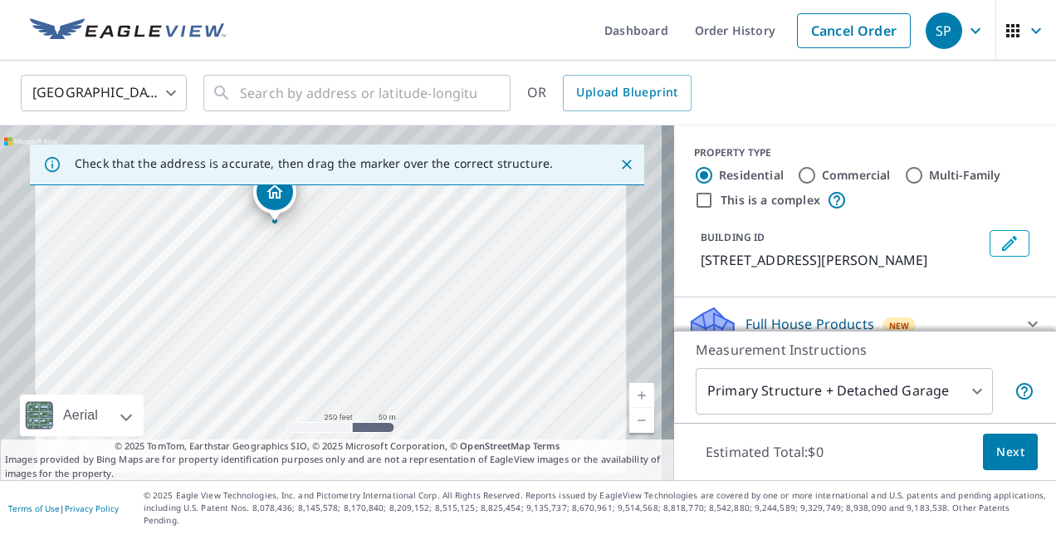
click at [629, 427] on link "Current Level 17, Zoom Out" at bounding box center [641, 420] width 25 height 25
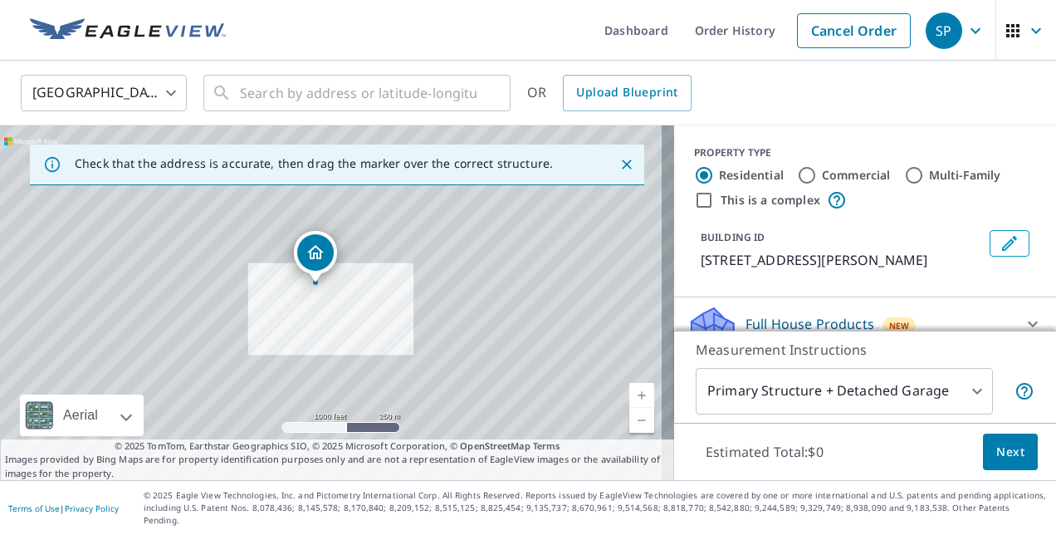
click at [629, 427] on link "Current Level 15, Zoom Out" at bounding box center [641, 420] width 25 height 25
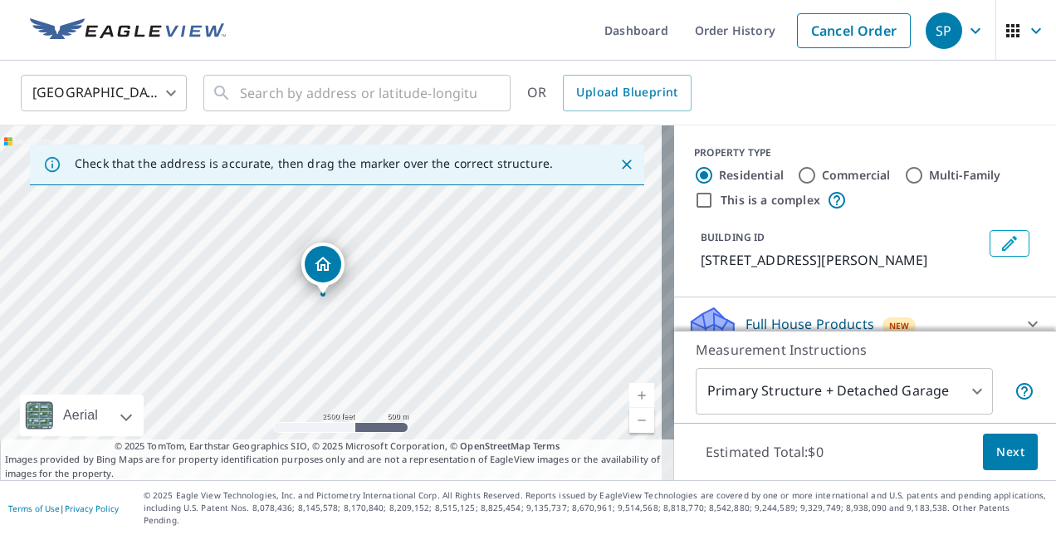
click at [629, 403] on link "Current Level 14, Zoom In" at bounding box center [641, 395] width 25 height 25
click at [629, 408] on link "Current Level 15, Zoom In" at bounding box center [641, 395] width 25 height 25
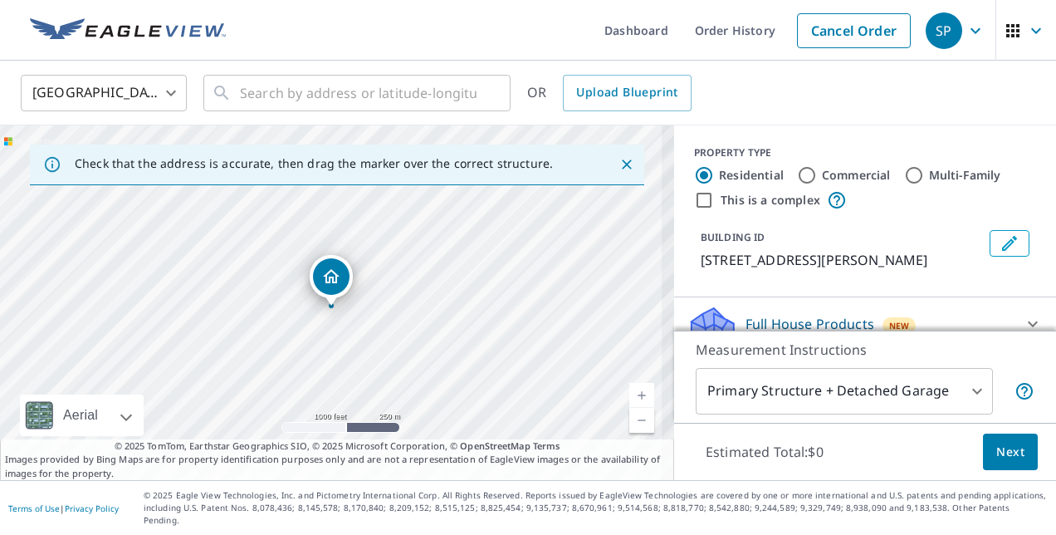
click at [629, 408] on link "Current Level 15.456229186598954, Zoom In" at bounding box center [641, 395] width 25 height 25
click at [629, 408] on link "Current Level 16.498599051023454, Zoom In" at bounding box center [641, 395] width 25 height 25
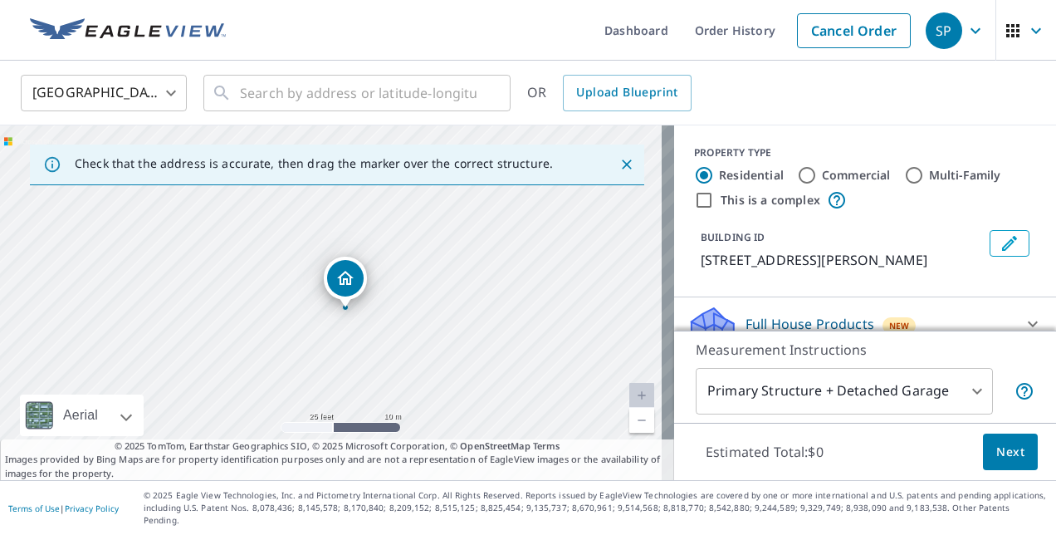
click at [557, 286] on div "[STREET_ADDRESS][PERSON_NAME]" at bounding box center [337, 302] width 674 height 354
click at [629, 432] on link "Current Level 20, Zoom Out" at bounding box center [641, 420] width 25 height 25
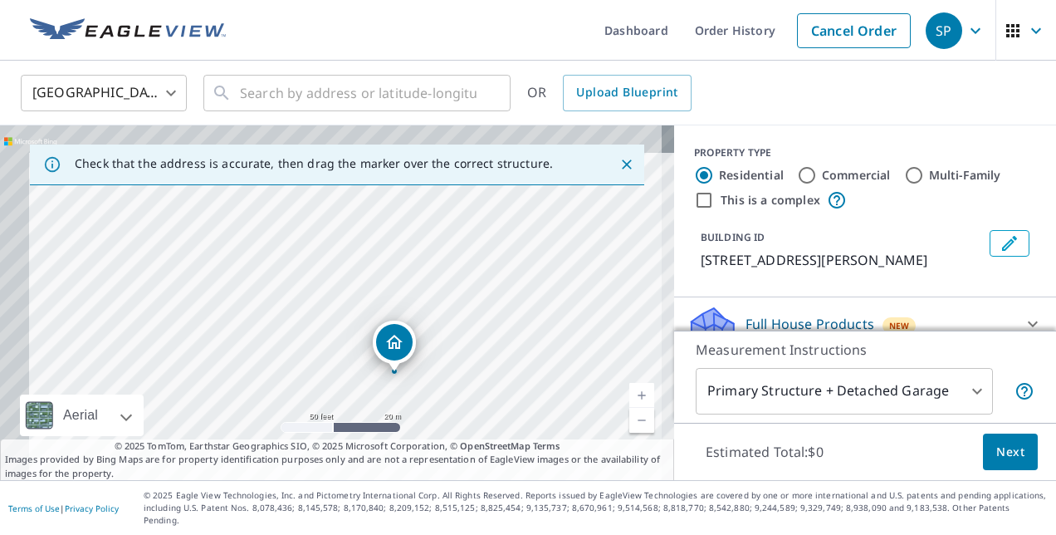
click at [461, 336] on div "[STREET_ADDRESS][PERSON_NAME]" at bounding box center [337, 302] width 674 height 354
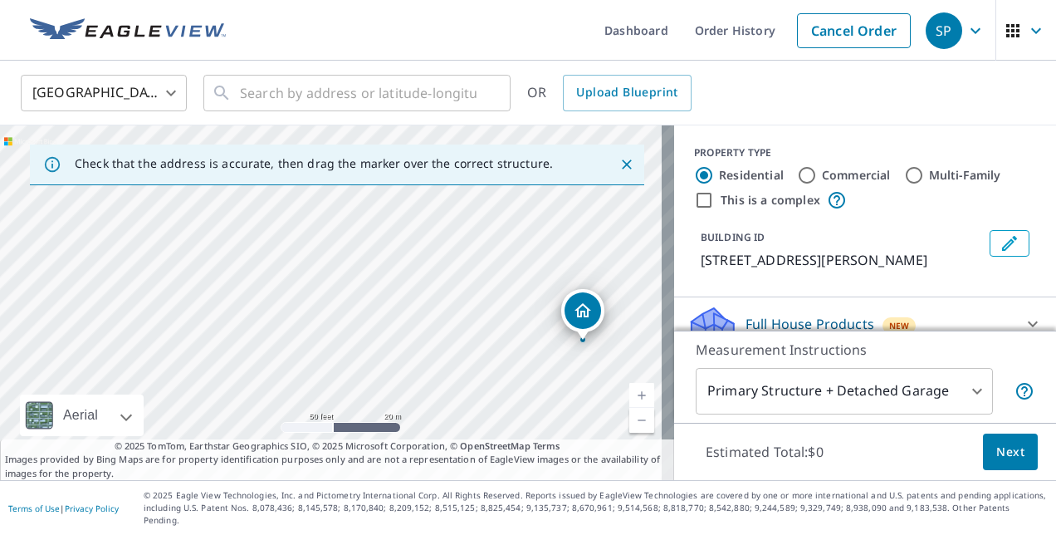
drag, startPoint x: 460, startPoint y: 291, endPoint x: 514, endPoint y: 105, distance: 193.6
click at [514, 105] on div "United States US ​ ​ OR Upload Blueprint Check that the address is accurate, th…" at bounding box center [528, 270] width 1056 height 419
click at [544, 353] on div "[STREET_ADDRESS][PERSON_NAME]" at bounding box center [337, 302] width 674 height 354
drag, startPoint x: 485, startPoint y: 405, endPoint x: 408, endPoint y: 179, distance: 238.6
click at [408, 179] on div "Check that the address is accurate, then drag the marker over the correct struc…" at bounding box center [337, 302] width 674 height 354
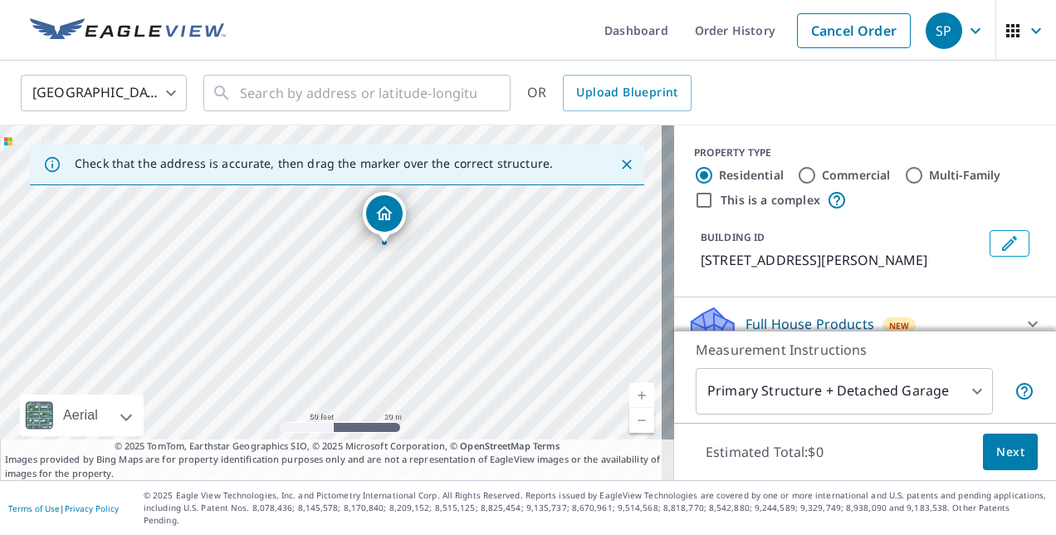
click at [390, 214] on div "[STREET_ADDRESS][PERSON_NAME]" at bounding box center [337, 302] width 674 height 354
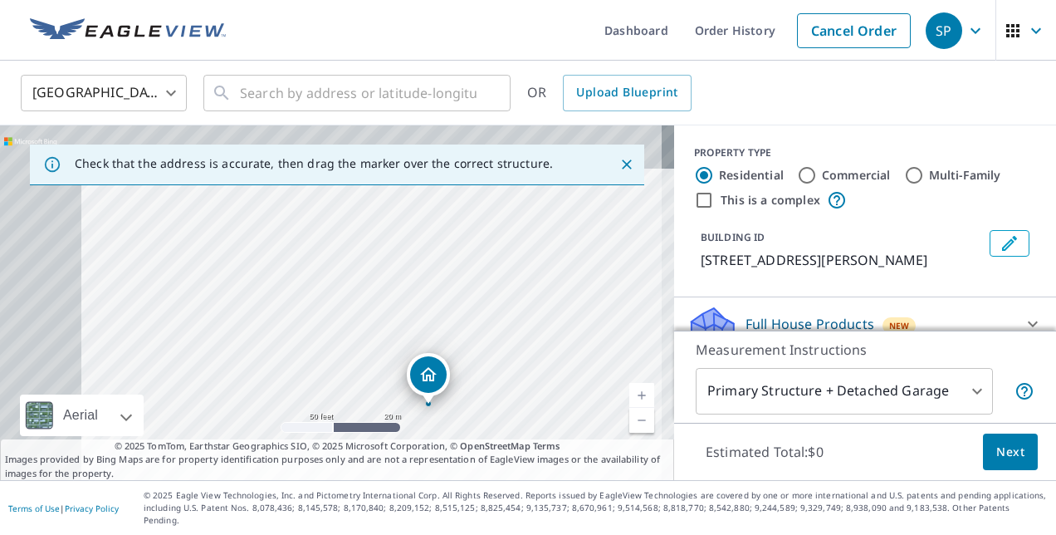
drag, startPoint x: 430, startPoint y: 269, endPoint x: 512, endPoint y: 349, distance: 114.5
click at [521, 325] on div "[STREET_ADDRESS][PERSON_NAME]" at bounding box center [337, 302] width 674 height 354
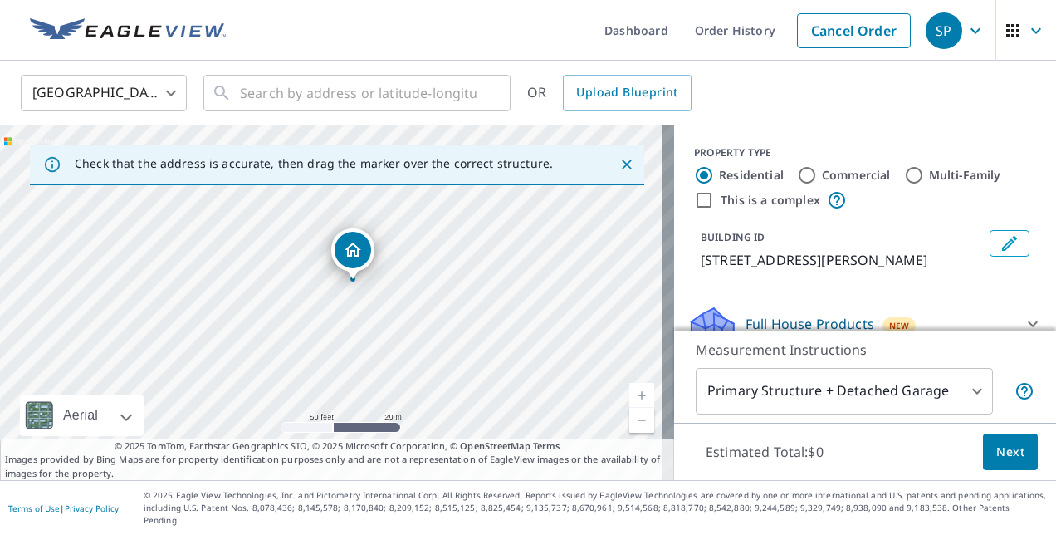
drag, startPoint x: 427, startPoint y: 372, endPoint x: 329, endPoint y: 217, distance: 182.8
drag, startPoint x: 430, startPoint y: 317, endPoint x: 453, endPoint y: 353, distance: 42.6
click at [453, 353] on div "[STREET_ADDRESS][PERSON_NAME]" at bounding box center [337, 302] width 674 height 354
drag, startPoint x: 383, startPoint y: 335, endPoint x: 321, endPoint y: 204, distance: 145.2
drag, startPoint x: 455, startPoint y: 317, endPoint x: 478, endPoint y: 335, distance: 29.1
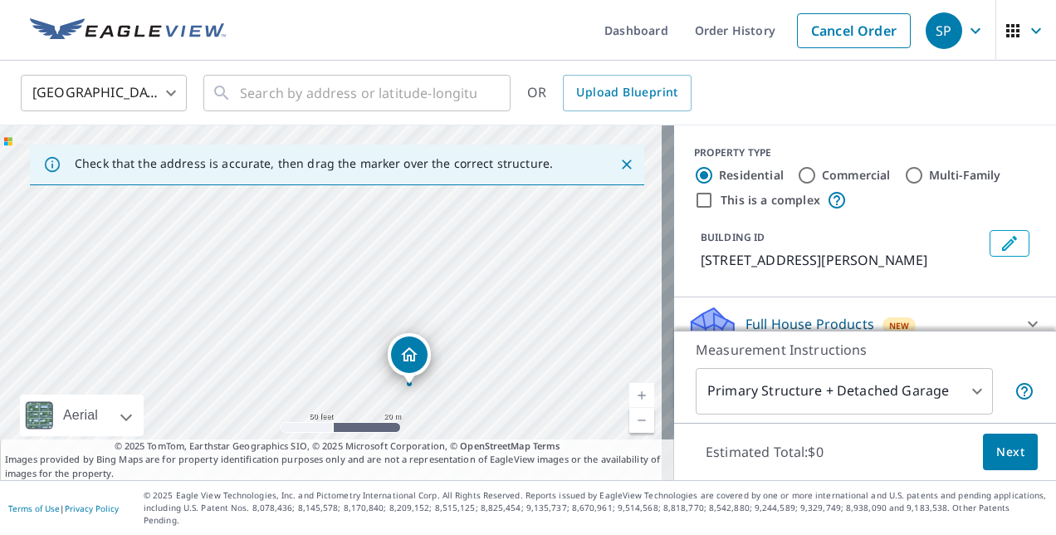
click at [478, 335] on div "[STREET_ADDRESS][PERSON_NAME]" at bounding box center [337, 302] width 674 height 354
drag, startPoint x: 433, startPoint y: 371, endPoint x: 334, endPoint y: 232, distance: 171.4
drag, startPoint x: 380, startPoint y: 240, endPoint x: 631, endPoint y: 342, distance: 270.7
click at [631, 342] on div "[STREET_ADDRESS][PERSON_NAME]" at bounding box center [337, 302] width 674 height 354
drag, startPoint x: 574, startPoint y: 372, endPoint x: 279, endPoint y: 219, distance: 332.6
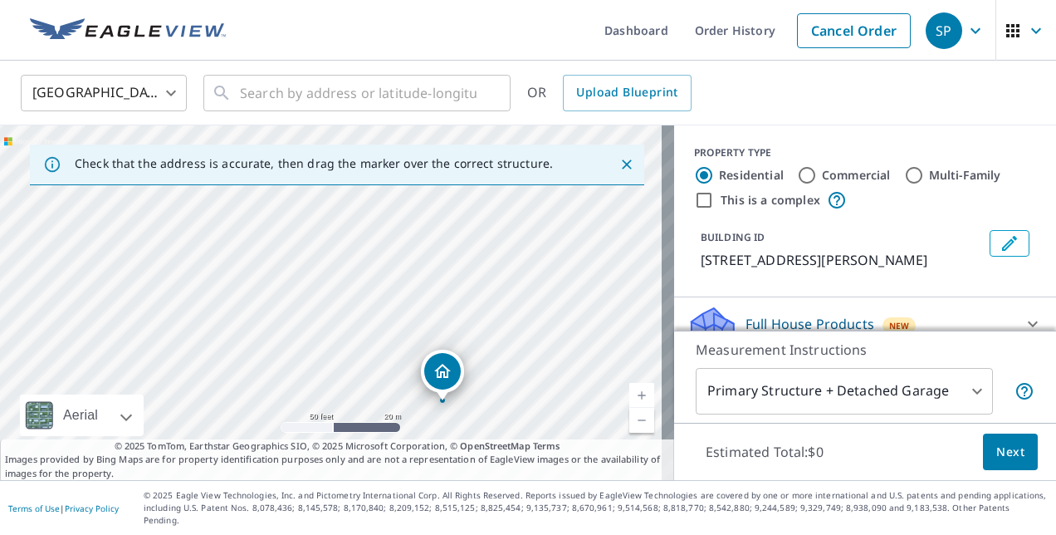
drag, startPoint x: 362, startPoint y: 244, endPoint x: 473, endPoint y: 339, distance: 146.0
click at [473, 339] on div "[STREET_ADDRESS][PERSON_NAME]" at bounding box center [337, 302] width 674 height 354
drag, startPoint x: 433, startPoint y: 370, endPoint x: 215, endPoint y: 209, distance: 271.3
drag, startPoint x: 412, startPoint y: 292, endPoint x: 591, endPoint y: 395, distance: 206.7
click at [591, 395] on div "[STREET_ADDRESS][PERSON_NAME]" at bounding box center [337, 302] width 674 height 354
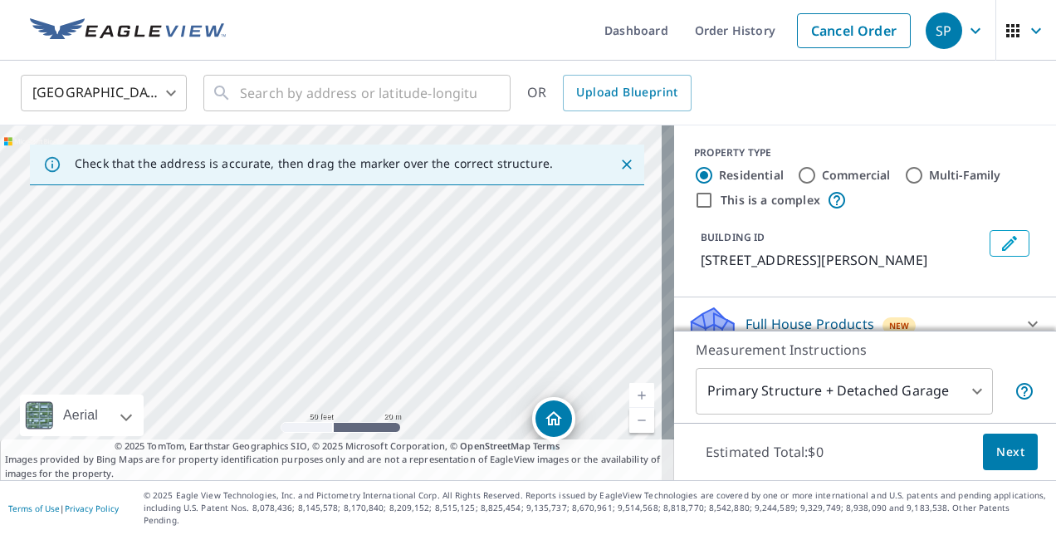
click at [629, 431] on link "Current Level 19, Zoom Out" at bounding box center [641, 420] width 25 height 25
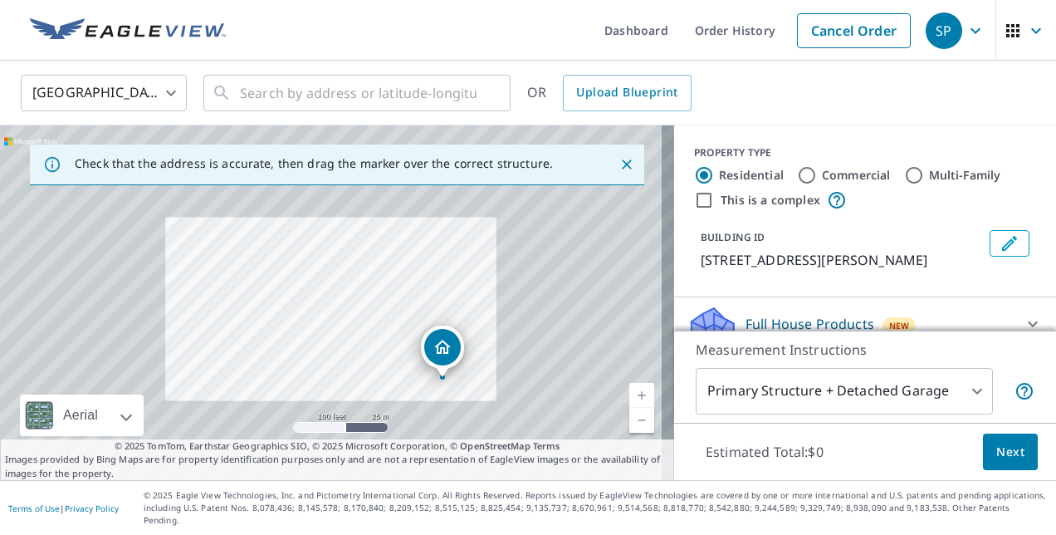
click at [629, 431] on link "Current Level 18, Zoom Out" at bounding box center [641, 420] width 25 height 25
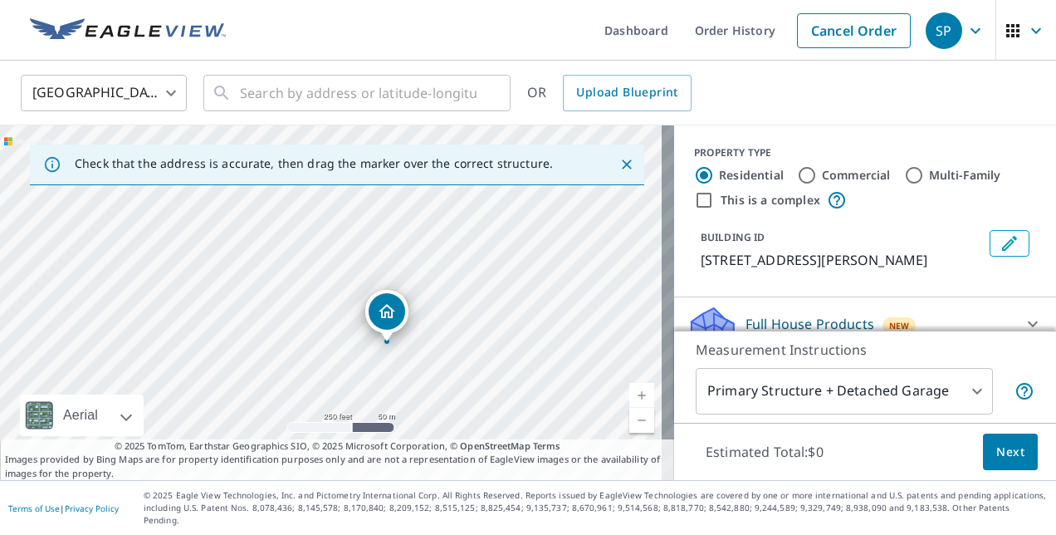
click at [629, 431] on link "Current Level 17, Zoom Out" at bounding box center [641, 420] width 25 height 25
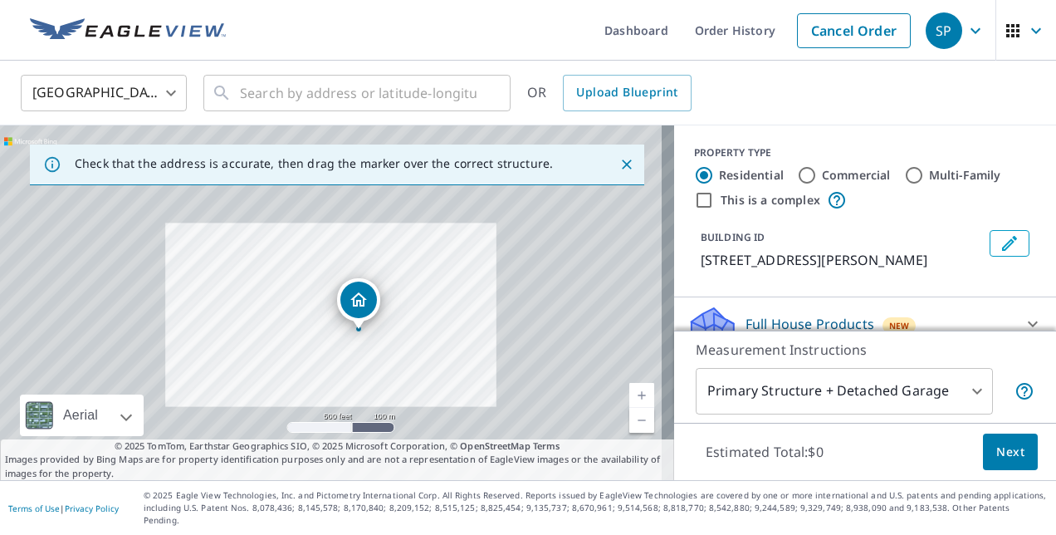
drag, startPoint x: 481, startPoint y: 281, endPoint x: 480, endPoint y: 342, distance: 60.6
click at [480, 342] on div "[STREET_ADDRESS][PERSON_NAME]" at bounding box center [337, 302] width 674 height 354
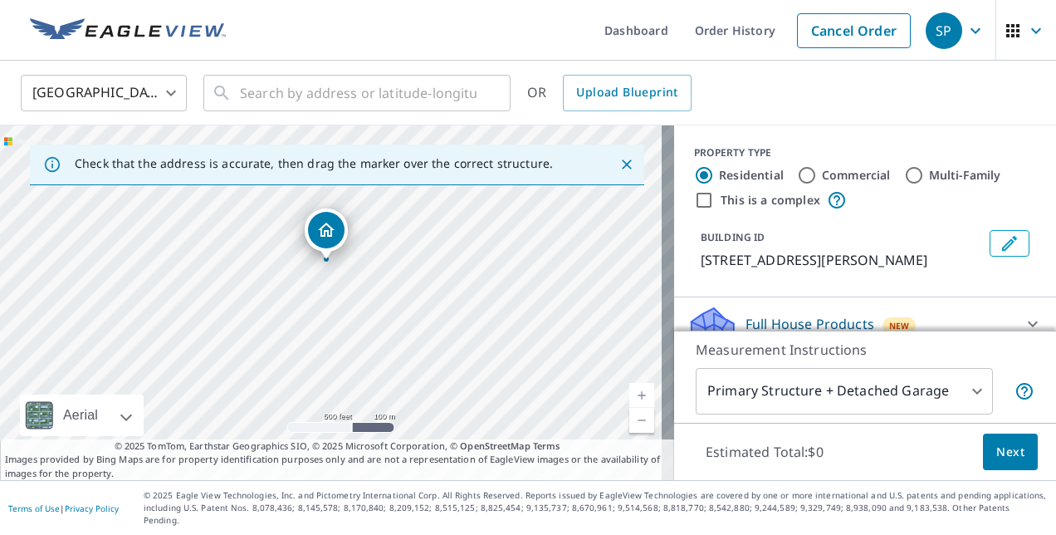
drag, startPoint x: 344, startPoint y: 354, endPoint x: 314, endPoint y: 230, distance: 128.2
click at [636, 402] on link "Current Level 16, Zoom In" at bounding box center [641, 395] width 25 height 25
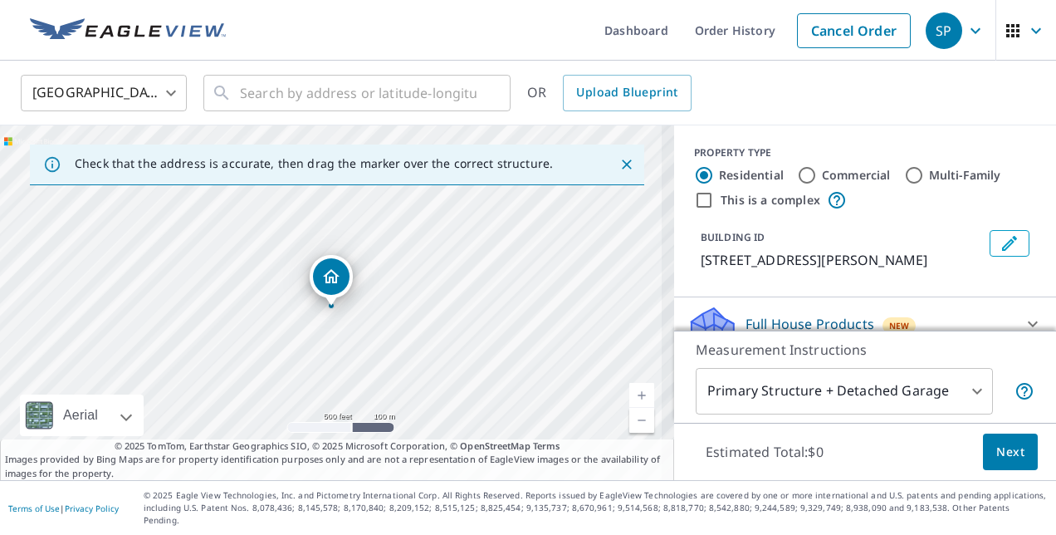
click at [636, 402] on link "Current Level 16, Zoom In" at bounding box center [641, 395] width 25 height 25
drag, startPoint x: 633, startPoint y: 430, endPoint x: 516, endPoint y: 379, distance: 127.5
click at [633, 430] on link "Current Level 18, Zoom Out" at bounding box center [641, 420] width 25 height 25
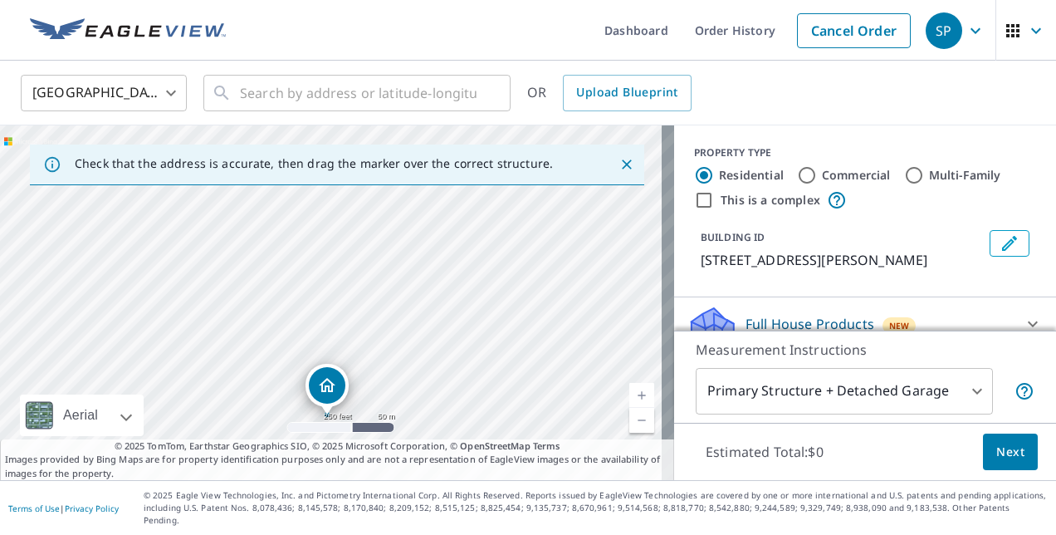
drag, startPoint x: 412, startPoint y: 250, endPoint x: 407, endPoint y: 360, distance: 110.5
click at [407, 360] on div "[STREET_ADDRESS][PERSON_NAME]" at bounding box center [337, 302] width 674 height 354
drag, startPoint x: 340, startPoint y: 325, endPoint x: 355, endPoint y: 193, distance: 133.6
drag, startPoint x: 440, startPoint y: 280, endPoint x: 480, endPoint y: 344, distance: 75.3
click at [480, 344] on div "[STREET_ADDRESS][PERSON_NAME]" at bounding box center [337, 302] width 674 height 354
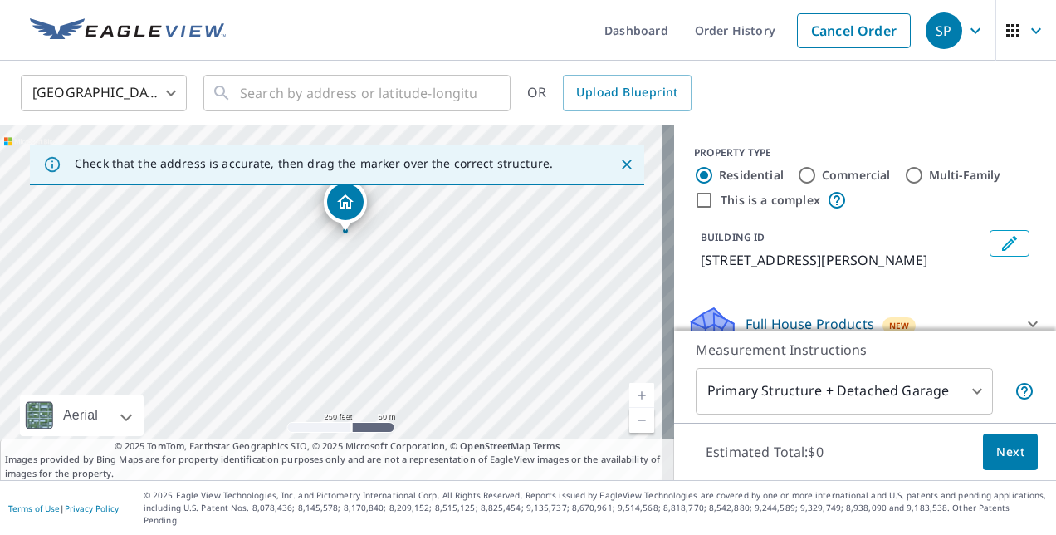
drag, startPoint x: 394, startPoint y: 370, endPoint x: 349, endPoint y: 198, distance: 177.8
drag, startPoint x: 445, startPoint y: 299, endPoint x: 493, endPoint y: 358, distance: 76.1
click at [493, 358] on div "[STREET_ADDRESS][PERSON_NAME]" at bounding box center [337, 302] width 674 height 354
drag, startPoint x: 398, startPoint y: 349, endPoint x: 377, endPoint y: 222, distance: 128.8
drag, startPoint x: 496, startPoint y: 339, endPoint x: 530, endPoint y: 412, distance: 79.8
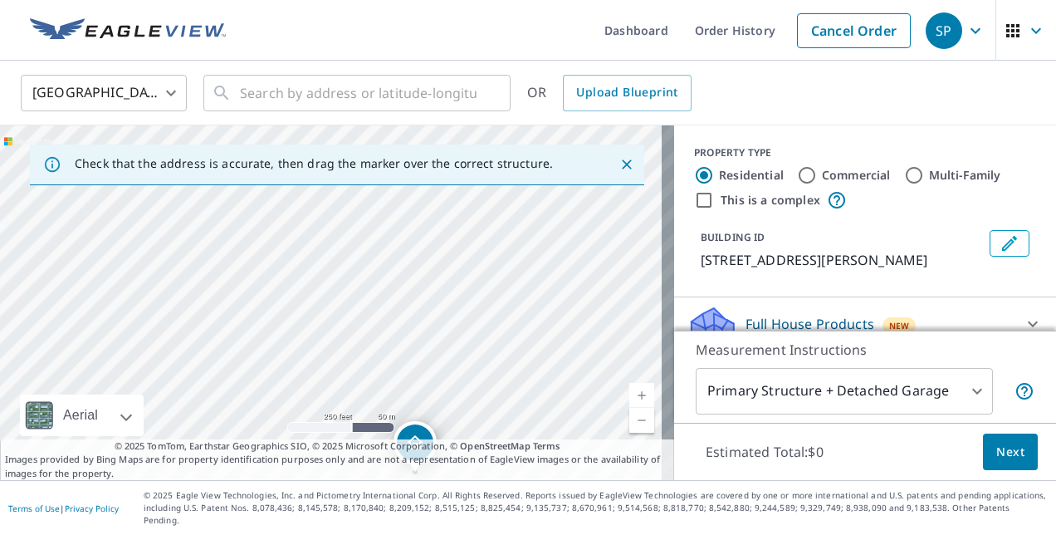
click at [530, 412] on div "[STREET_ADDRESS][PERSON_NAME]" at bounding box center [337, 302] width 674 height 354
drag, startPoint x: 427, startPoint y: 337, endPoint x: 432, endPoint y: 217, distance: 120.4
drag, startPoint x: 531, startPoint y: 307, endPoint x: 589, endPoint y: 385, distance: 97.3
click at [589, 385] on div "[STREET_ADDRESS][PERSON_NAME]" at bounding box center [337, 302] width 674 height 354
drag, startPoint x: 438, startPoint y: 419, endPoint x: 434, endPoint y: 225, distance: 194.3
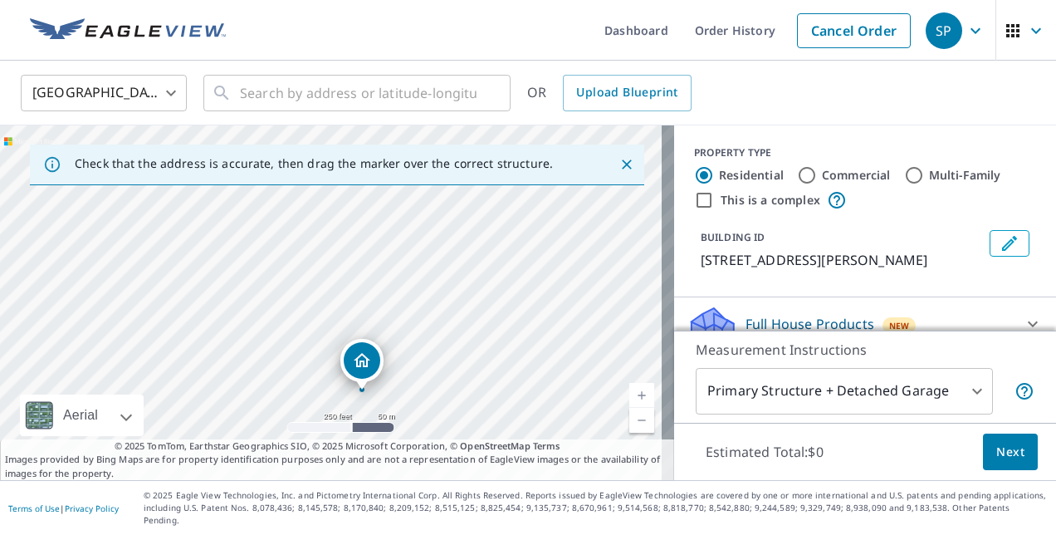
drag, startPoint x: 518, startPoint y: 297, endPoint x: 534, endPoint y: 340, distance: 46.0
click at [534, 340] on div "[STREET_ADDRESS][PERSON_NAME]" at bounding box center [337, 302] width 674 height 354
drag, startPoint x: 359, startPoint y: 340, endPoint x: 308, endPoint y: 266, distance: 90.0
click at [629, 403] on link "Current Level 17, Zoom In" at bounding box center [641, 395] width 25 height 25
click at [629, 402] on link "Current Level 17, Zoom In" at bounding box center [641, 395] width 25 height 25
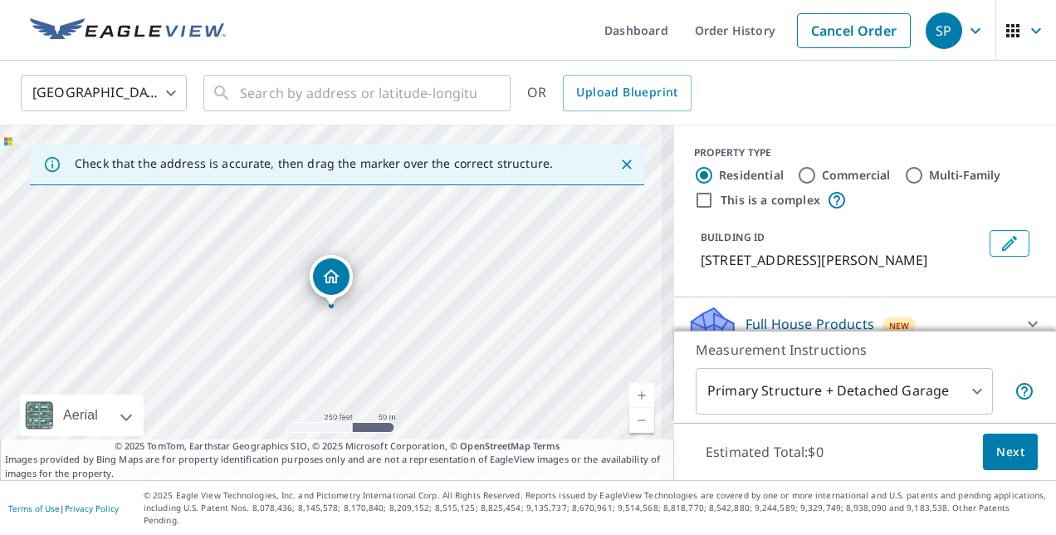
click at [629, 402] on link "Current Level 17.546994650522137, Zoom In" at bounding box center [641, 395] width 25 height 25
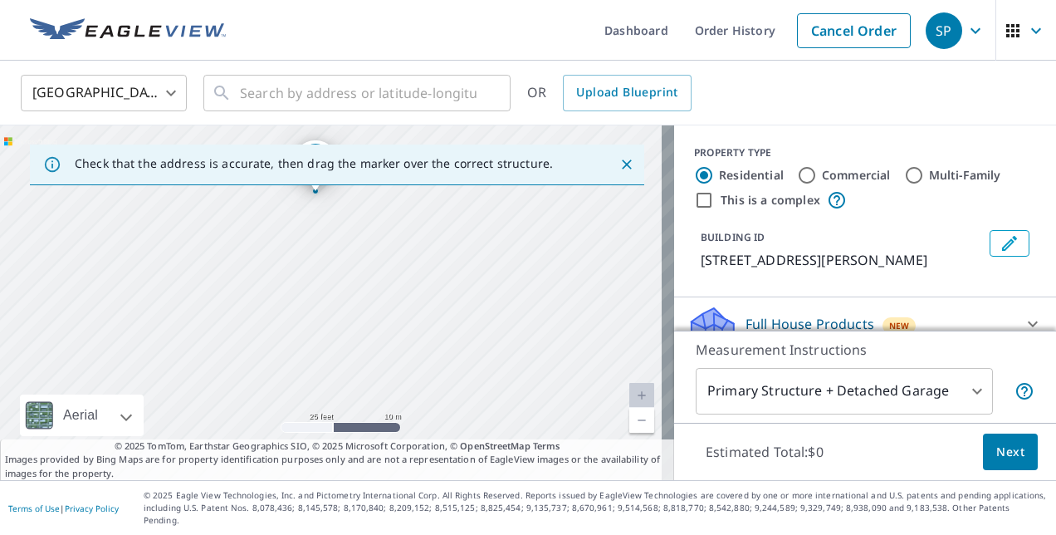
drag, startPoint x: 456, startPoint y: 359, endPoint x: 438, endPoint y: 236, distance: 124.1
click at [438, 236] on div "[STREET_ADDRESS][PERSON_NAME]" at bounding box center [337, 302] width 674 height 354
click at [632, 432] on link "Current Level 20, Zoom Out" at bounding box center [641, 420] width 25 height 25
drag, startPoint x: 536, startPoint y: 360, endPoint x: 506, endPoint y: 339, distance: 36.9
click at [506, 339] on div "[STREET_ADDRESS][PERSON_NAME]" at bounding box center [337, 302] width 674 height 354
